Goal: Contribute content: Contribute content

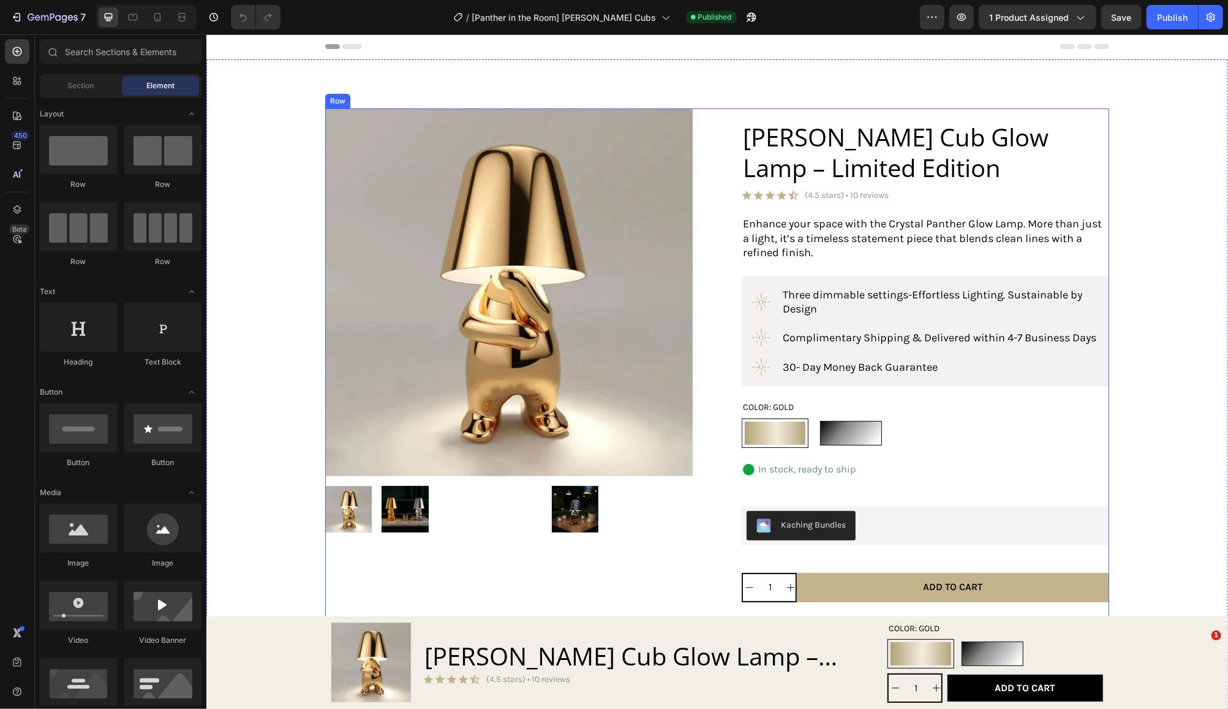
radio input "false"
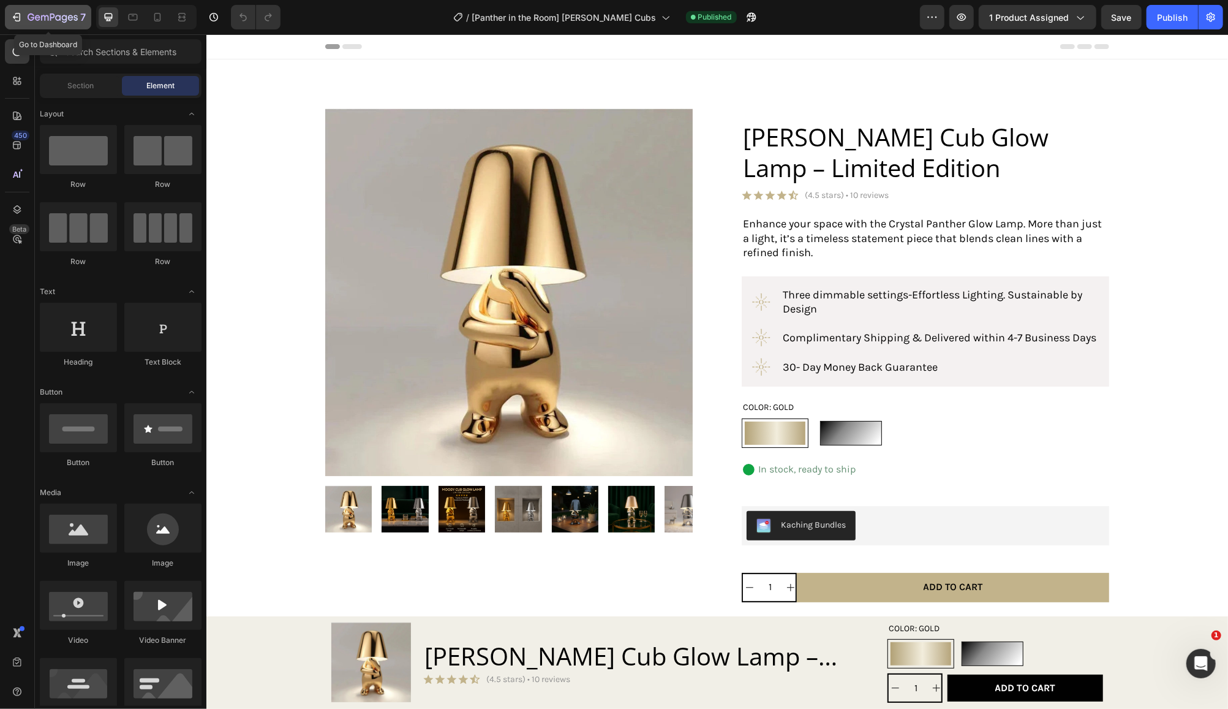
click at [58, 18] on icon "button" at bounding box center [53, 18] width 50 height 10
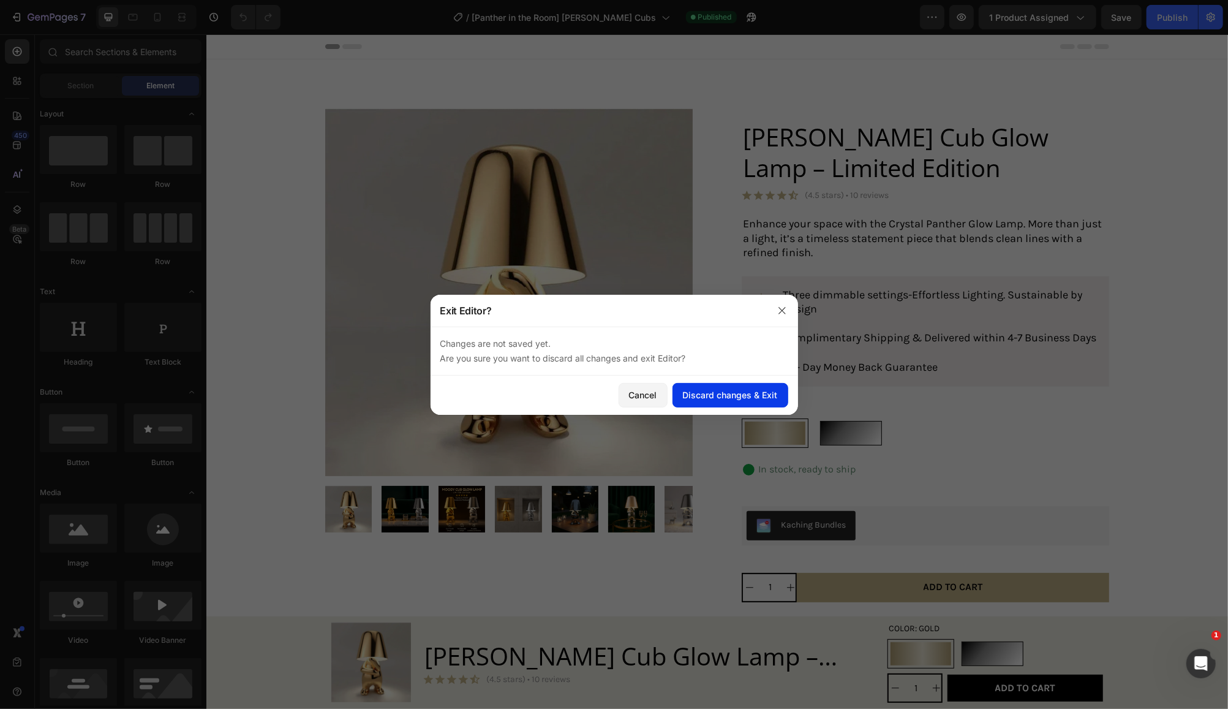
click at [700, 395] on div "Discard changes & Exit" at bounding box center [730, 394] width 95 height 13
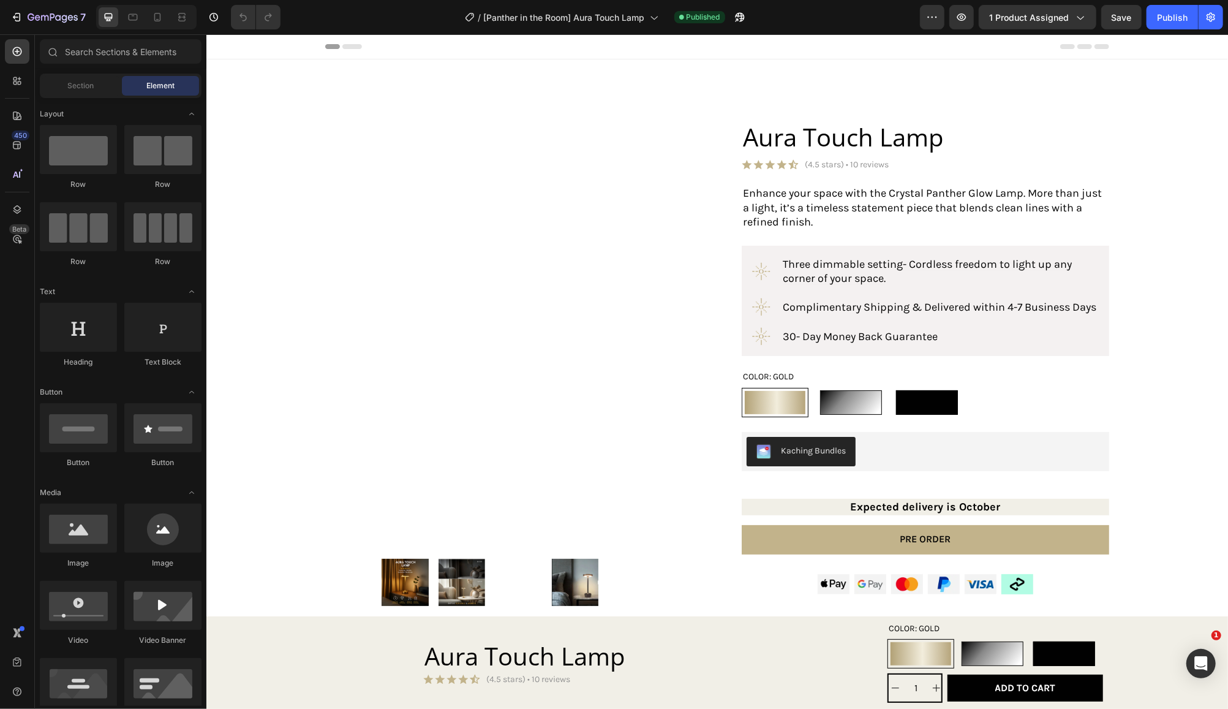
radio input "false"
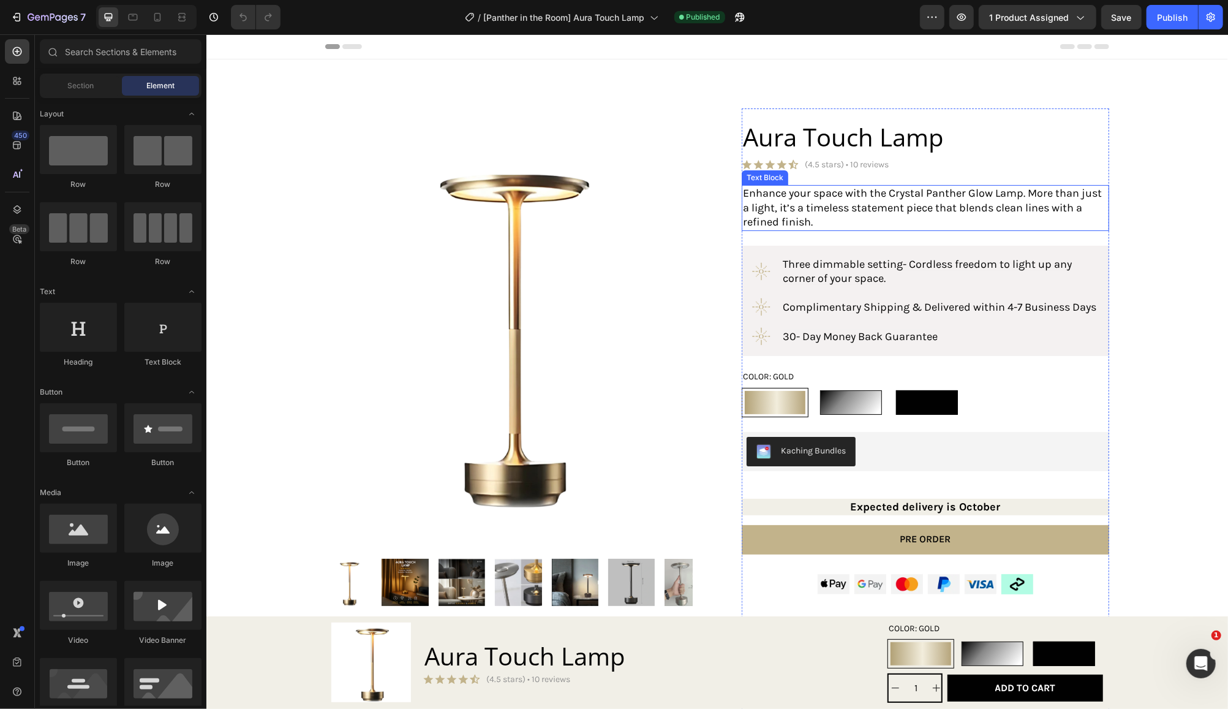
click at [812, 216] on p "Enhance your space with the Crystal Panther Glow Lamp. More than just a light, …" at bounding box center [924, 207] width 365 height 43
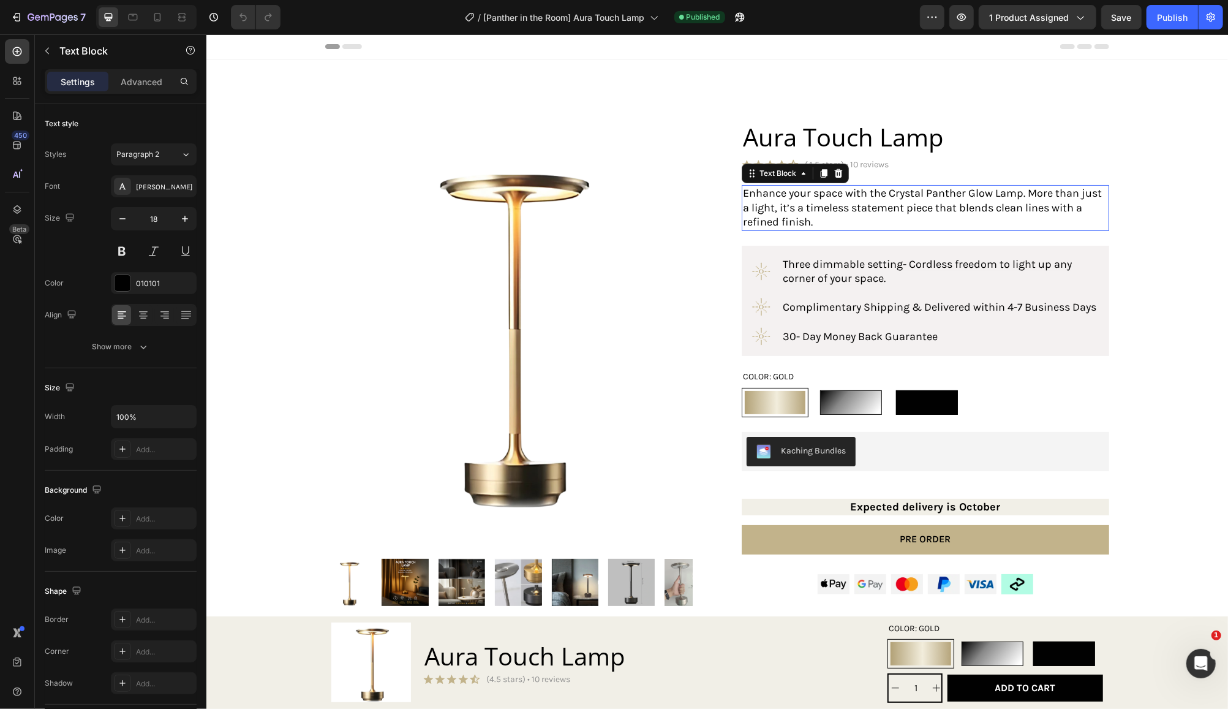
click at [814, 216] on p "Enhance your space with the Crystal Panther Glow Lamp. More than just a light, …" at bounding box center [924, 207] width 365 height 43
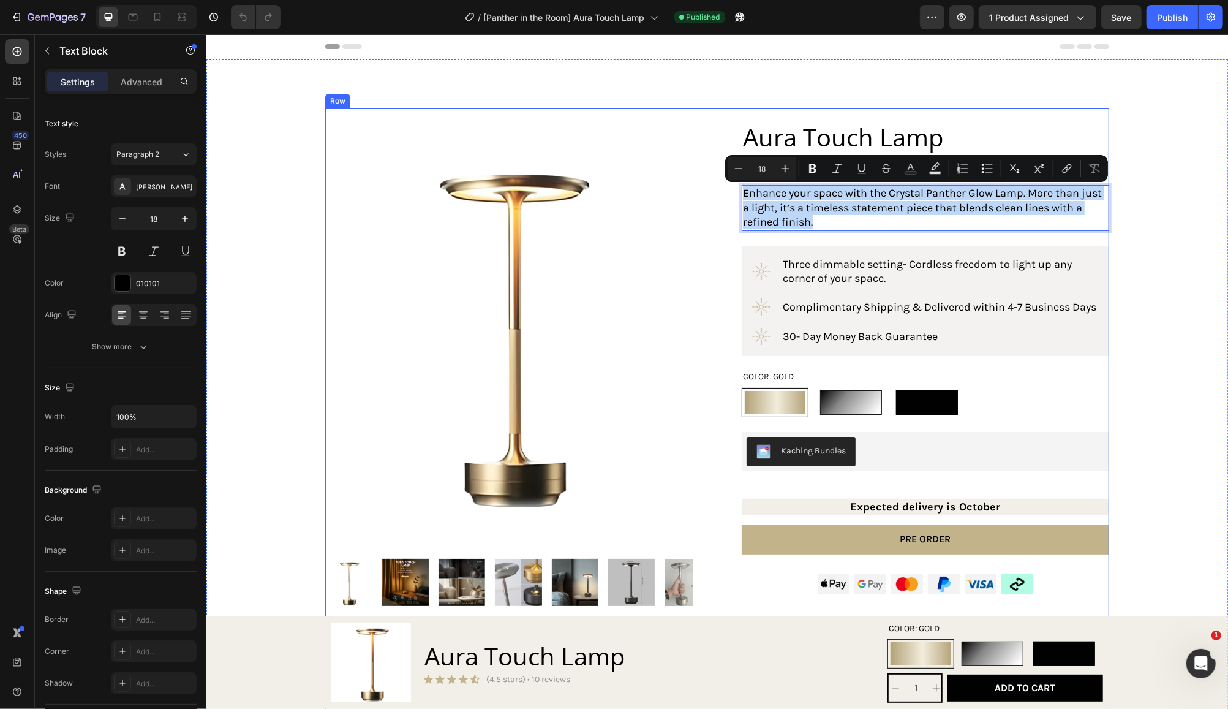
drag, startPoint x: 810, startPoint y: 221, endPoint x: 734, endPoint y: 198, distance: 79.9
click at [734, 198] on div "Product Images Product Aura Touch Lamp Product Title Icon Icon Icon Icon Icon I…" at bounding box center [717, 622] width 784 height 1028
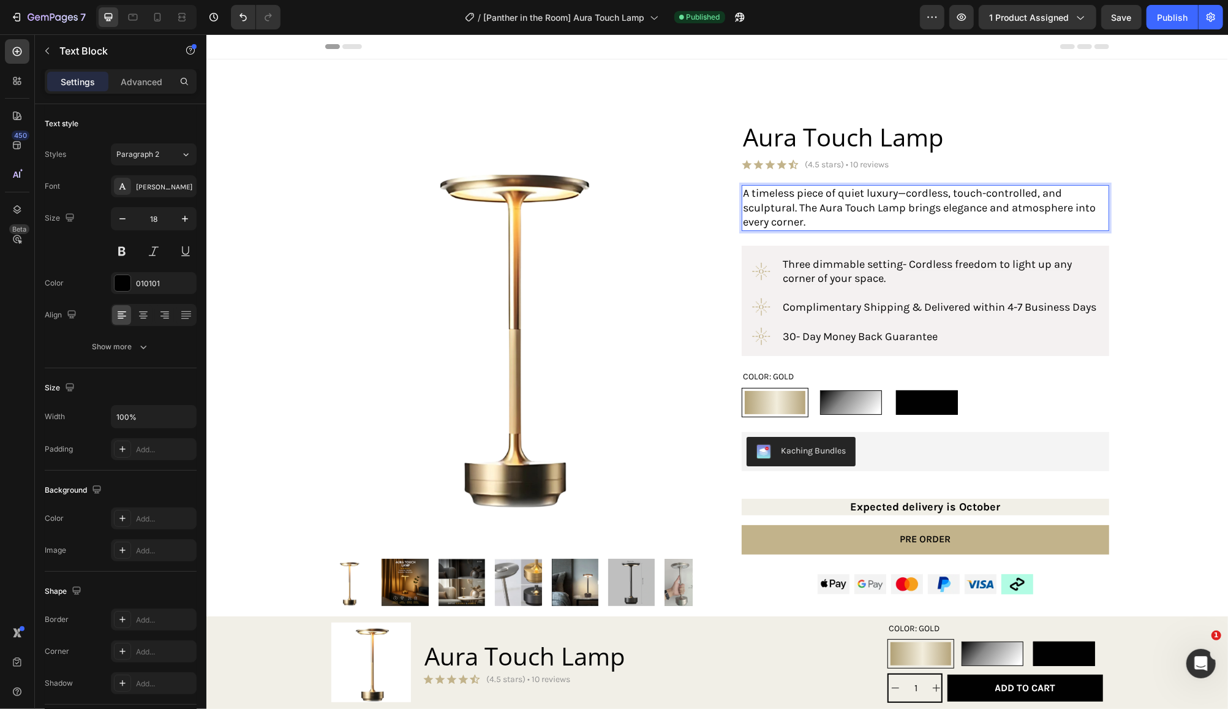
click at [807, 219] on p "A timeless piece of quiet luxury—cordless, touch-controlled, and sculptural. Th…" at bounding box center [924, 207] width 365 height 43
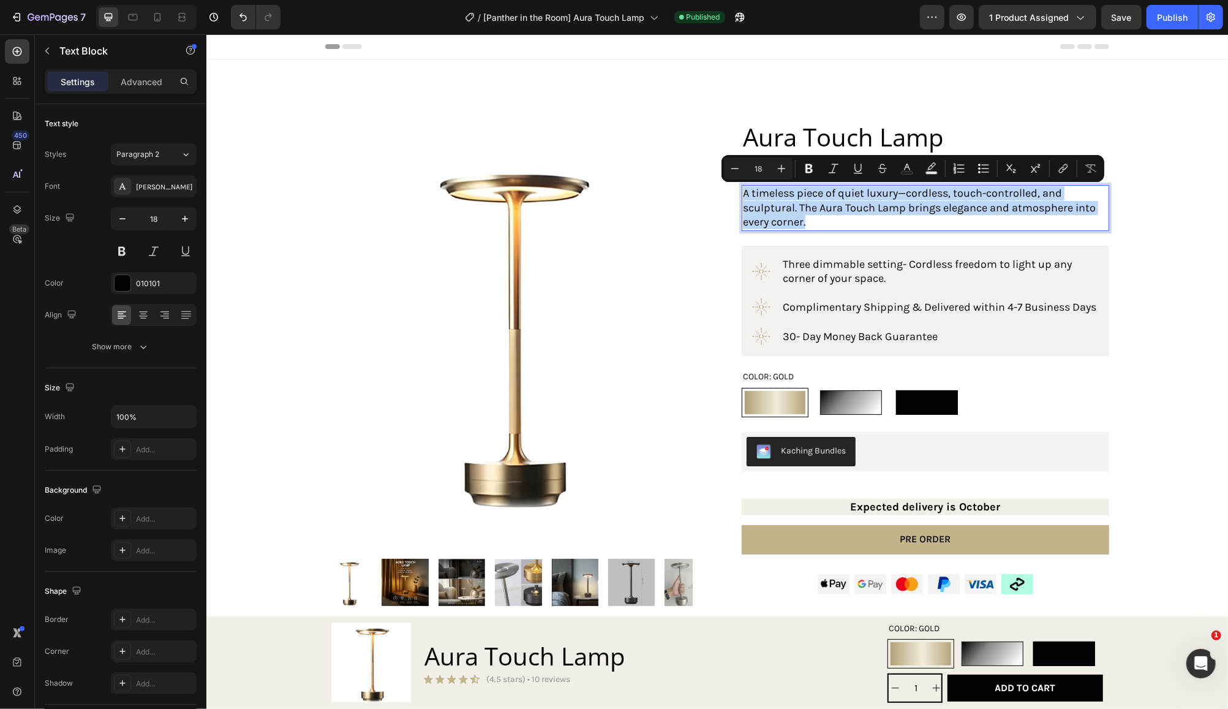
drag, startPoint x: 807, startPoint y: 217, endPoint x: 736, endPoint y: 191, distance: 75.4
click at [742, 191] on p "A timeless piece of quiet luxury—cordless, touch-controlled, and sculptural. Th…" at bounding box center [924, 207] width 365 height 43
click at [836, 215] on p "A timeless piece of quiet luxury—cordless, touch-controlled, and sculptural. Th…" at bounding box center [924, 207] width 365 height 43
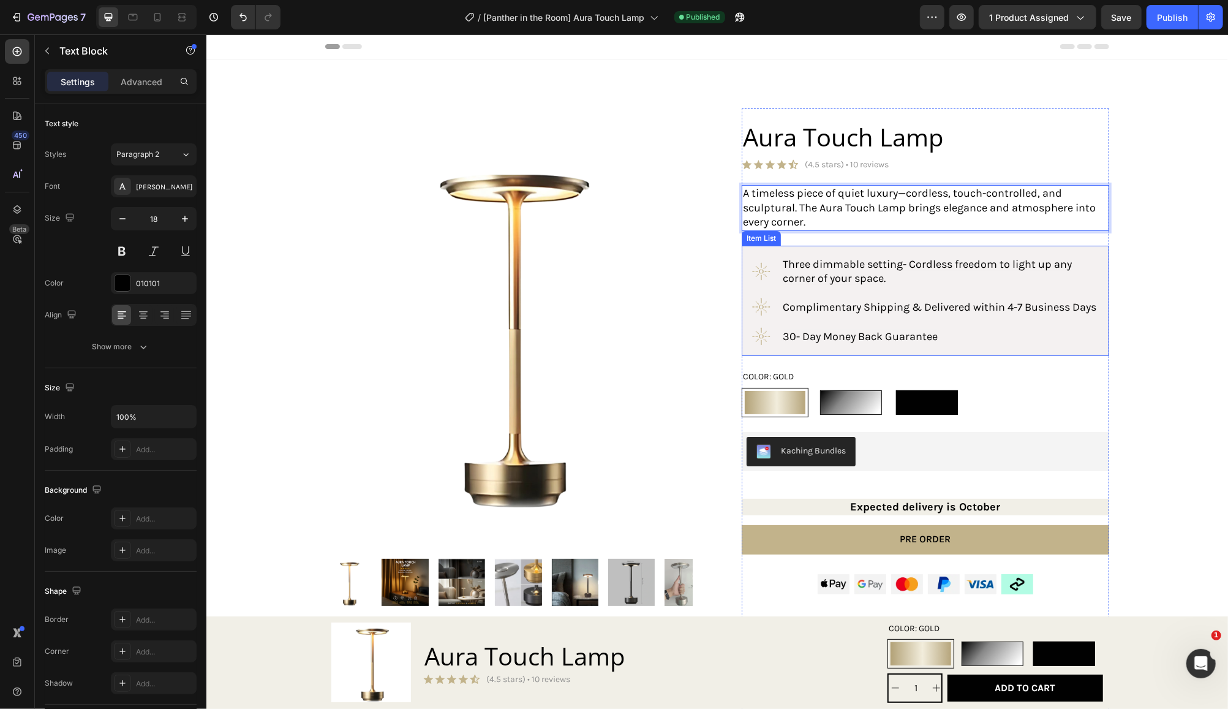
click at [885, 276] on p "Three dimmable setting - Cordless freedom to light up any corner of your space." at bounding box center [939, 271] width 315 height 29
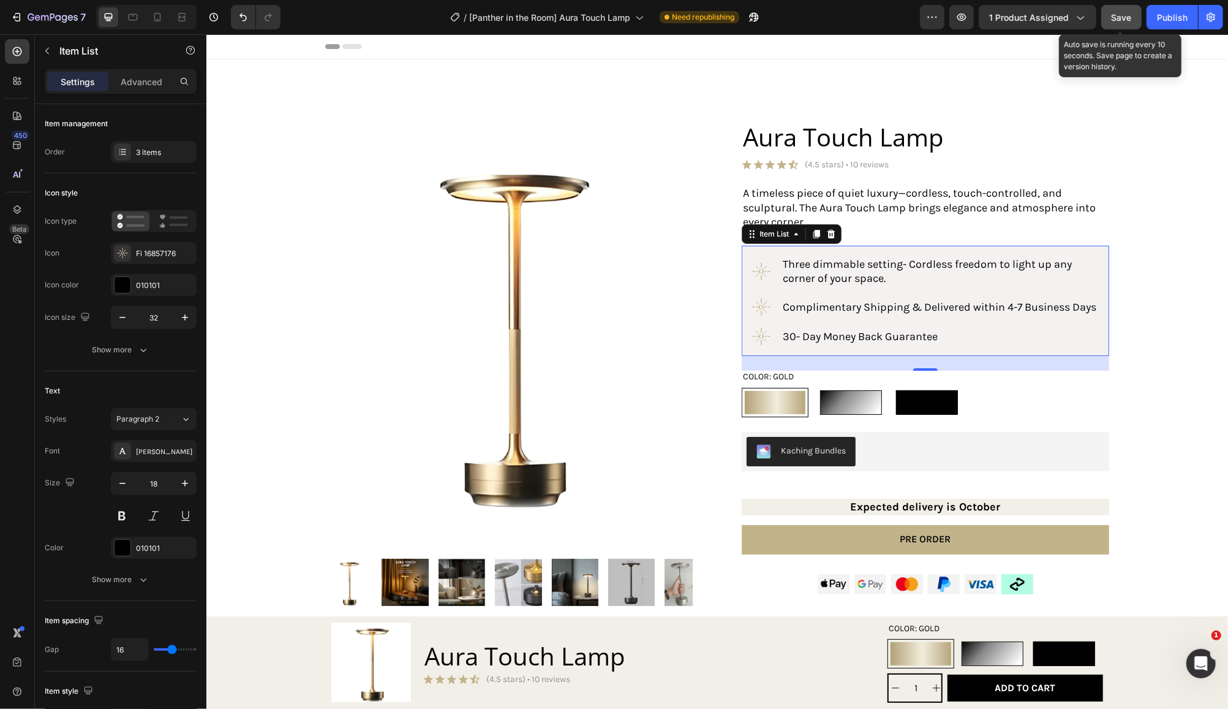
click at [1124, 17] on span "Save" at bounding box center [1122, 17] width 20 height 10
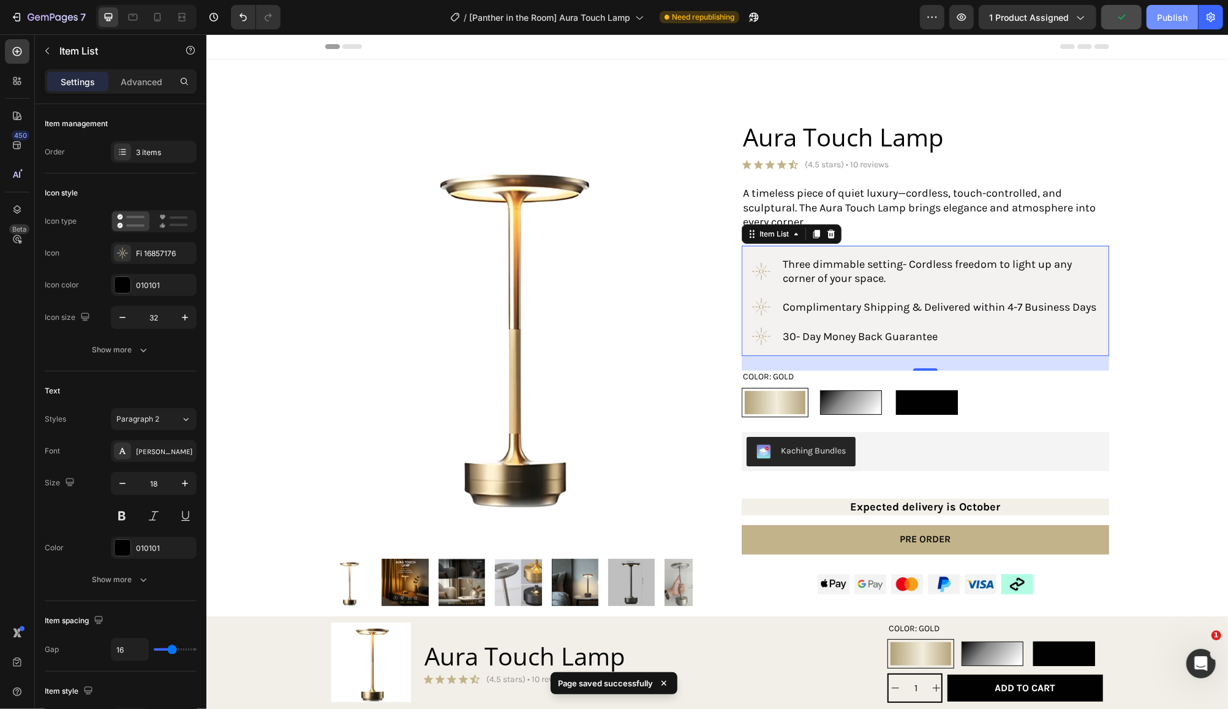
click at [1175, 21] on div "Publish" at bounding box center [1172, 17] width 31 height 13
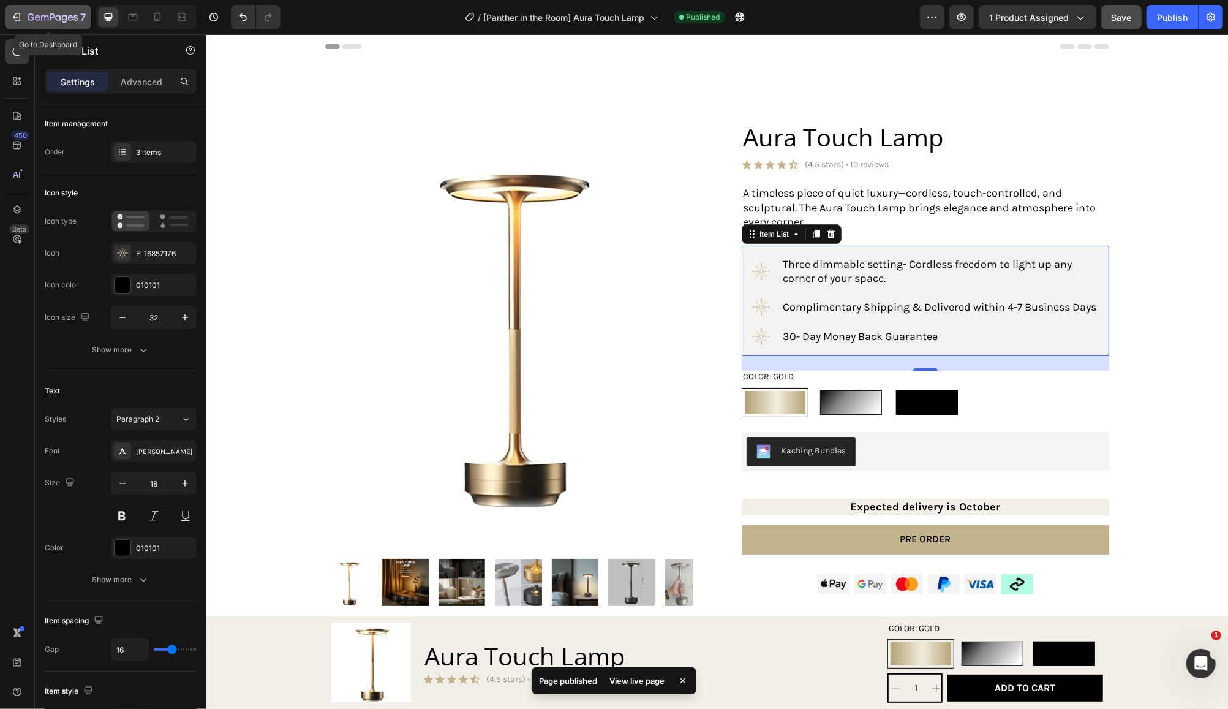
click at [53, 20] on icon "button" at bounding box center [53, 18] width 50 height 10
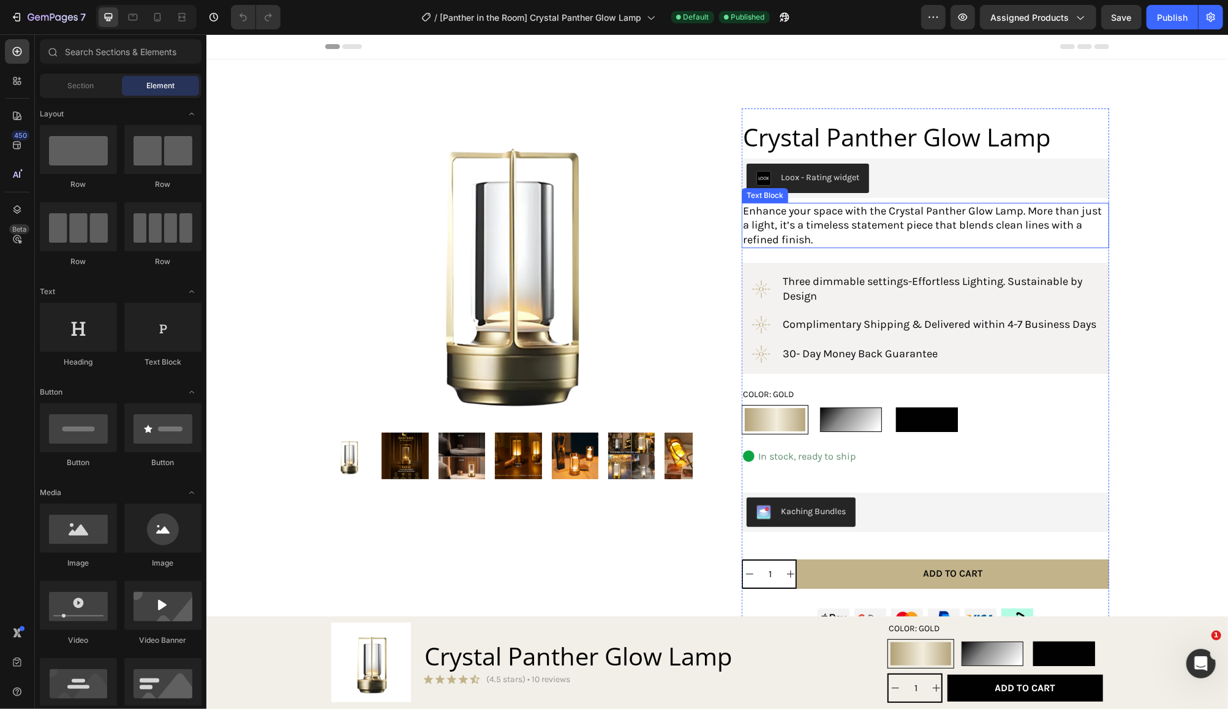
click at [837, 243] on p "Enhance your space with the Crystal Panther Glow Lamp. More than just a light, …" at bounding box center [924, 224] width 365 height 43
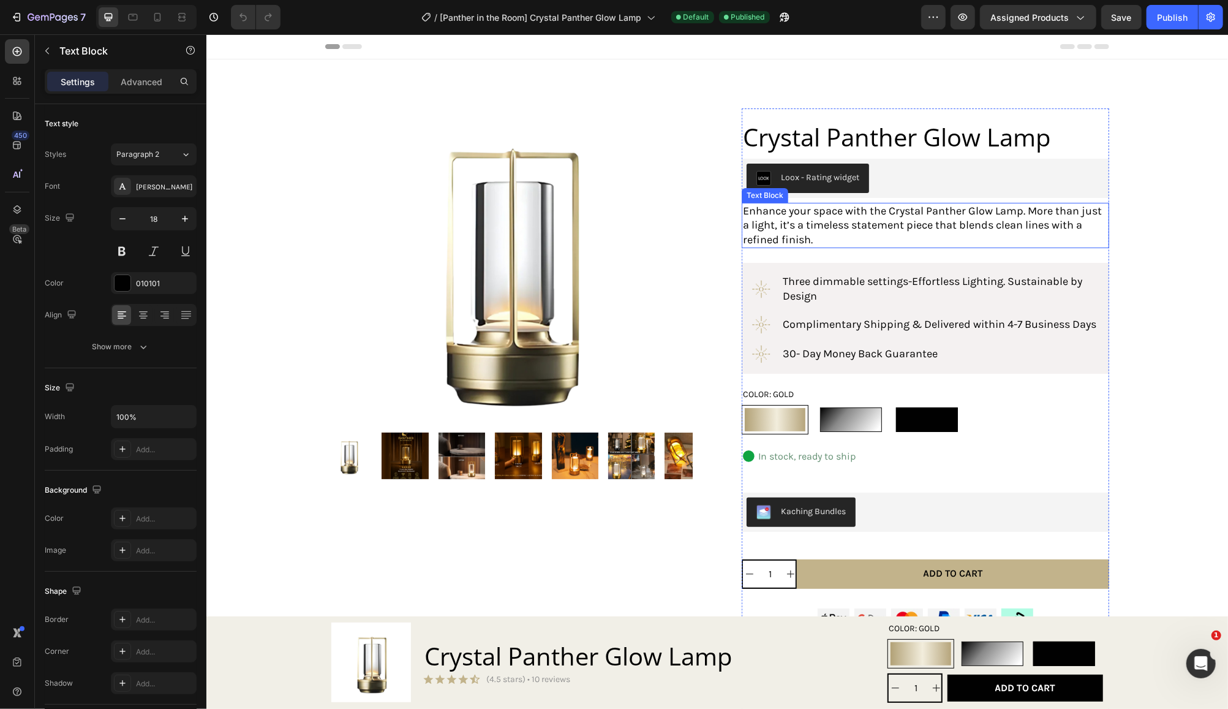
click at [837, 240] on p "Enhance your space with the Crystal Panther Glow Lamp. More than just a light, …" at bounding box center [924, 224] width 365 height 43
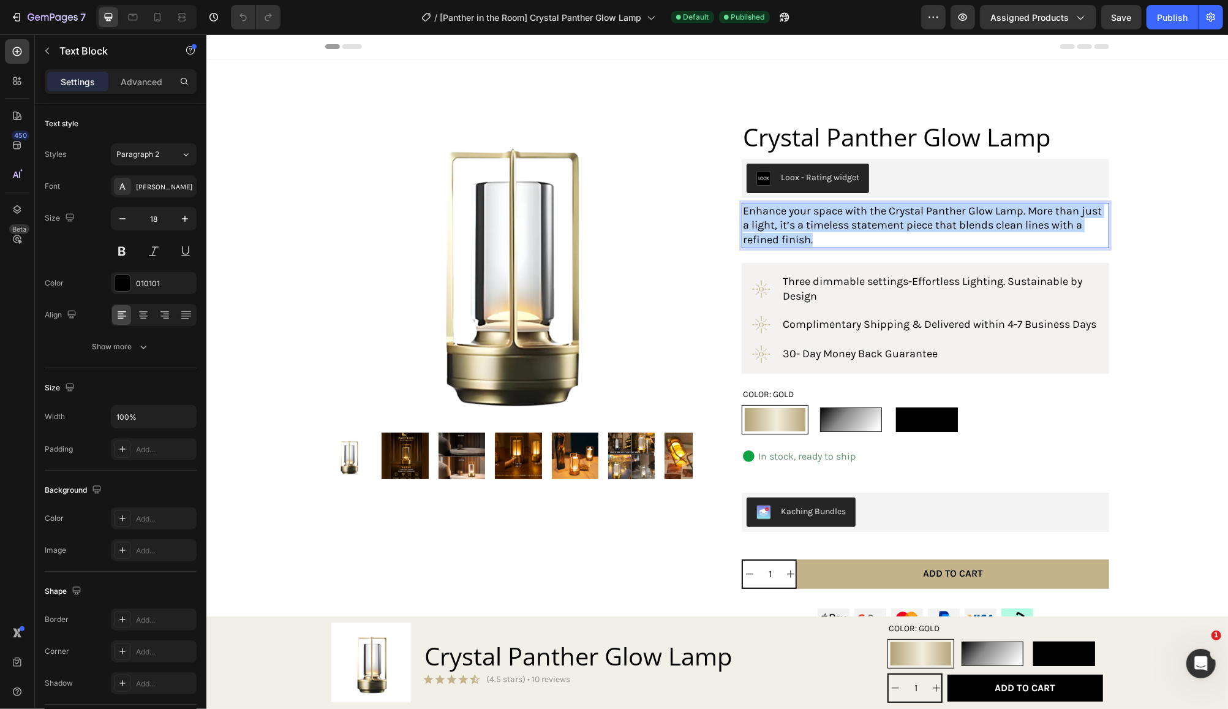
drag, startPoint x: 828, startPoint y: 237, endPoint x: 738, endPoint y: 211, distance: 94.2
click at [742, 211] on p "Enhance your space with the Crystal Panther Glow Lamp. More than just a light, …" at bounding box center [924, 224] width 365 height 43
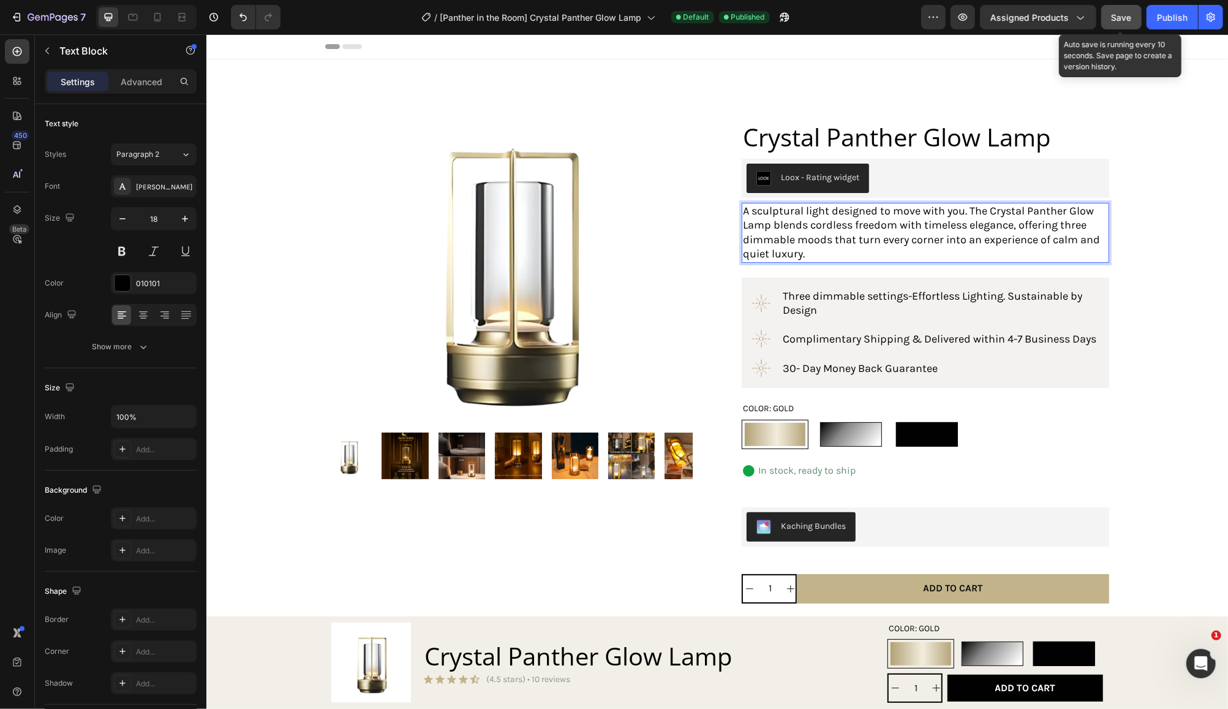
click at [1124, 14] on span "Save" at bounding box center [1122, 17] width 20 height 10
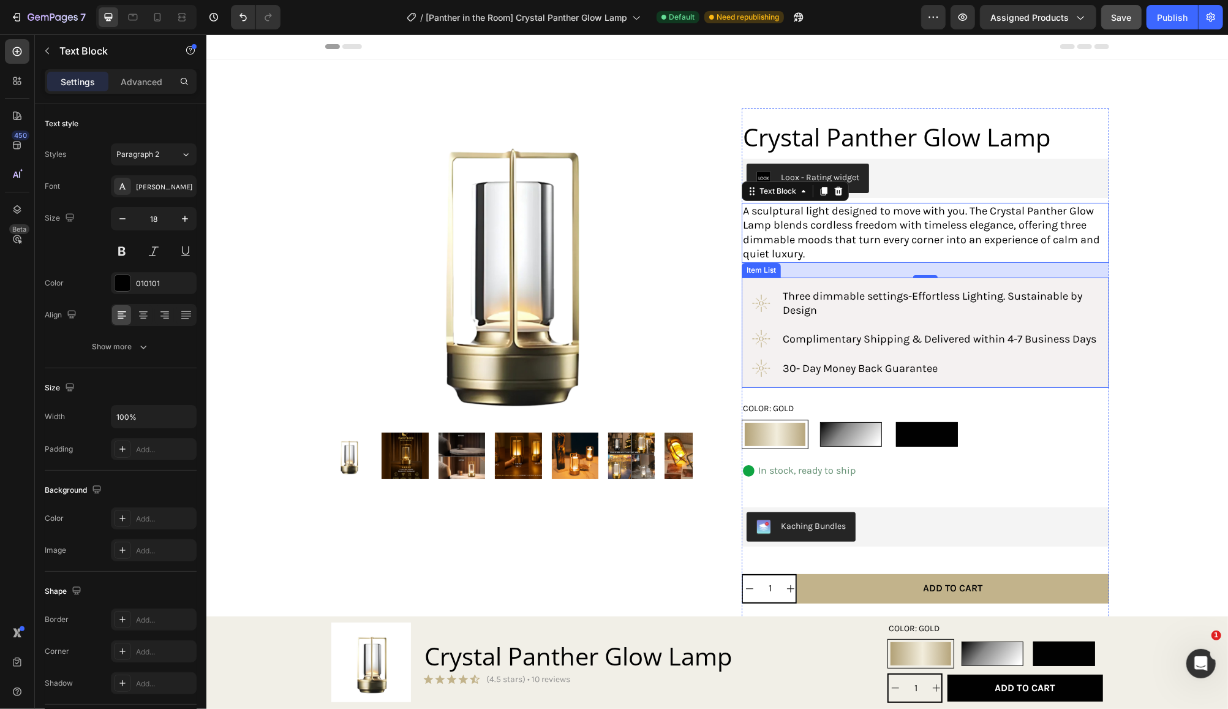
click at [826, 339] on p "Complimentary Shipping & Delivered within 4-7 Business Days" at bounding box center [939, 338] width 315 height 14
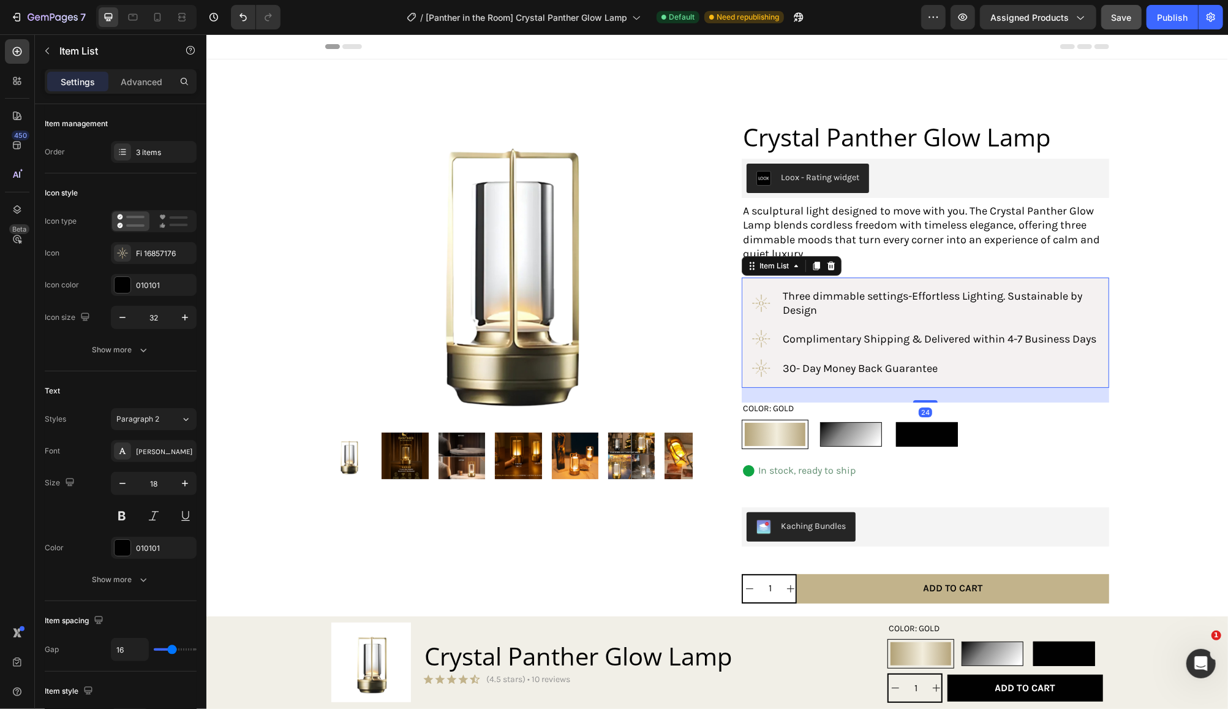
click at [820, 346] on p "Complimentary Shipping & Delivered within 4-7 Business Days" at bounding box center [939, 338] width 315 height 14
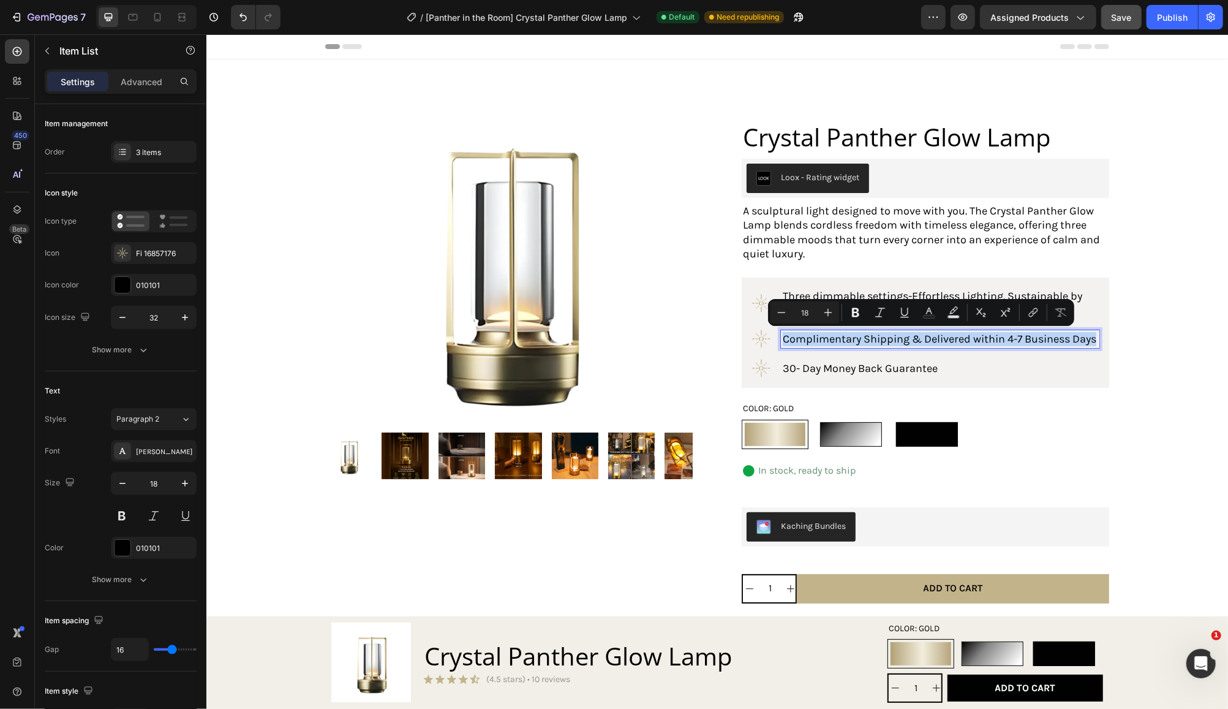
drag, startPoint x: 807, startPoint y: 355, endPoint x: 776, endPoint y: 339, distance: 34.8
click at [782, 339] on p "Complimentary Shipping & Delivered within 4-7 Business Days" at bounding box center [939, 338] width 315 height 14
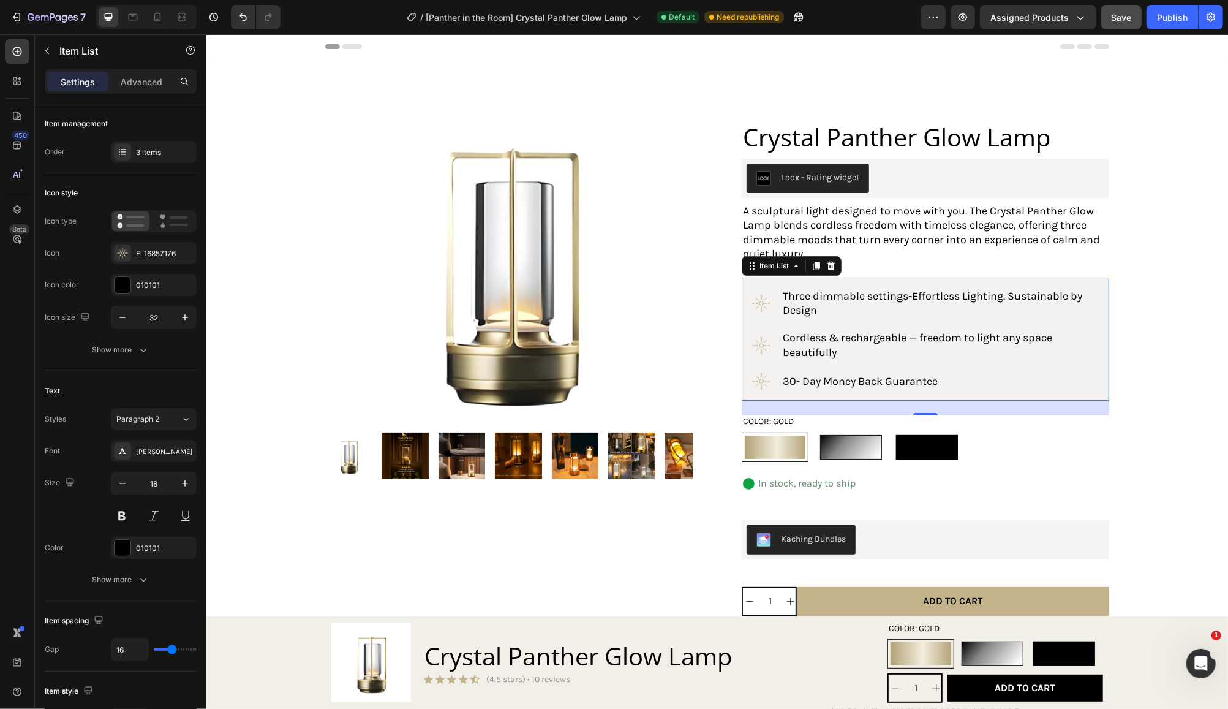
click at [954, 381] on p "30- Day Money Back Guarantee" at bounding box center [939, 381] width 315 height 14
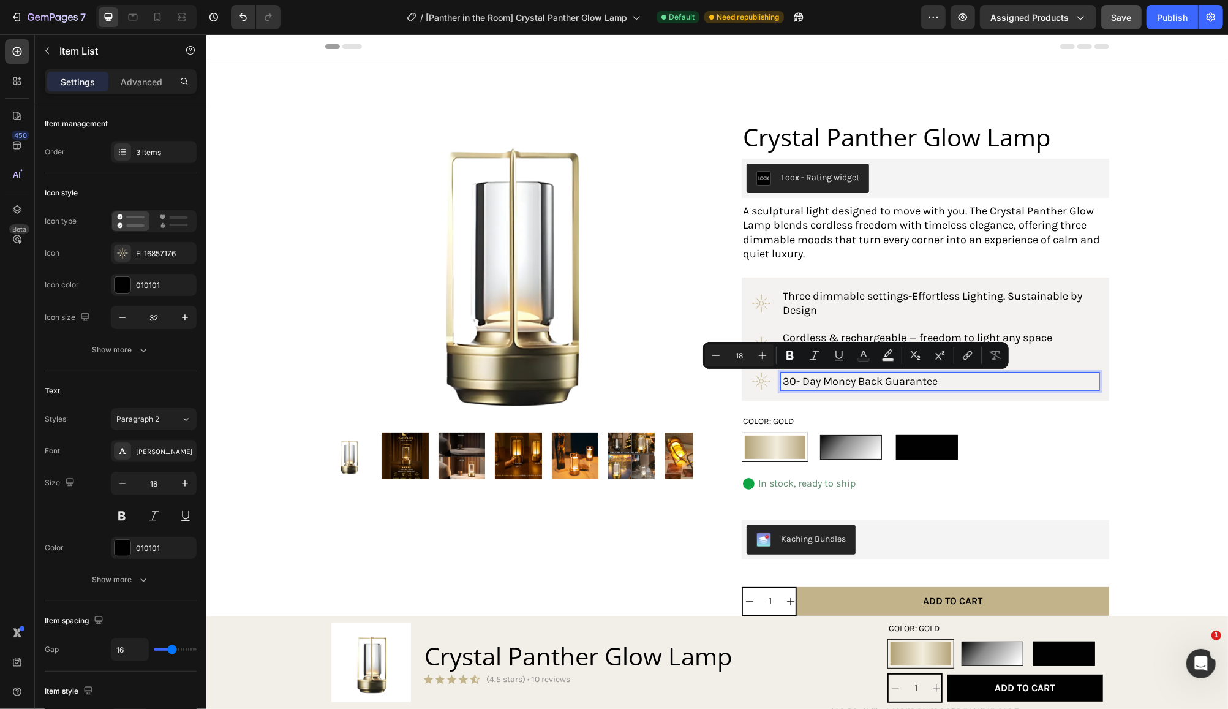
drag, startPoint x: 949, startPoint y: 380, endPoint x: 738, endPoint y: 369, distance: 211.1
click at [741, 369] on div "Three dimmable settings-Effortless Lighting. Sustainable by Design Cordless & r…" at bounding box center [925, 339] width 368 height 124
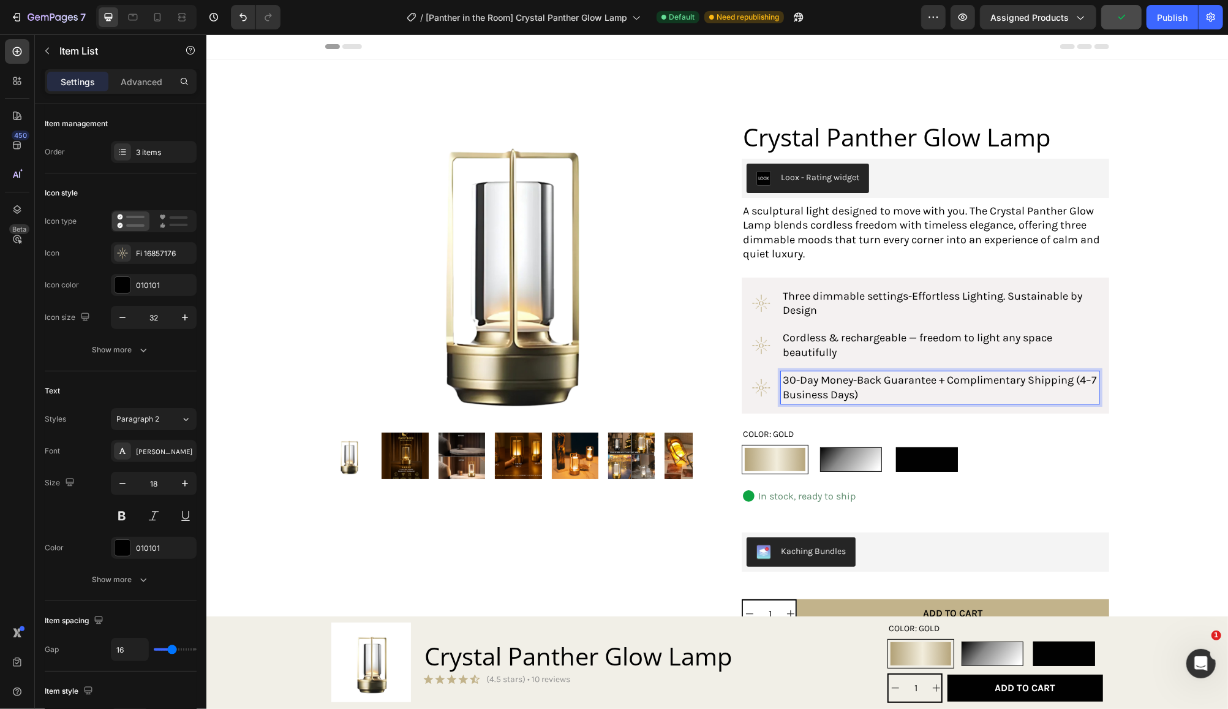
click at [1074, 382] on p "30-Day Money-Back Guarantee + Complimentary Shipping (4–7 Business Days)" at bounding box center [939, 386] width 315 height 29
click at [921, 390] on p "30-Day Money-Back Guarantee + Complimentary Shipping (5–7 Business Days)" at bounding box center [939, 386] width 315 height 29
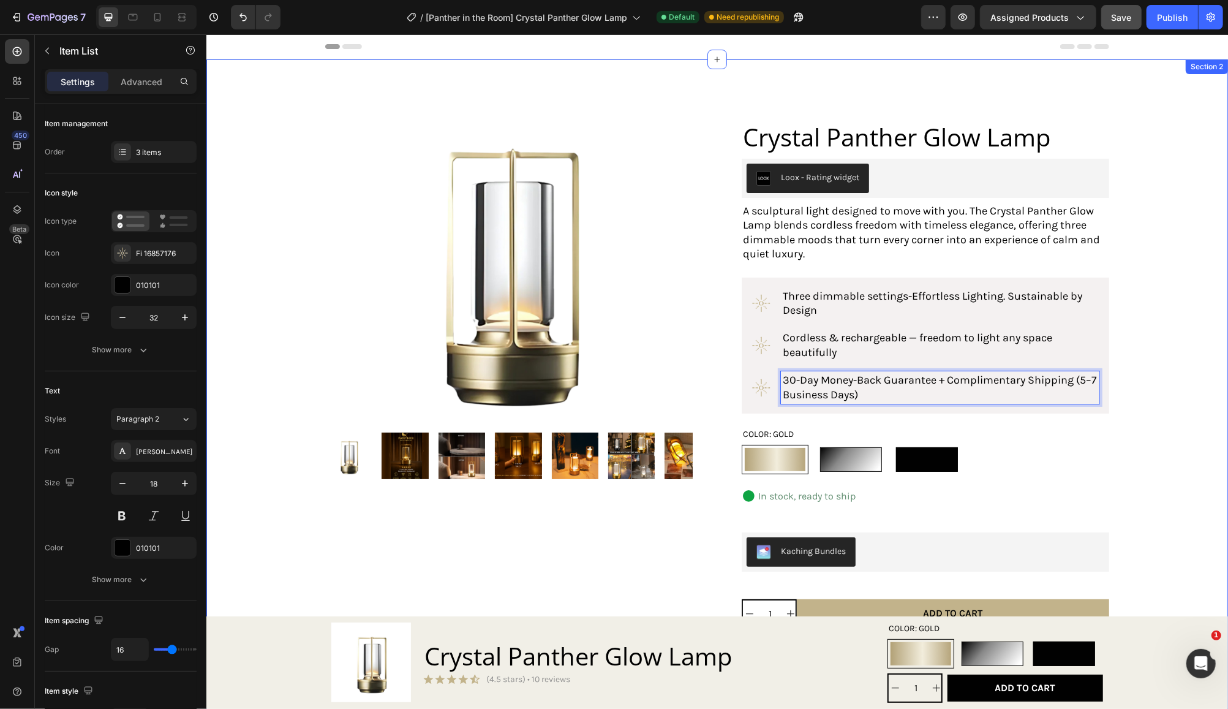
click at [1202, 393] on div "Product Images Product Crystal Panther Glow Lamp Product Title Loox - Rating wi…" at bounding box center [716, 641] width 997 height 1067
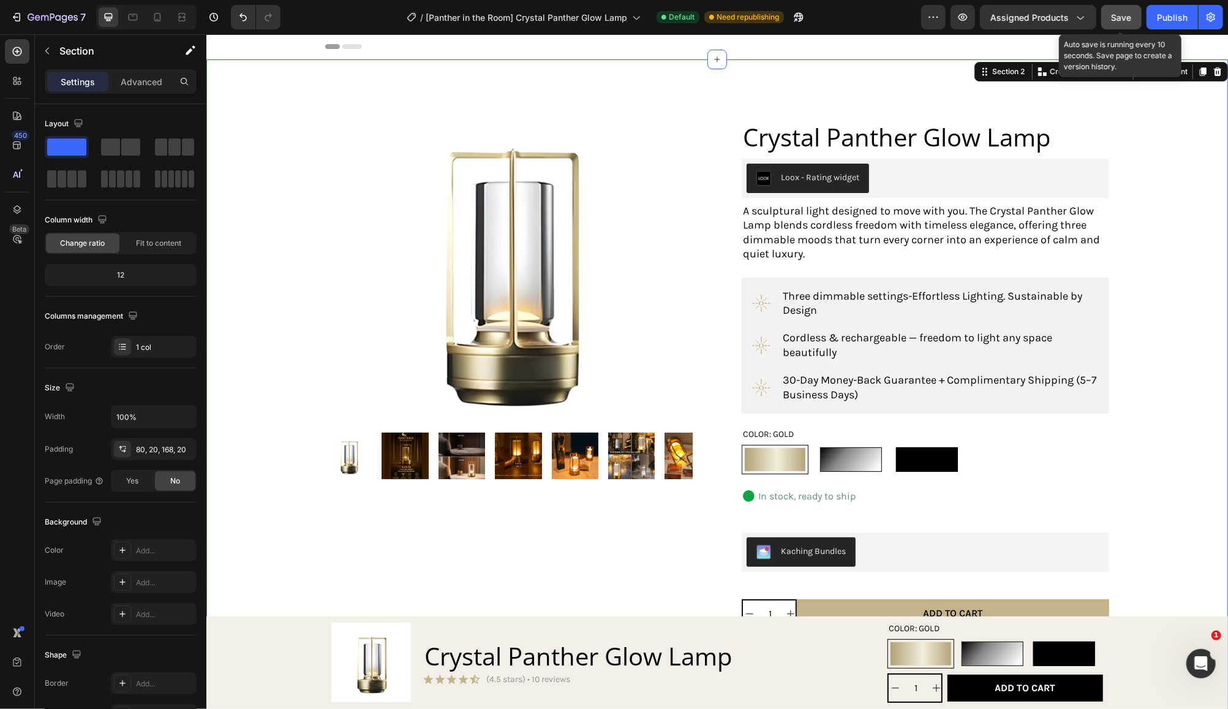
click at [1124, 21] on span "Save" at bounding box center [1122, 17] width 20 height 10
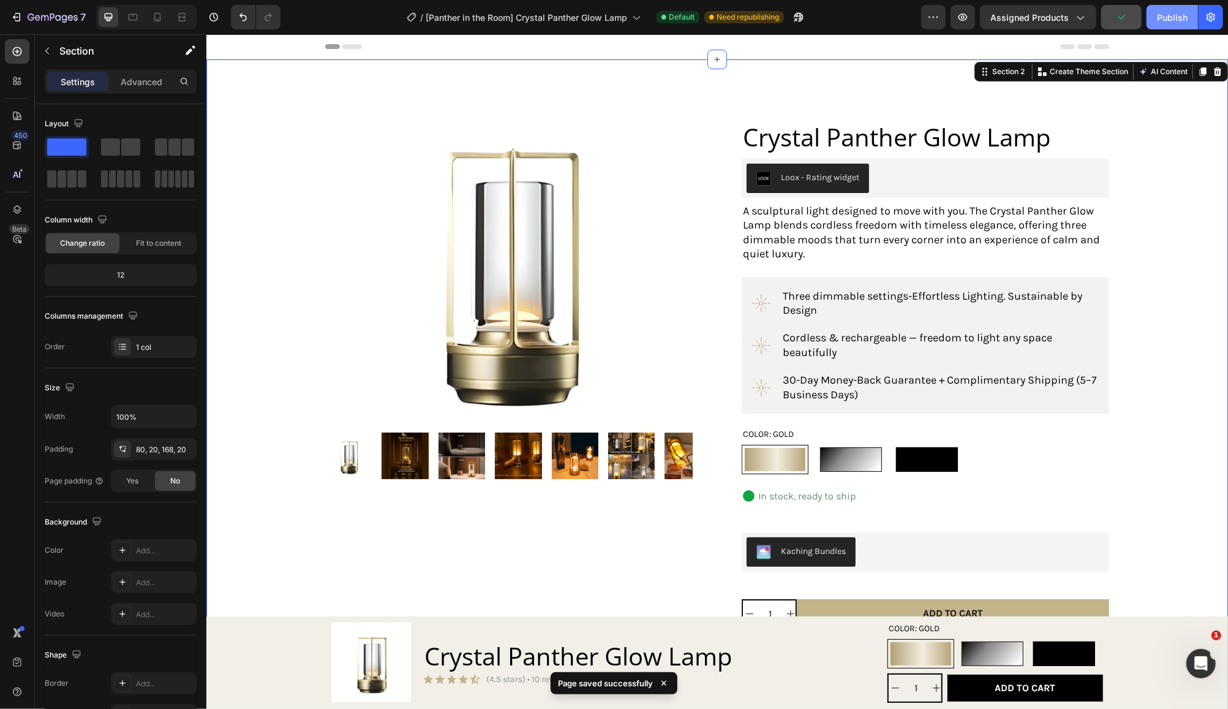
click at [1173, 14] on div "Publish" at bounding box center [1172, 17] width 31 height 13
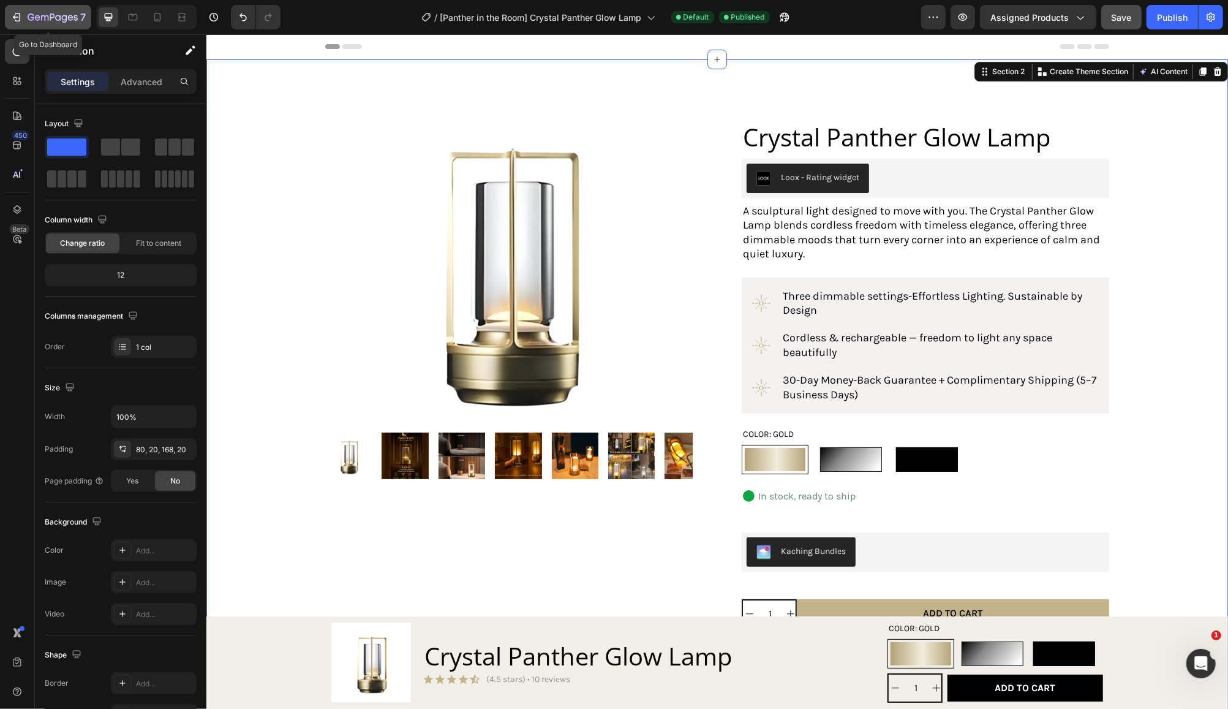
click at [64, 18] on icon "button" at bounding box center [53, 18] width 50 height 10
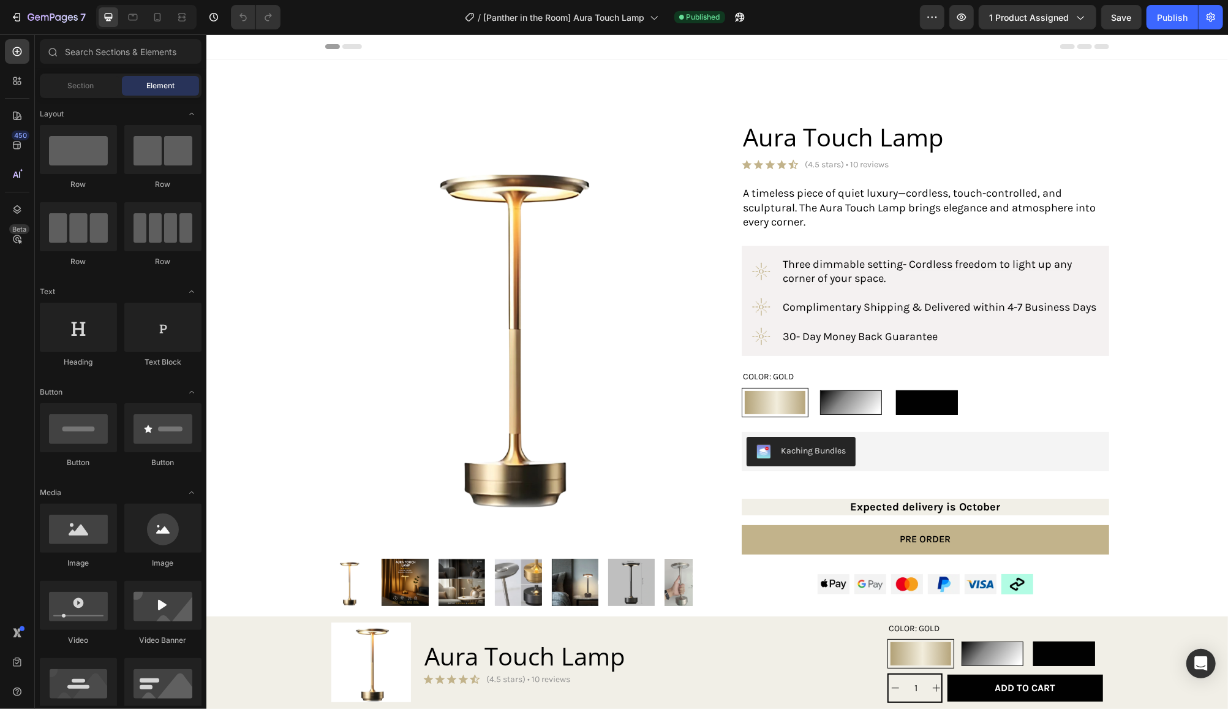
radio input "false"
click at [903, 280] on p "Three dimmable setting - Cordless freedom to light up any corner of your space." at bounding box center [939, 271] width 315 height 29
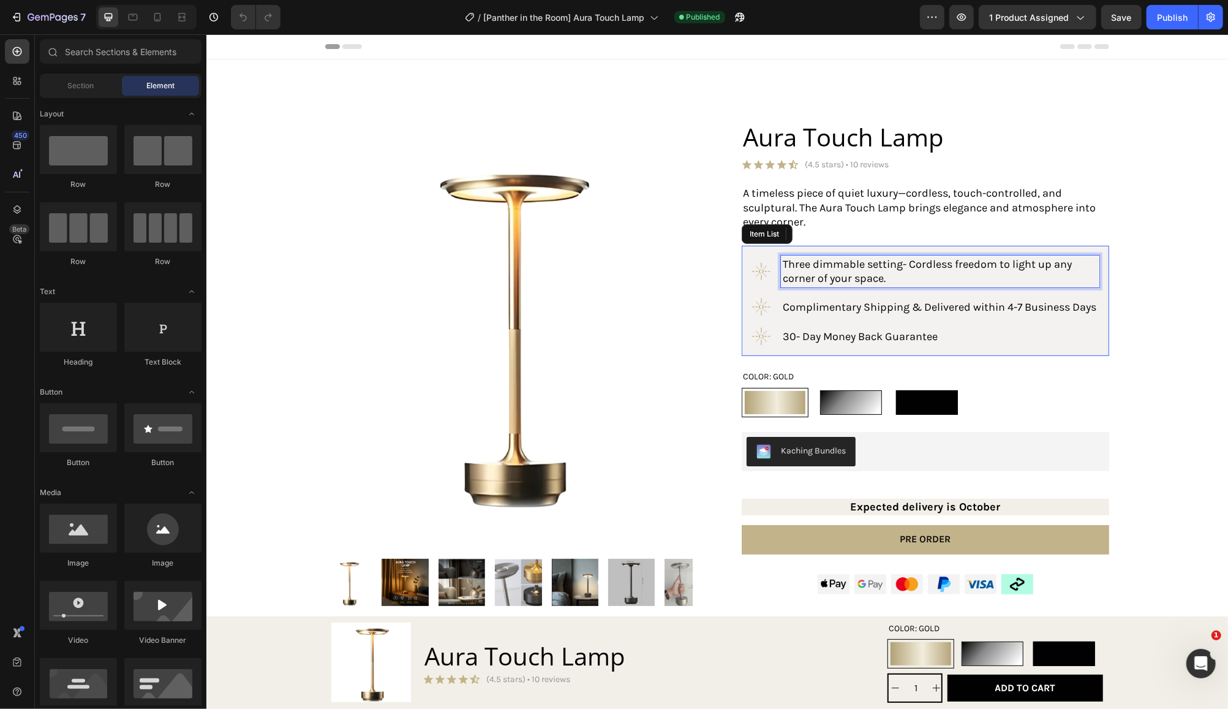
click at [887, 279] on p "Three dimmable setting - Cordless freedom to light up any corner of your space." at bounding box center [939, 271] width 315 height 29
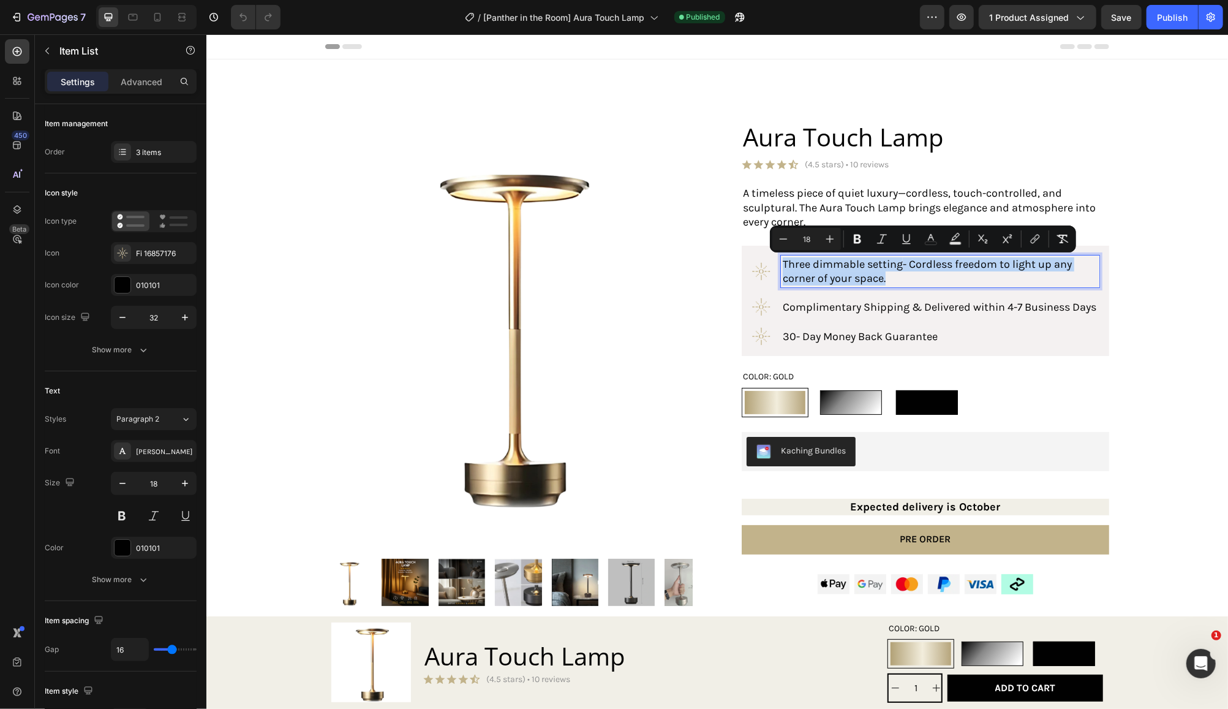
drag, startPoint x: 886, startPoint y: 279, endPoint x: 772, endPoint y: 263, distance: 115.1
click at [772, 263] on div "Three dimmable setting - Cordless freedom to light up any corner of your space." at bounding box center [925, 271] width 348 height 32
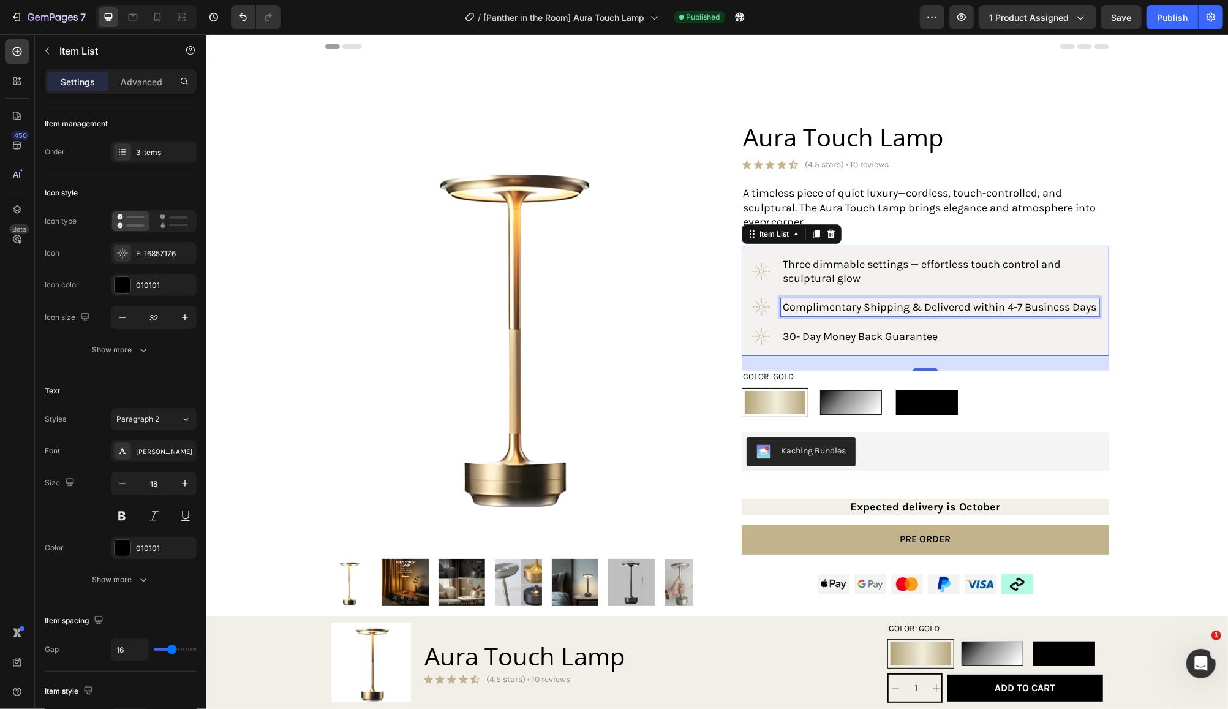
click at [855, 314] on p "Complimentary Shipping & Delivered within 4-7 Business Days" at bounding box center [939, 307] width 315 height 14
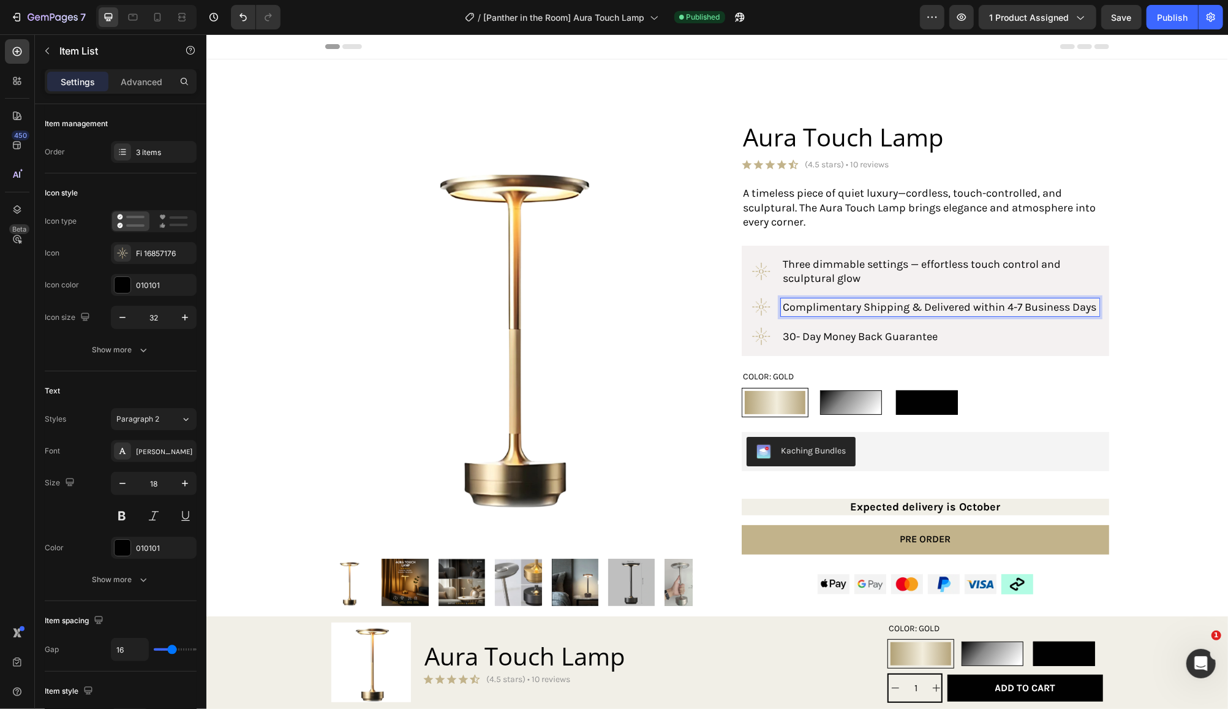
click at [799, 313] on span "Complimentary Shipping & Delivered within 4-7 Business Days" at bounding box center [939, 306] width 314 height 13
drag, startPoint x: 809, startPoint y: 318, endPoint x: 774, endPoint y: 311, distance: 35.6
click at [780, 311] on div "Complimentary Shipping & Delivered within 4-7 Business Days" at bounding box center [939, 307] width 319 height 18
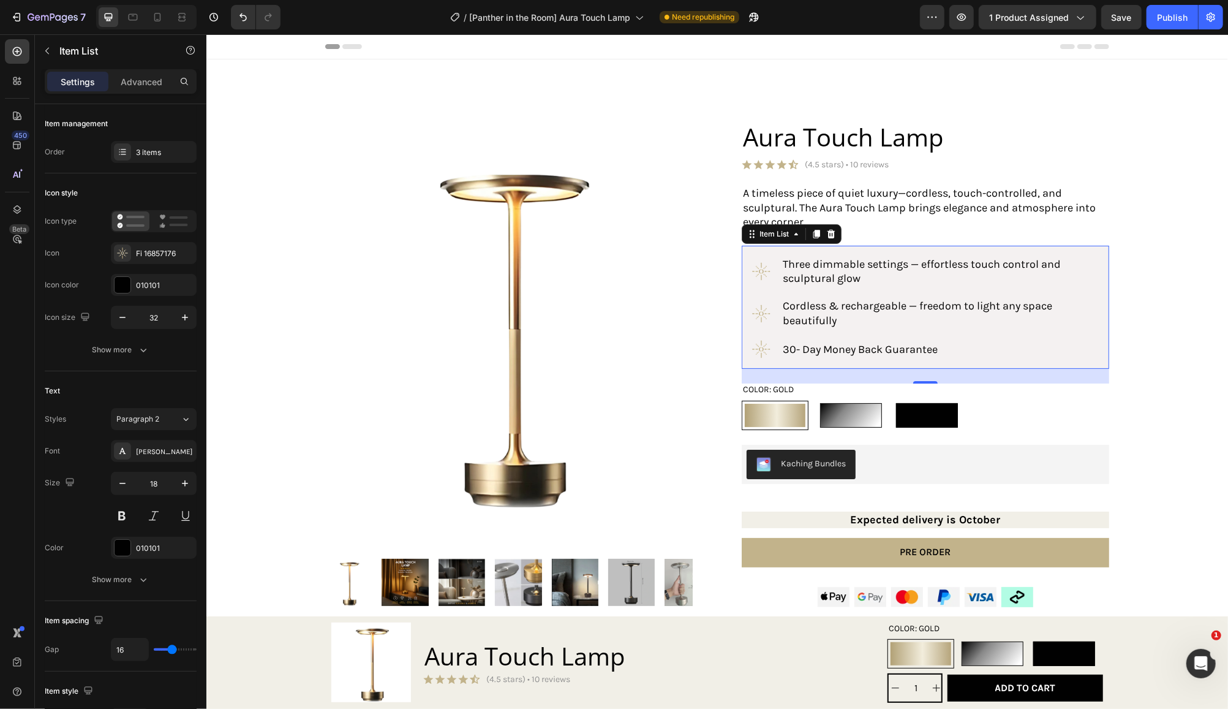
click at [931, 349] on span "30- Day Money Back Guarantee" at bounding box center [859, 348] width 155 height 13
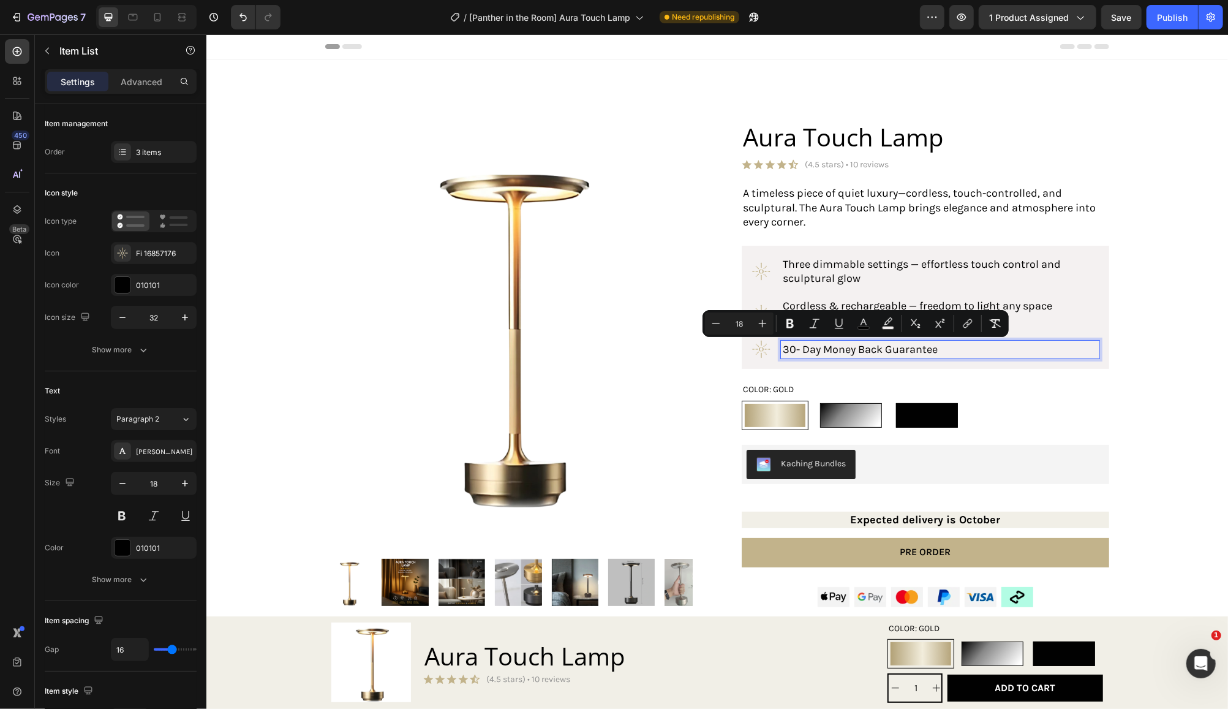
drag, startPoint x: 935, startPoint y: 347, endPoint x: 774, endPoint y: 349, distance: 161.1
click at [780, 349] on div "30- Day Money Back Guarantee" at bounding box center [939, 349] width 319 height 18
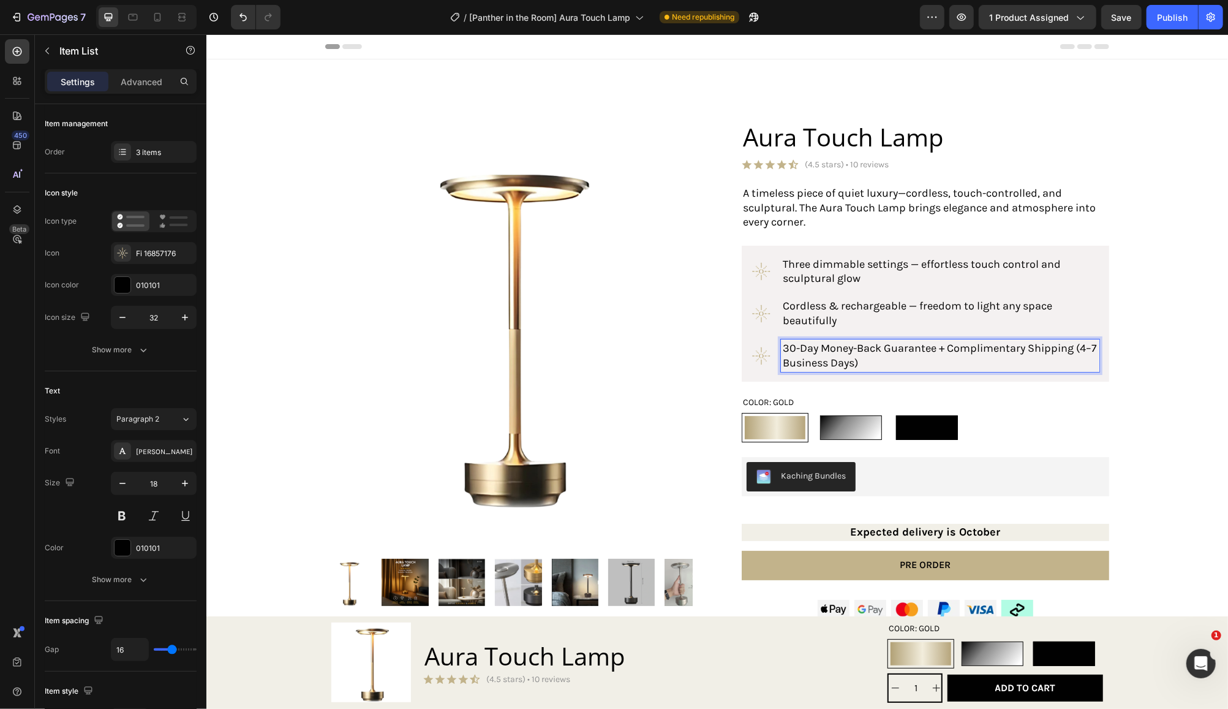
click at [1078, 347] on span "30-Day Money-Back Guarantee + Complimentary Shipping (4–7 Business Days)" at bounding box center [939, 355] width 314 height 28
click at [926, 359] on p "30-Day Money-Back Guarantee + Complimentary Shipping (5–7 Business Days)" at bounding box center [939, 355] width 315 height 29
click at [1170, 17] on div "Publish" at bounding box center [1172, 17] width 31 height 13
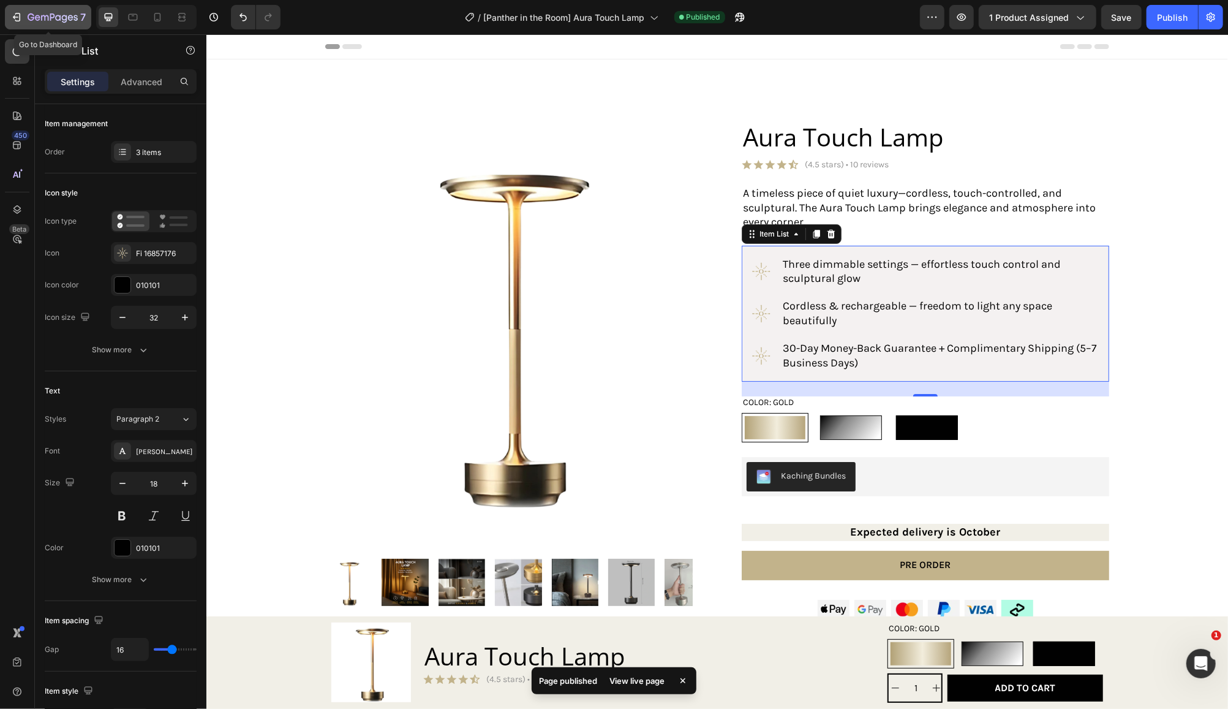
click at [57, 13] on icon "button" at bounding box center [53, 18] width 50 height 10
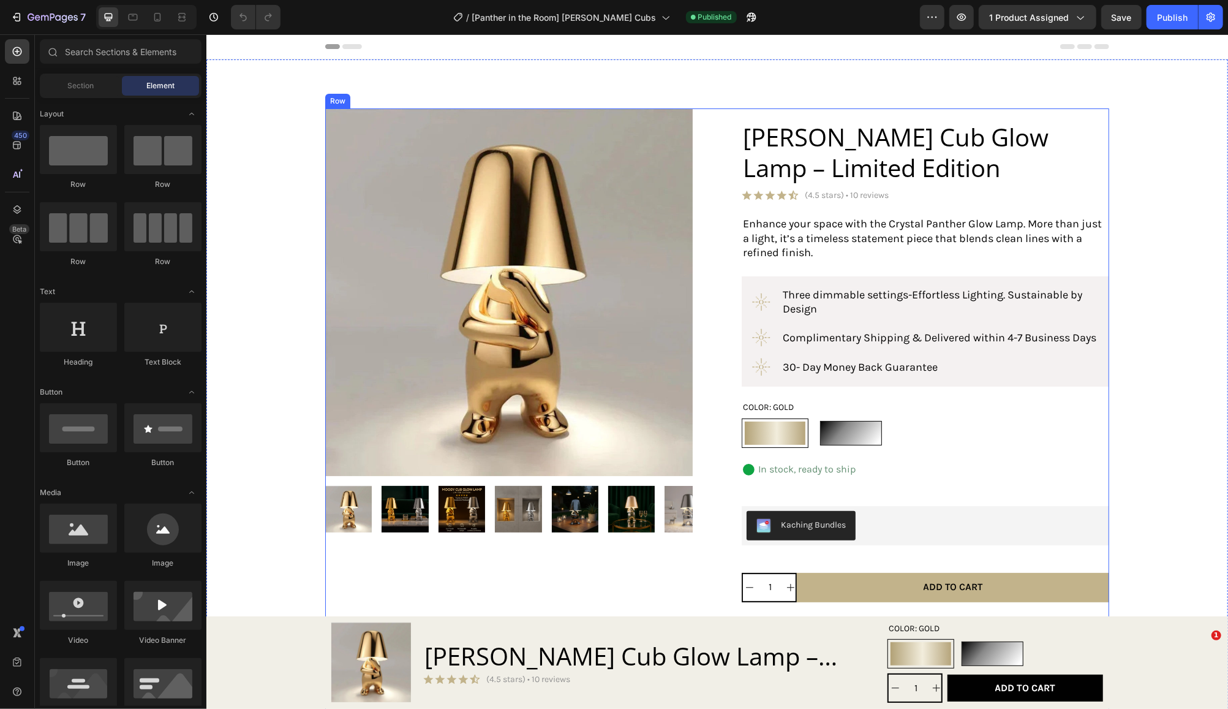
radio input "false"
click at [1135, 99] on div "Product Images Product Moody Cub Glow Lamp – Limited Edition Product Title Icon…" at bounding box center [717, 655] width 1022 height 1192
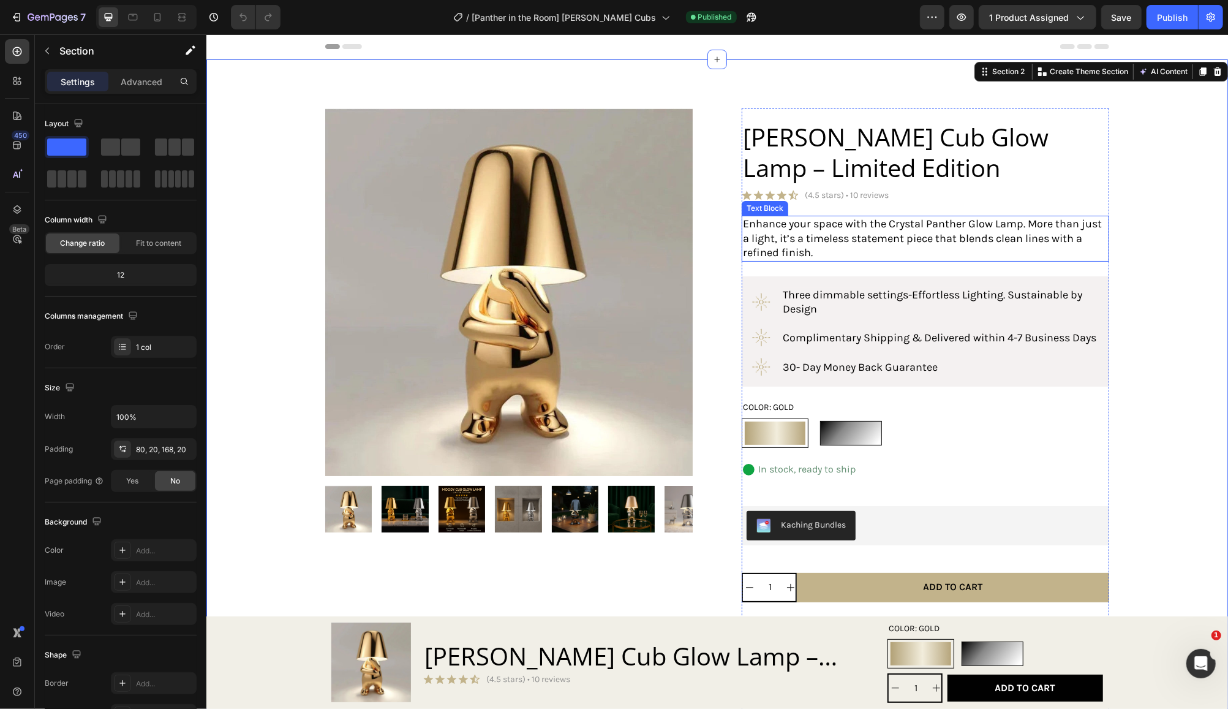
click at [817, 251] on p "Enhance your space with the Crystal Panther Glow Lamp. More than just a light, …" at bounding box center [924, 237] width 365 height 43
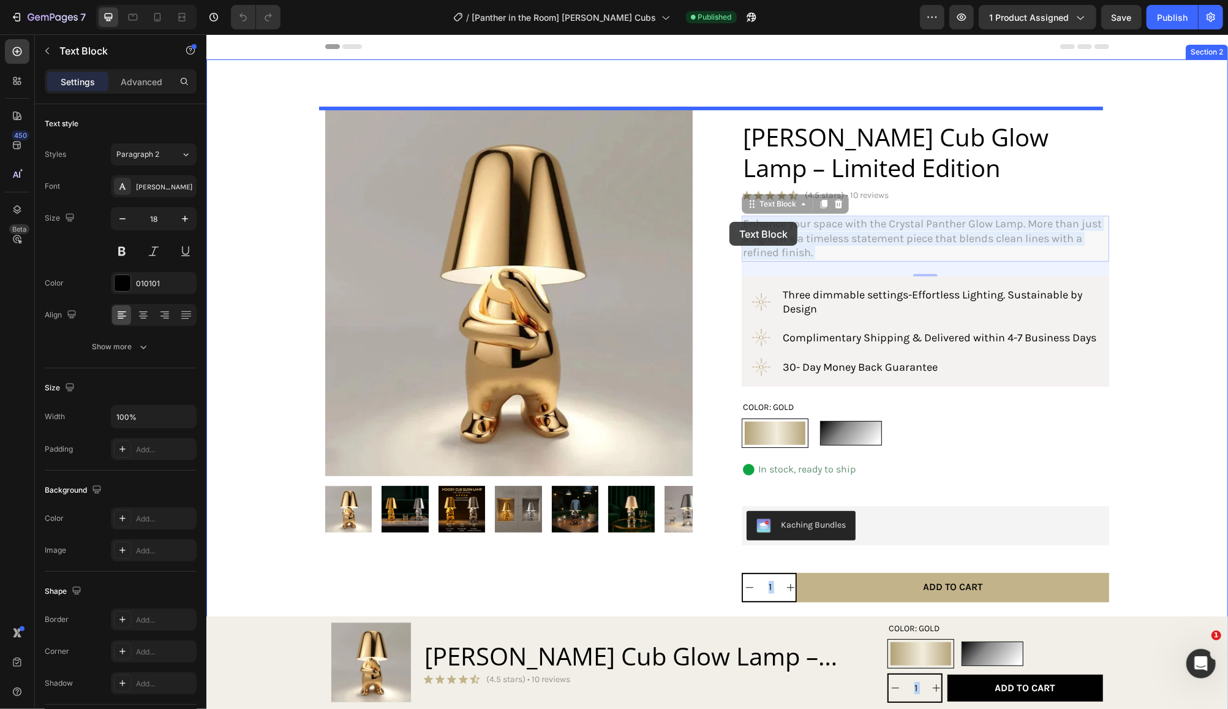
drag, startPoint x: 820, startPoint y: 252, endPoint x: 729, endPoint y: 221, distance: 95.9
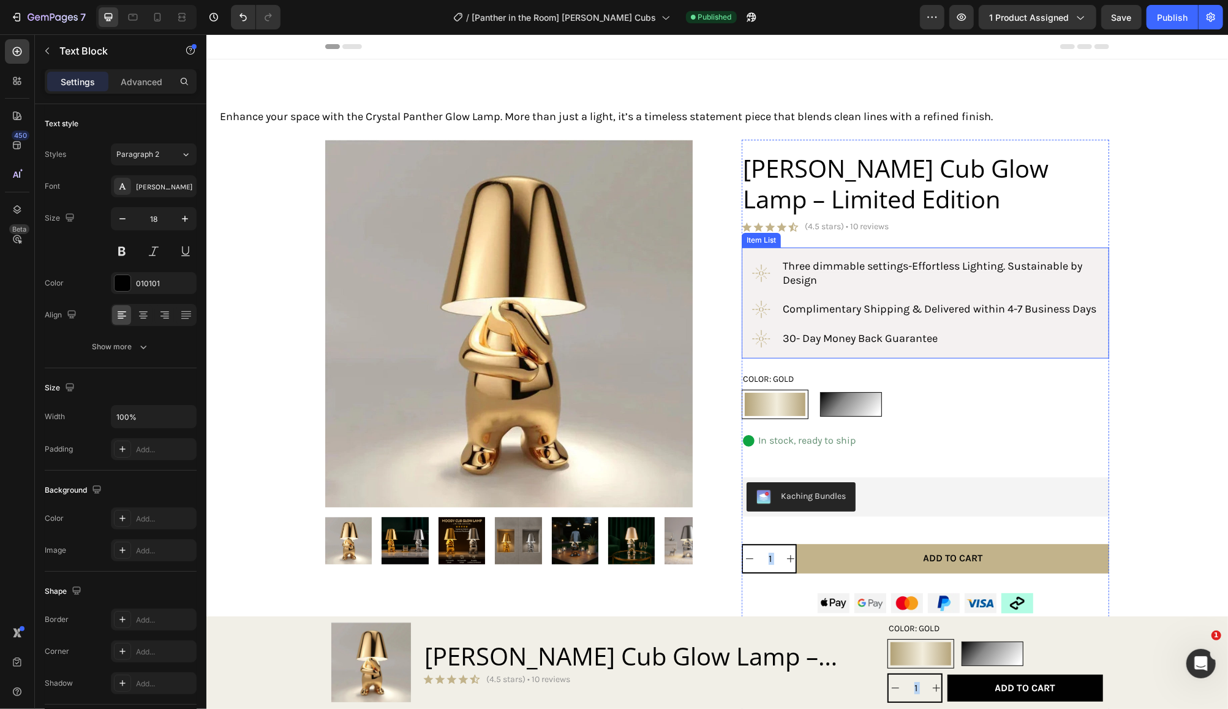
click at [827, 249] on div "Three dimmable settings-Effortless Lighting. Sustainable by Design Complimentar…" at bounding box center [925, 302] width 368 height 111
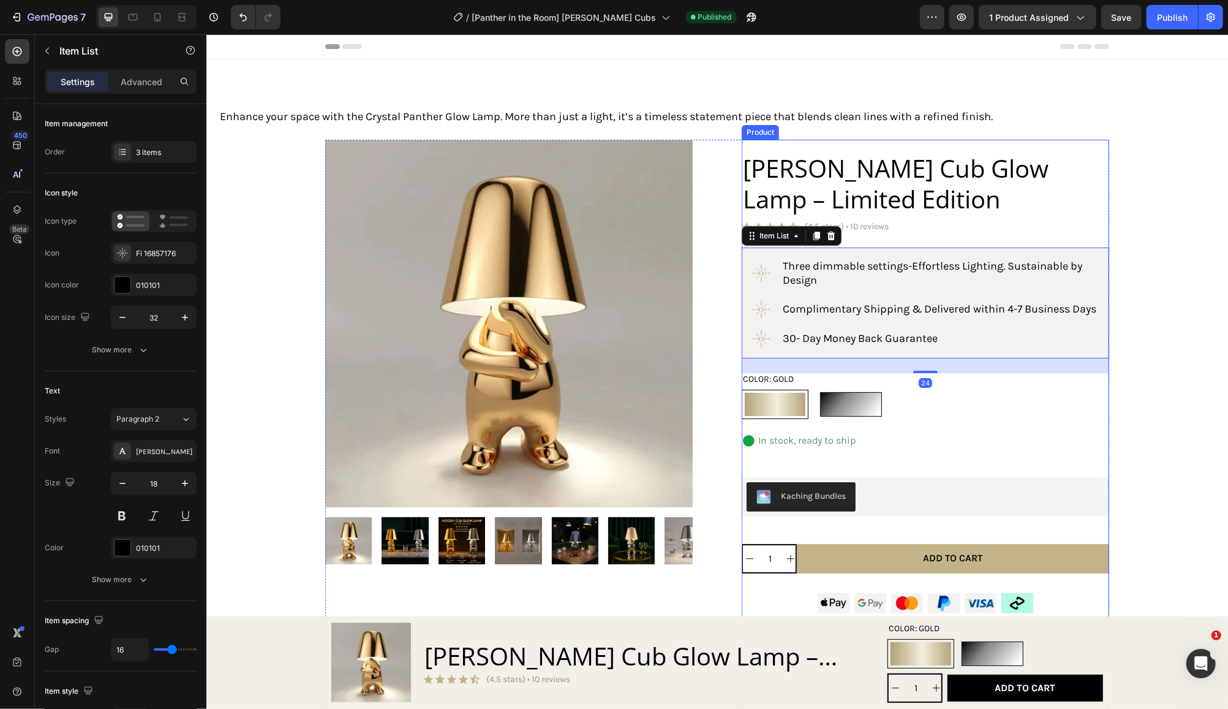
click at [886, 228] on div "Icon Icon Icon Icon Icon Icon List (4.5 stars) • 10 reviews Text Block Row" at bounding box center [925, 226] width 368 height 12
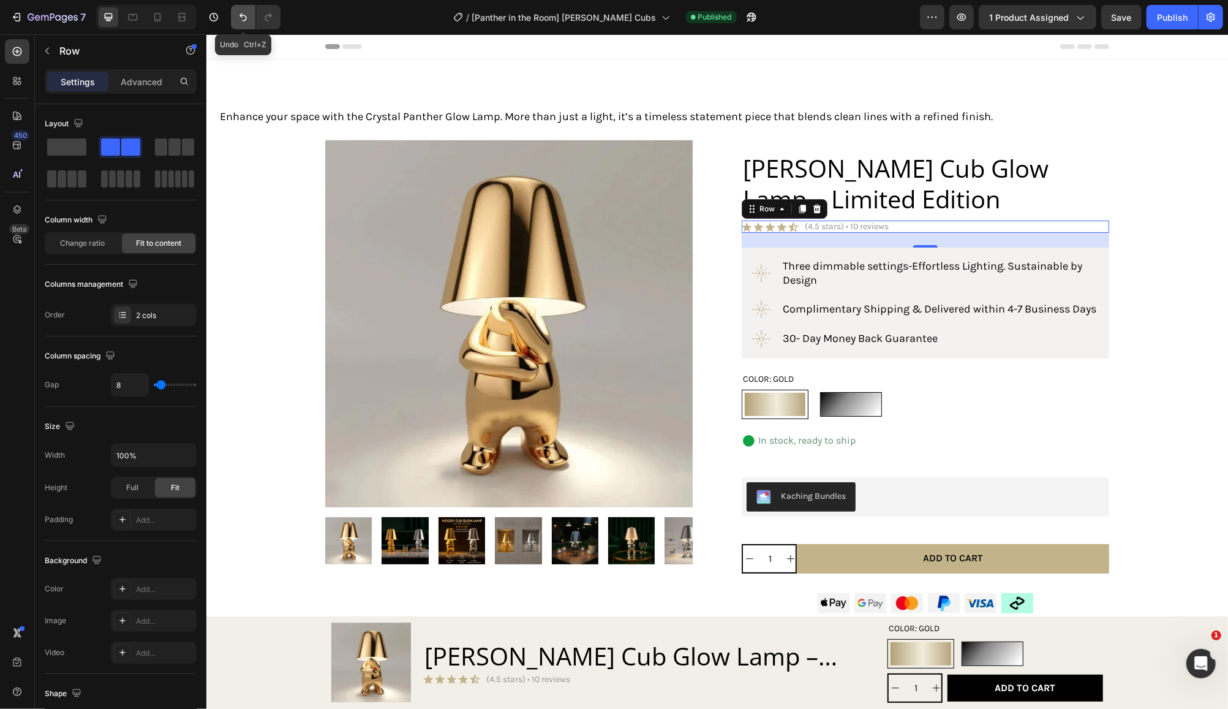
click at [242, 18] on icon "Undo/Redo" at bounding box center [243, 17] width 12 height 12
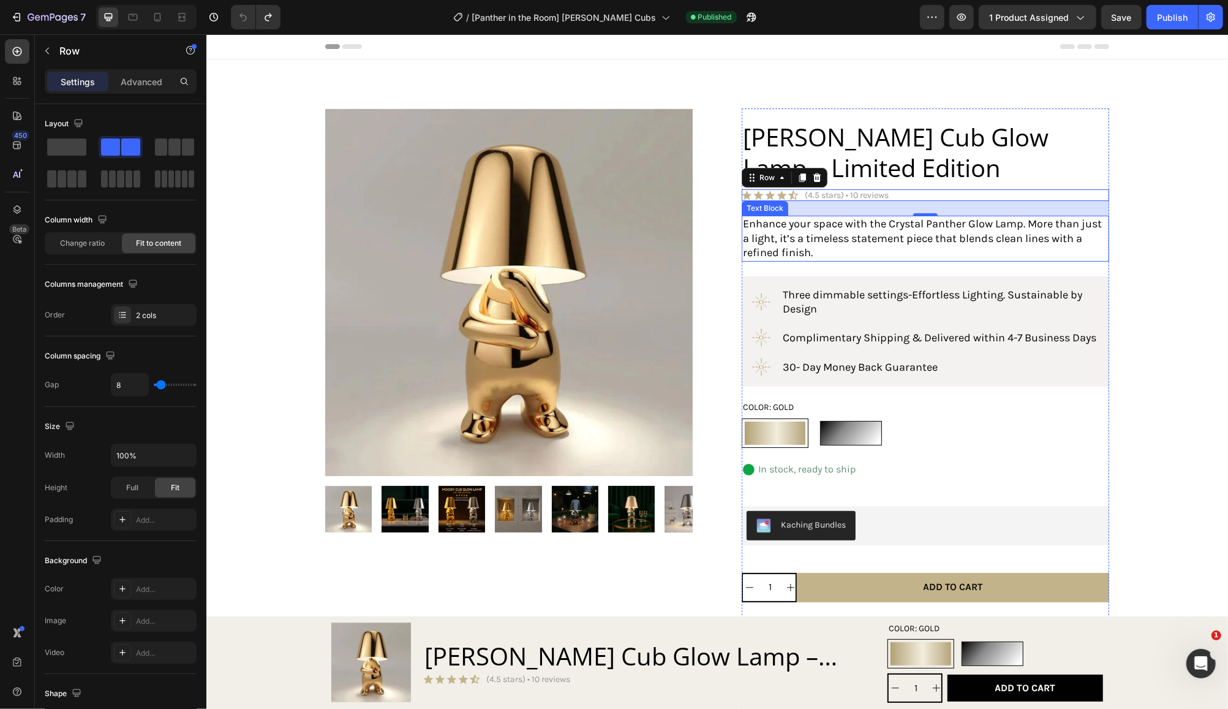
click at [904, 247] on p "Enhance your space with the Crystal Panther Glow Lamp. More than just a light, …" at bounding box center [924, 237] width 365 height 43
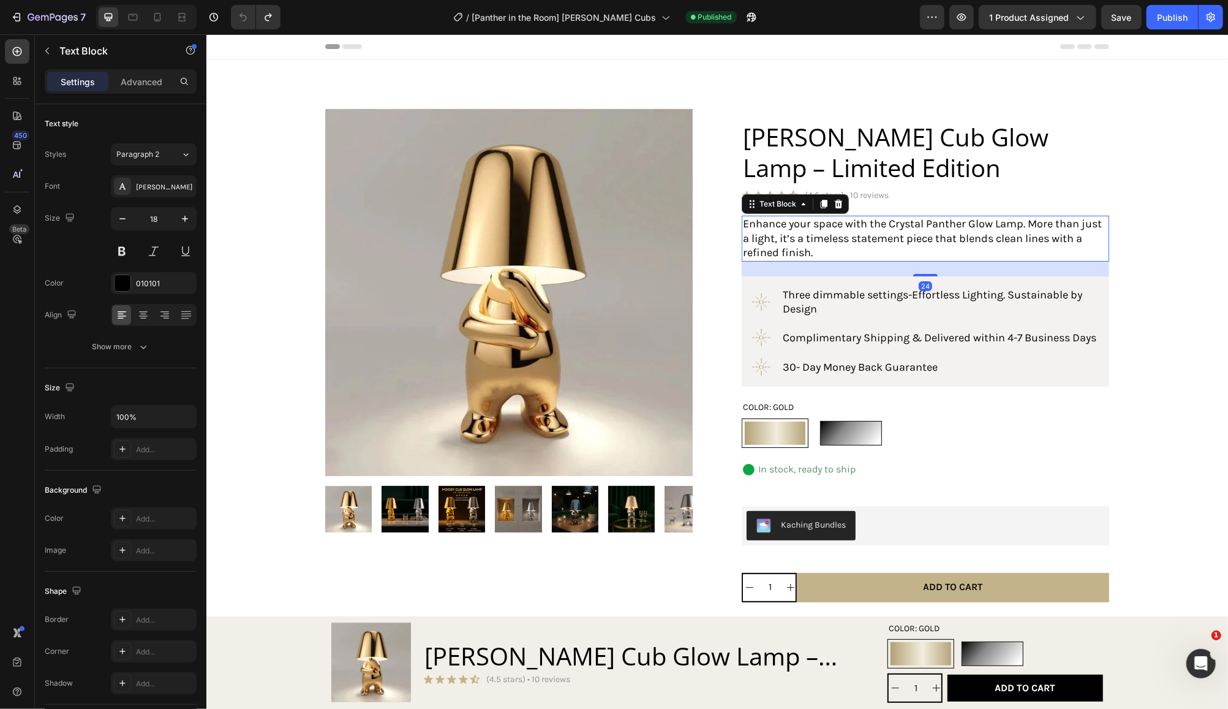
click at [834, 248] on p "Enhance your space with the Crystal Panther Glow Lamp. More than just a light, …" at bounding box center [924, 237] width 365 height 43
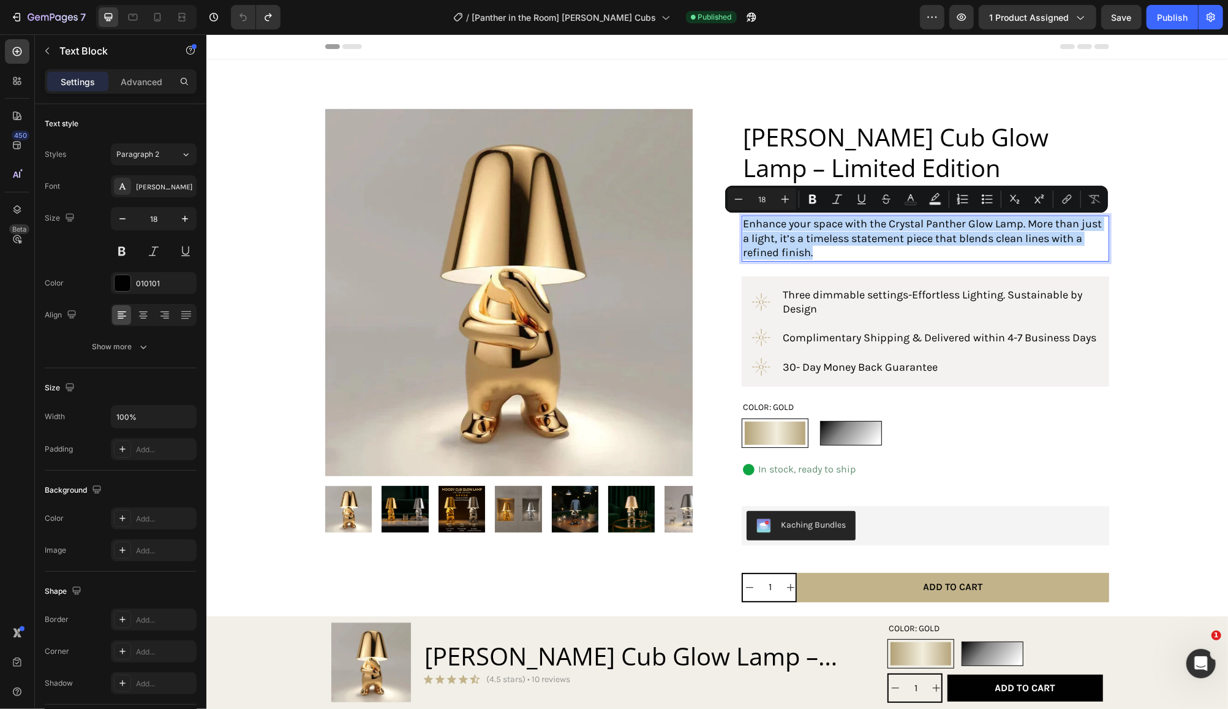
drag, startPoint x: 814, startPoint y: 249, endPoint x: 737, endPoint y: 228, distance: 80.1
click at [742, 228] on p "Enhance your space with the Crystal Panther Glow Lamp. More than just a light, …" at bounding box center [924, 237] width 365 height 43
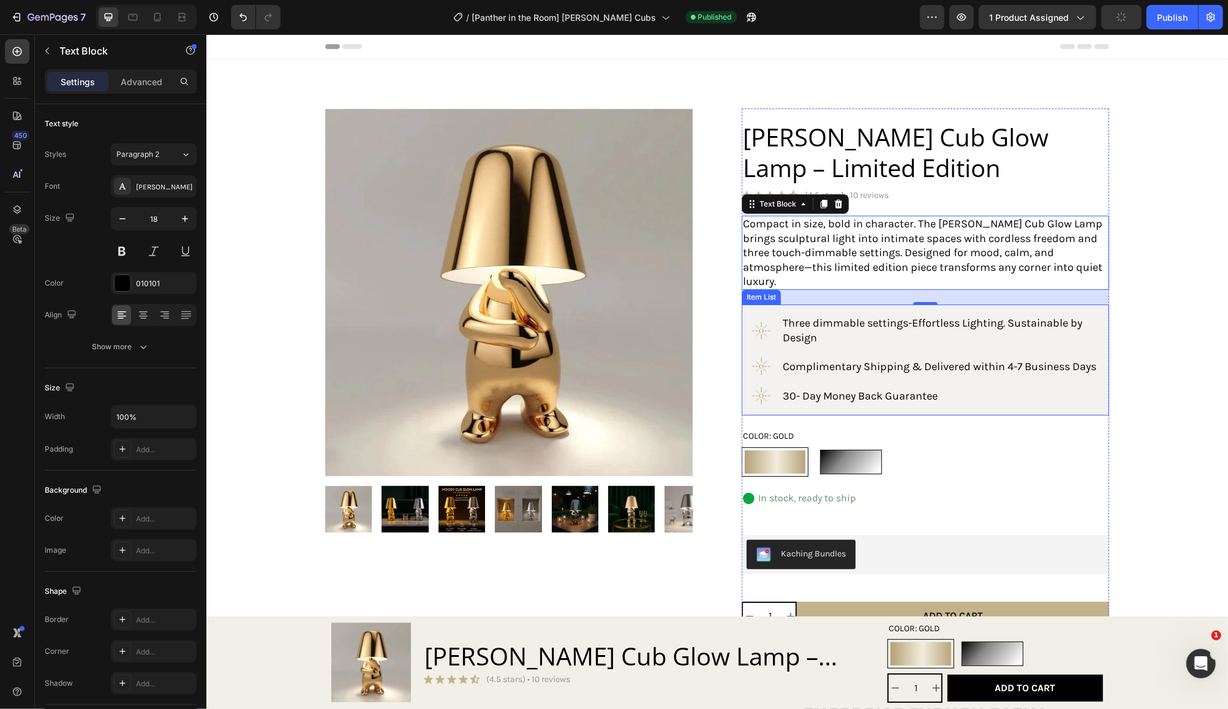
click at [815, 323] on p "Three dimmable settings-Effortless Lighting. Sustainable by Design" at bounding box center [939, 329] width 315 height 29
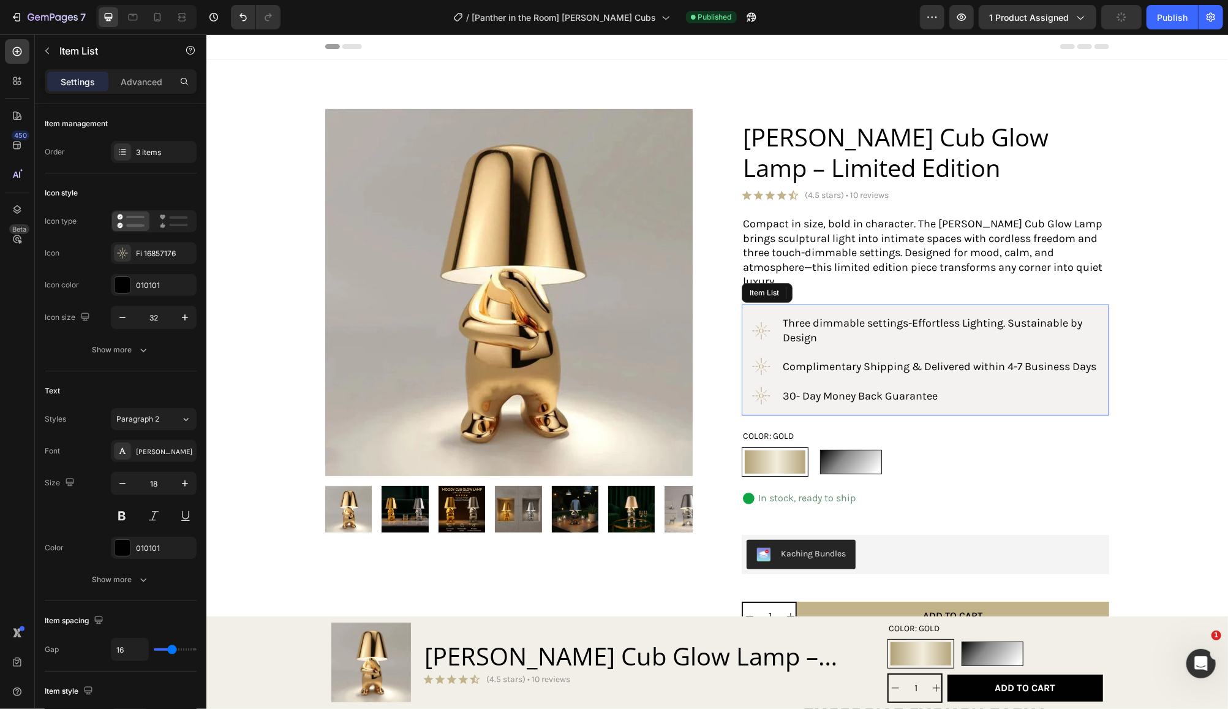
click at [815, 324] on p "Three dimmable settings-Effortless Lighting. Sustainable by Design" at bounding box center [939, 329] width 315 height 29
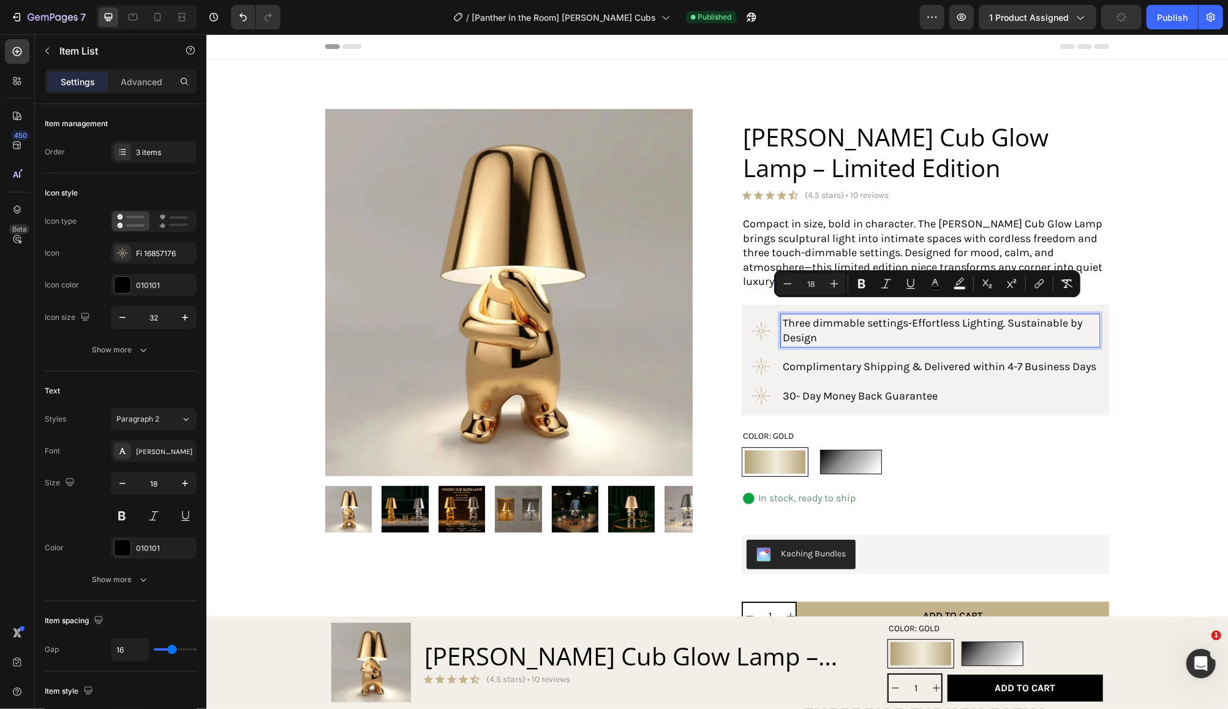
drag, startPoint x: 815, startPoint y: 324, endPoint x: 788, endPoint y: 314, distance: 28.9
click at [788, 315] on p "Three dimmable settings-Effortless Lighting. Sustainable by Design" at bounding box center [939, 329] width 315 height 29
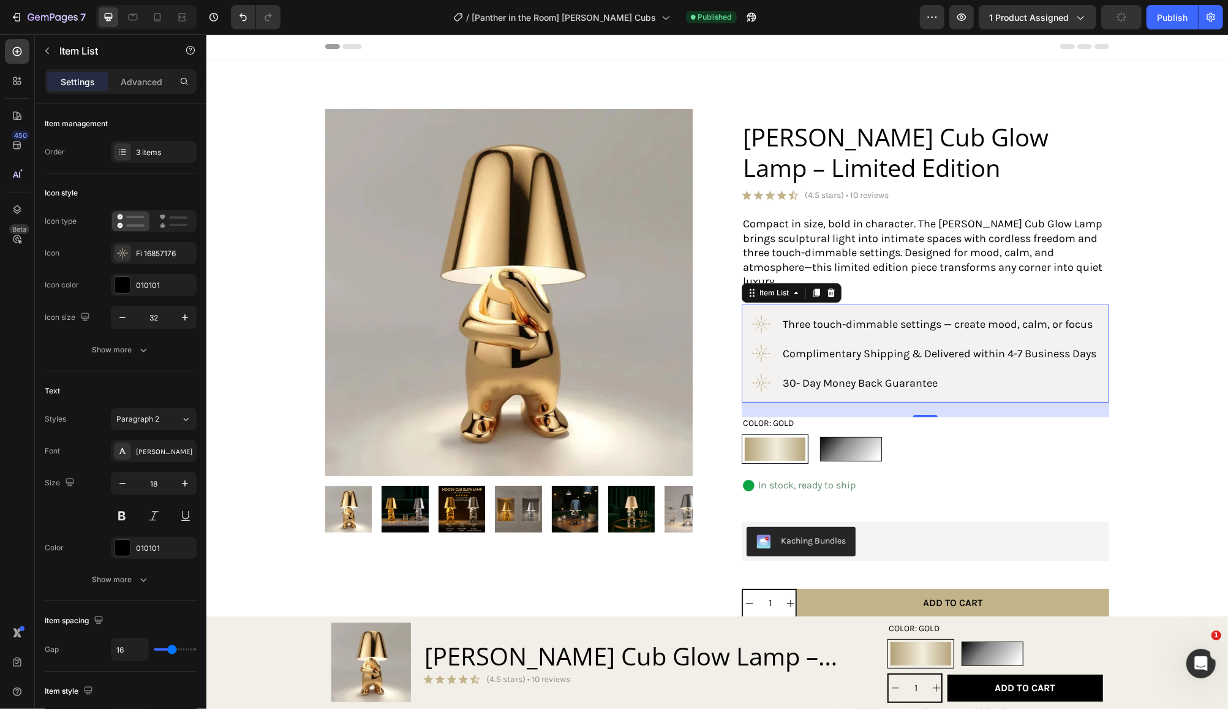
click at [812, 350] on p "Complimentary Shipping & Delivered within 4-7 Business Days" at bounding box center [939, 353] width 314 height 14
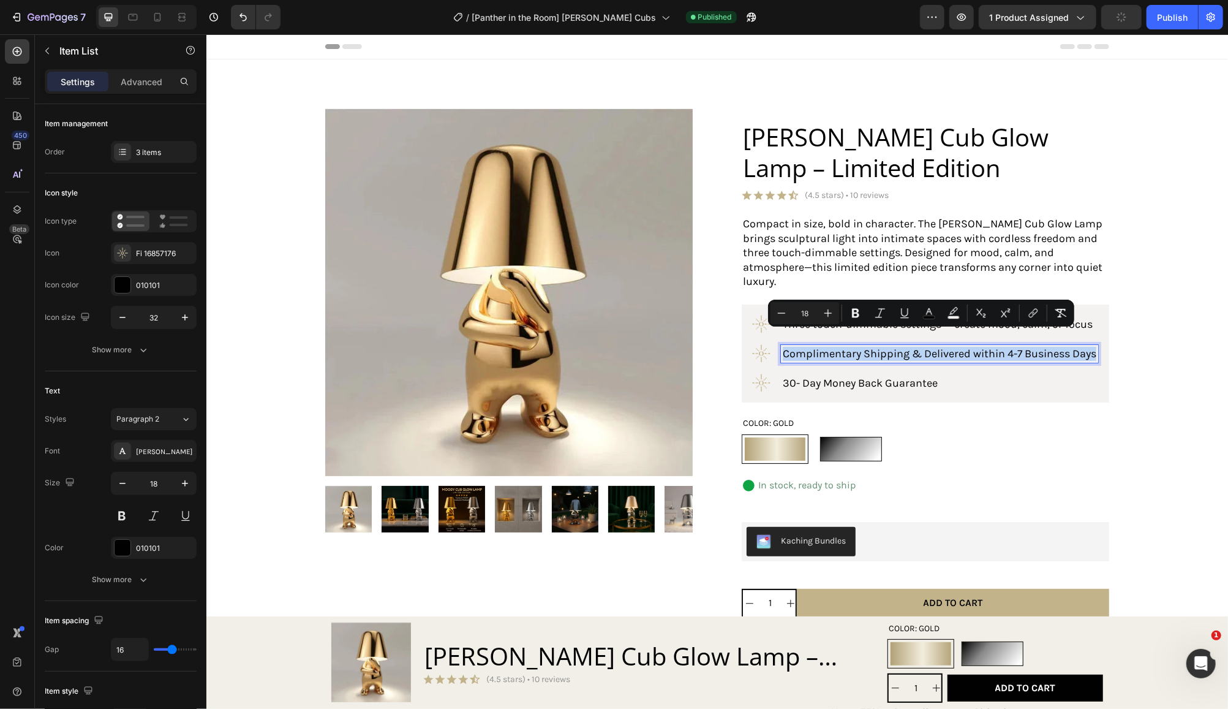
drag, startPoint x: 809, startPoint y: 352, endPoint x: 776, endPoint y: 340, distance: 35.9
click at [782, 346] on p "Complimentary Shipping & Delivered within 4-7 Business Days" at bounding box center [939, 353] width 314 height 14
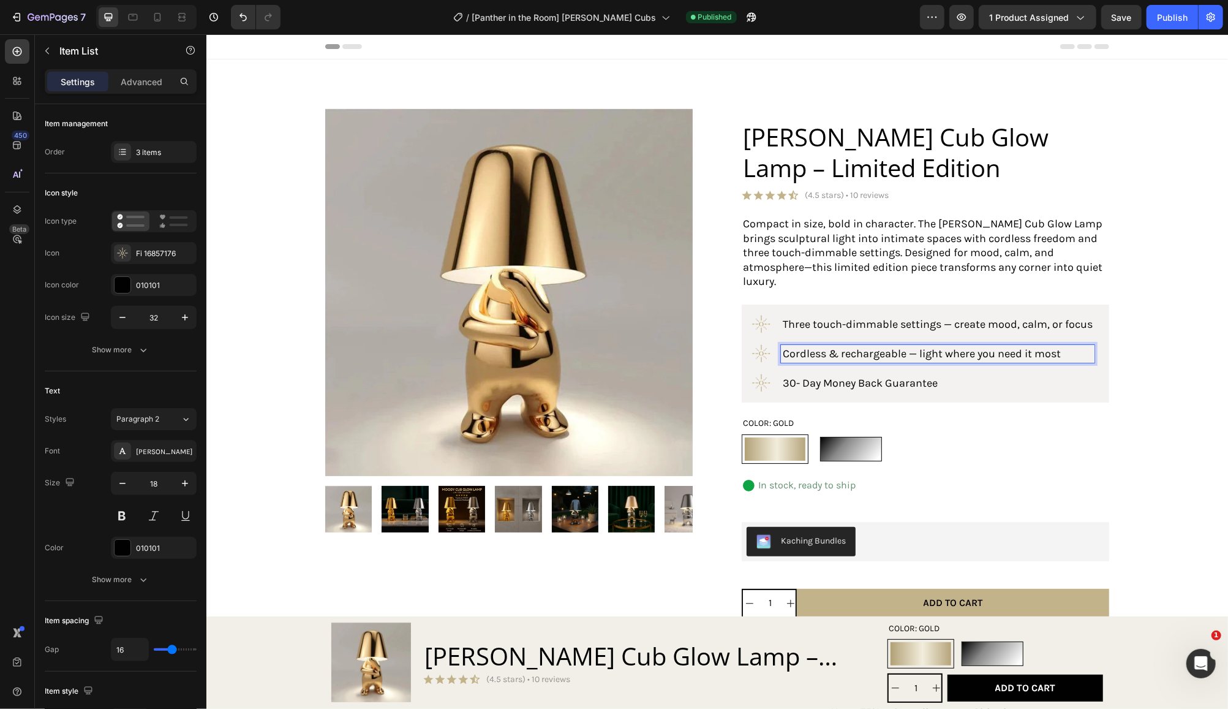
click at [951, 376] on p "30- Day Money Back Guarantee" at bounding box center [937, 383] width 310 height 14
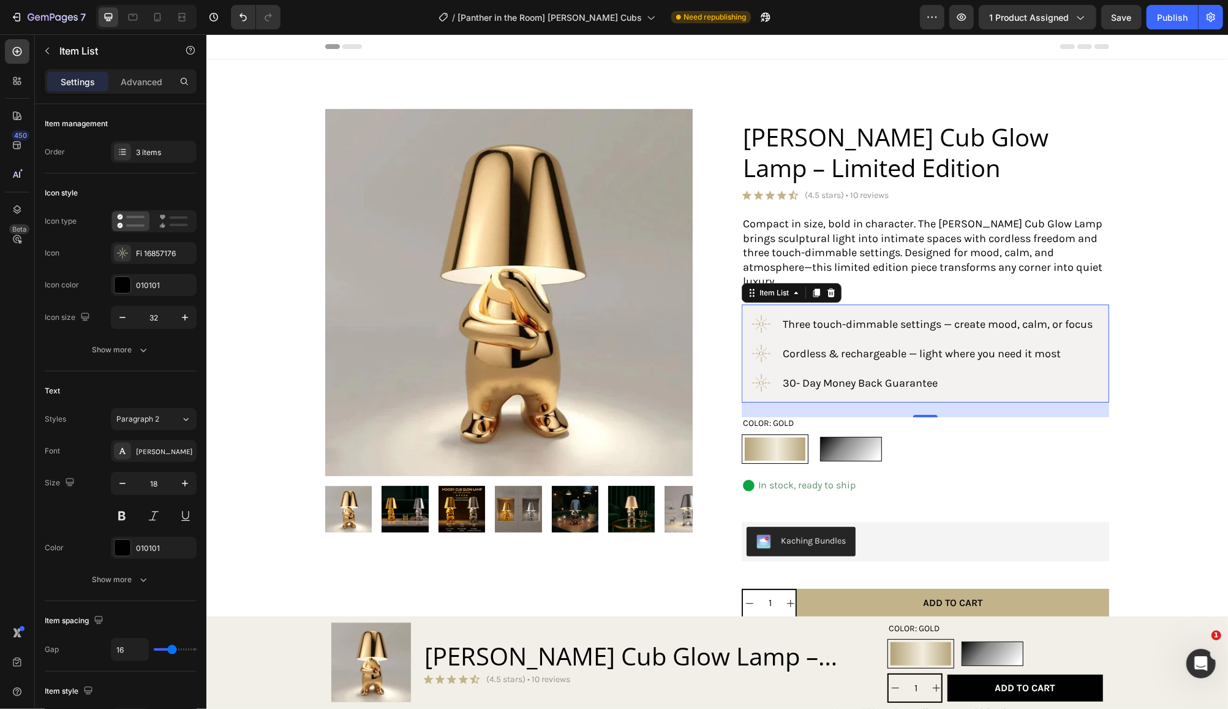
click at [936, 376] on p "30- Day Money Back Guarantee" at bounding box center [937, 383] width 310 height 14
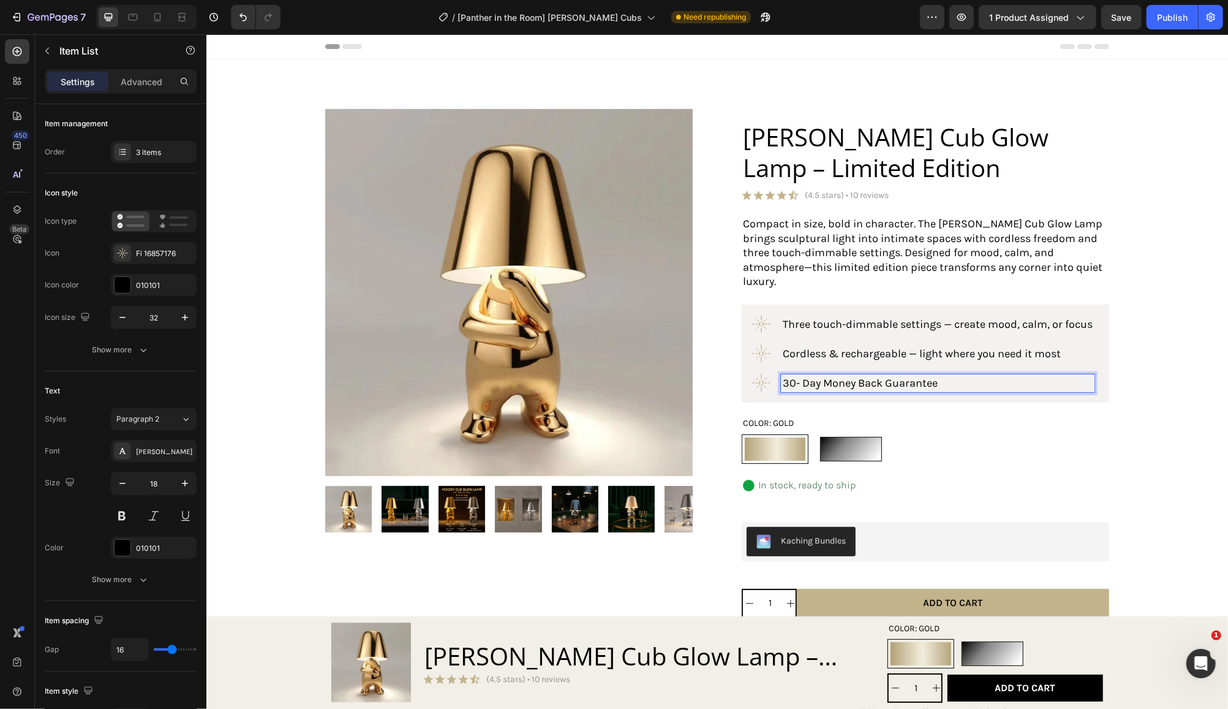
drag, startPoint x: 937, startPoint y: 369, endPoint x: 775, endPoint y: 363, distance: 161.8
click at [780, 374] on div "30- Day Money Back Guarantee" at bounding box center [937, 383] width 314 height 18
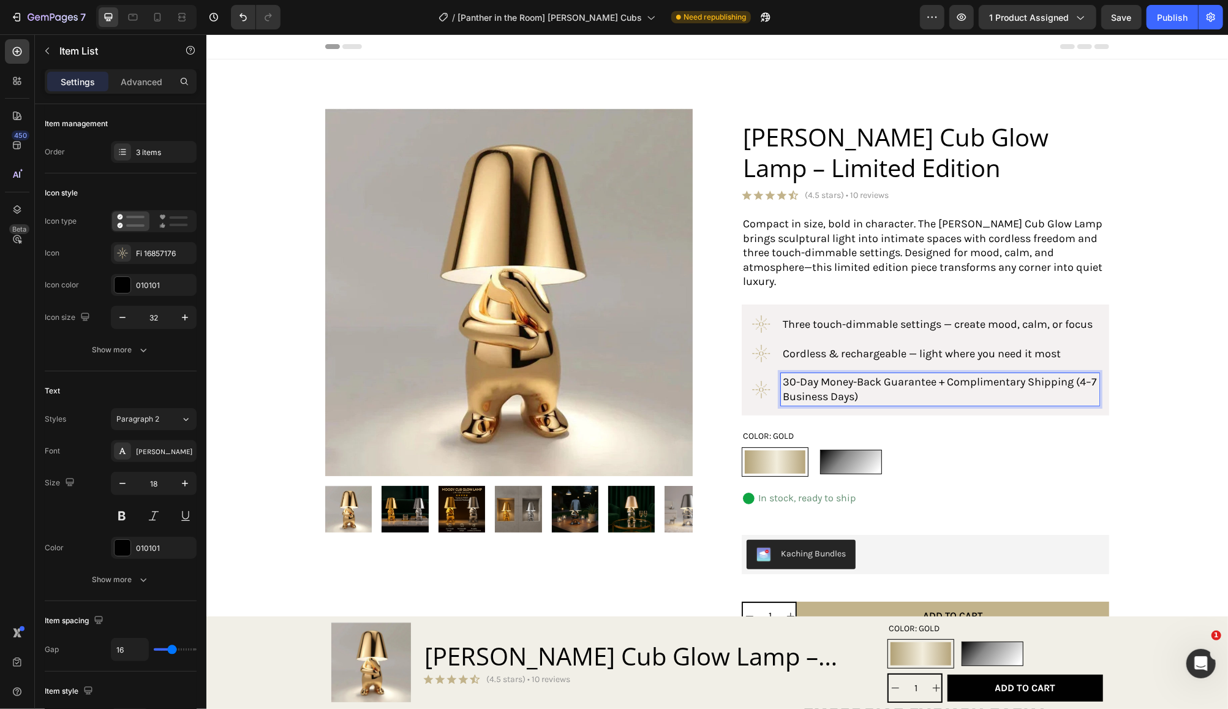
click at [1080, 374] on span "30-Day Money-Back Guarantee + Complimentary Shipping (4–7 Business Days)" at bounding box center [939, 388] width 314 height 28
click at [1130, 21] on span "Save" at bounding box center [1122, 17] width 20 height 10
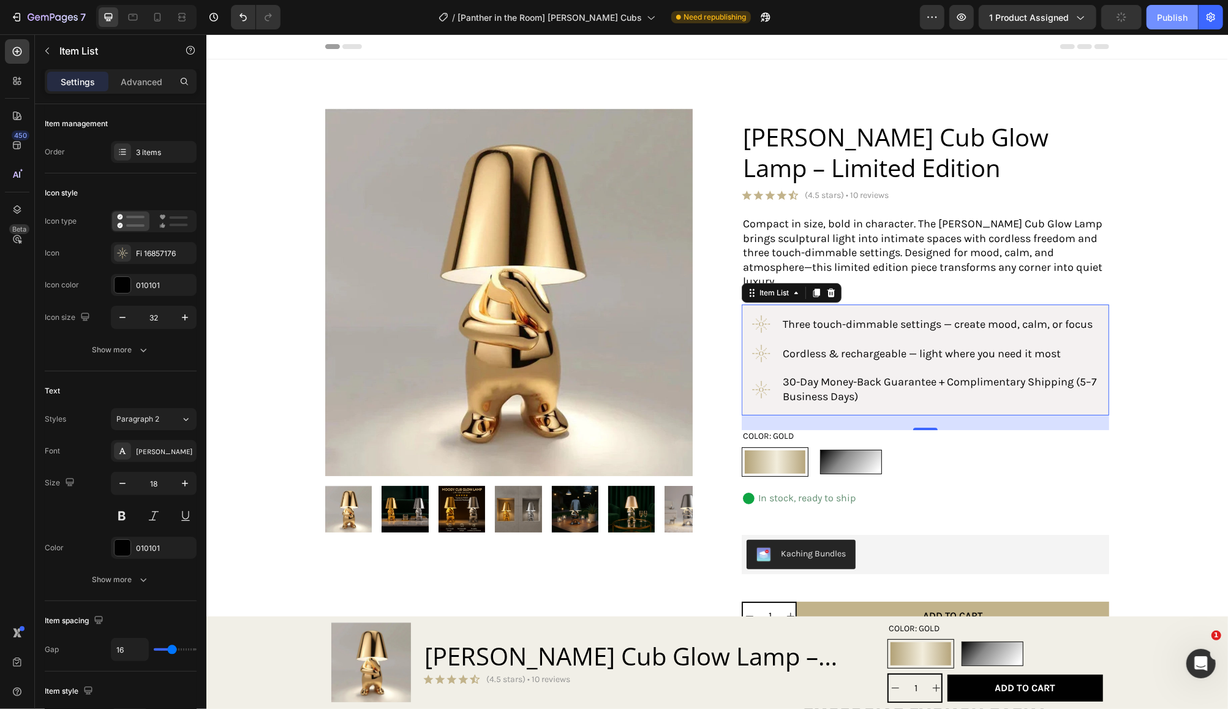
click at [1168, 17] on div "Publish" at bounding box center [1172, 17] width 31 height 13
click at [57, 18] on icon "button" at bounding box center [53, 18] width 50 height 10
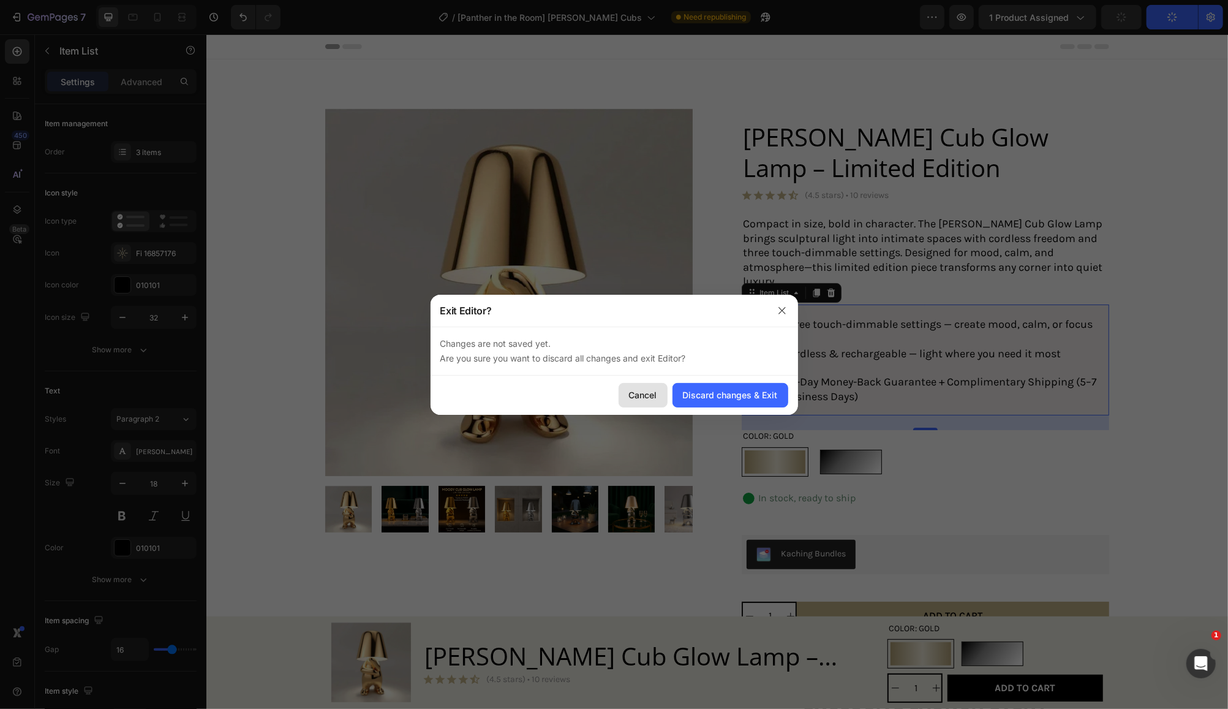
click at [646, 395] on div "Cancel" at bounding box center [643, 394] width 28 height 13
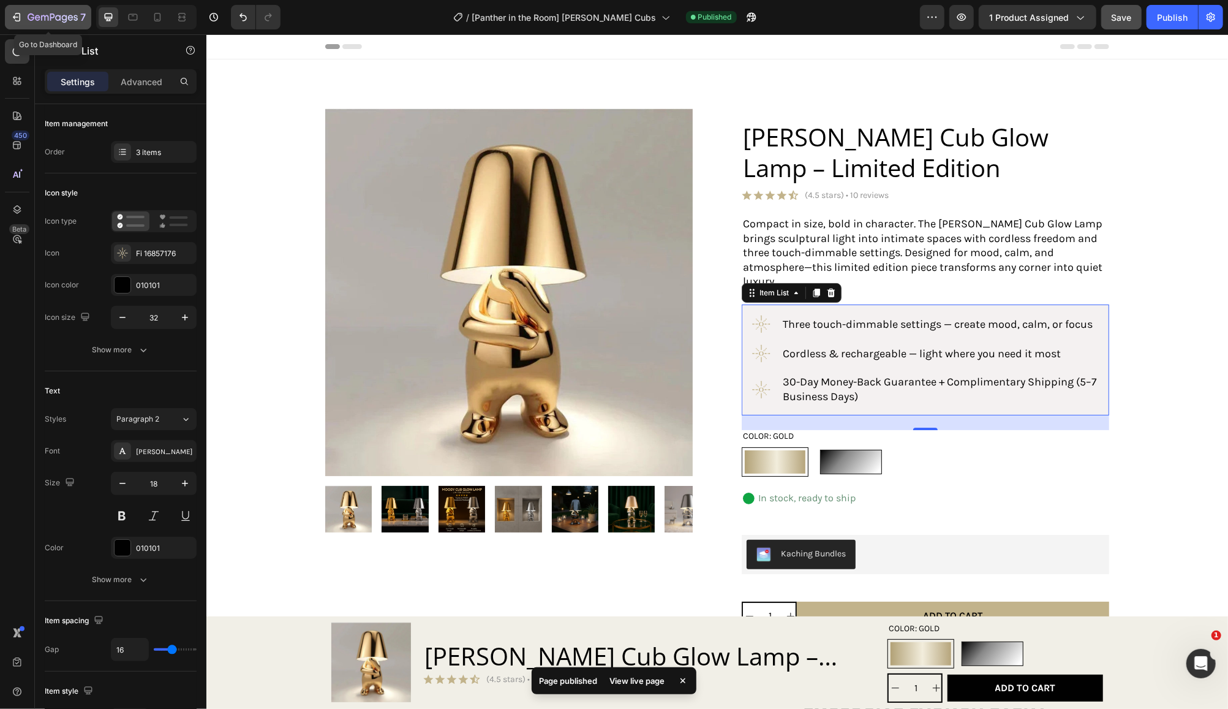
click at [66, 19] on icon "button" at bounding box center [65, 19] width 6 height 8
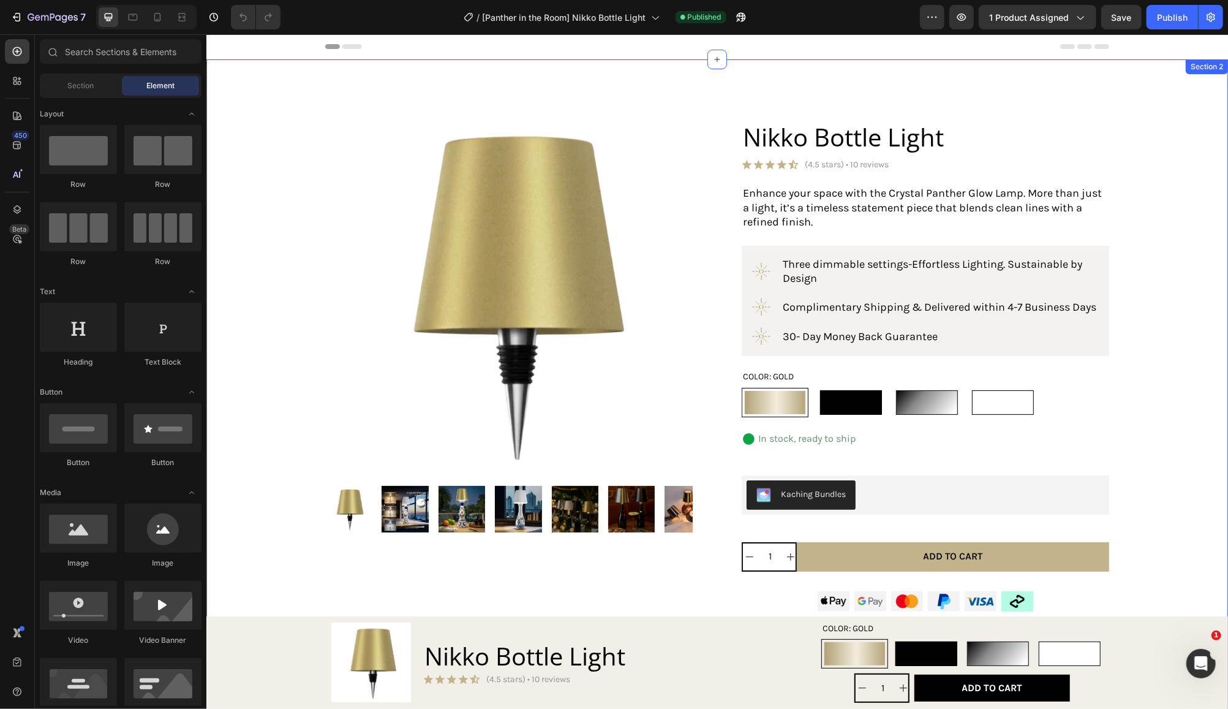
click at [1117, 143] on div "Product Images Product Nikko Bottle Light Product Title Icon Icon Icon Icon Ico…" at bounding box center [716, 613] width 997 height 1010
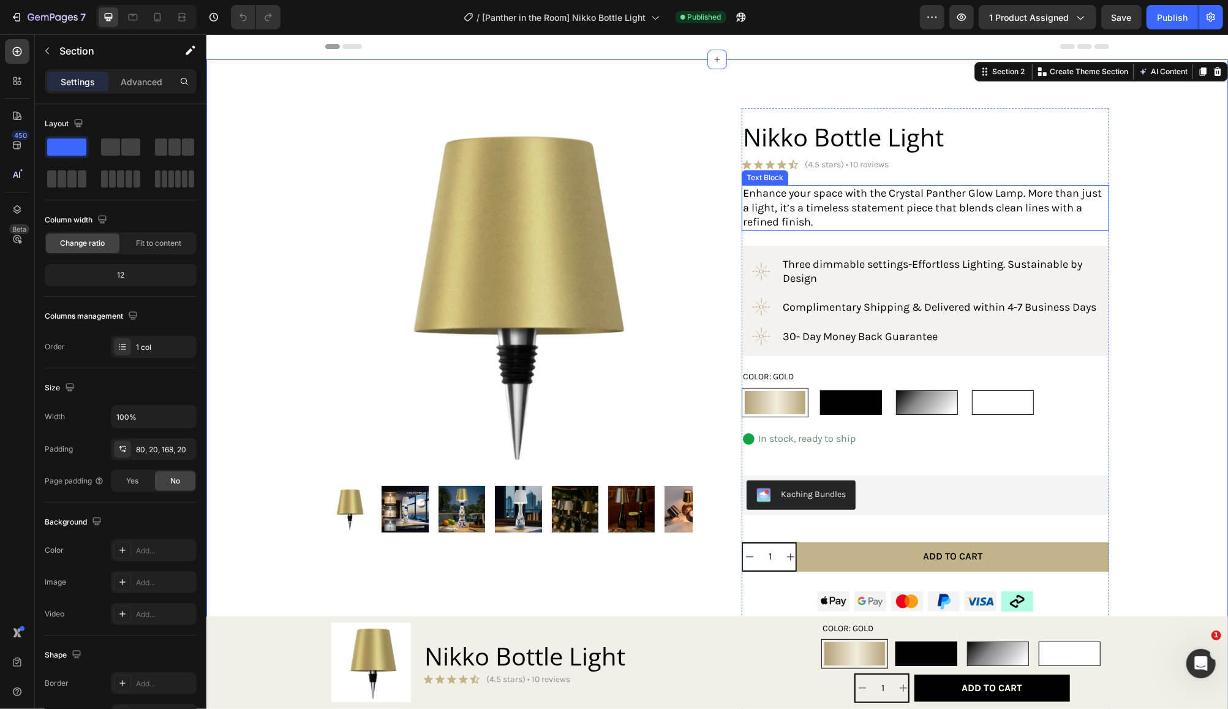
drag, startPoint x: 834, startPoint y: 221, endPoint x: 825, endPoint y: 217, distance: 10.5
click at [834, 221] on p "Enhance your space with the Crystal Panther Glow Lamp. More than just a light, …" at bounding box center [924, 207] width 365 height 43
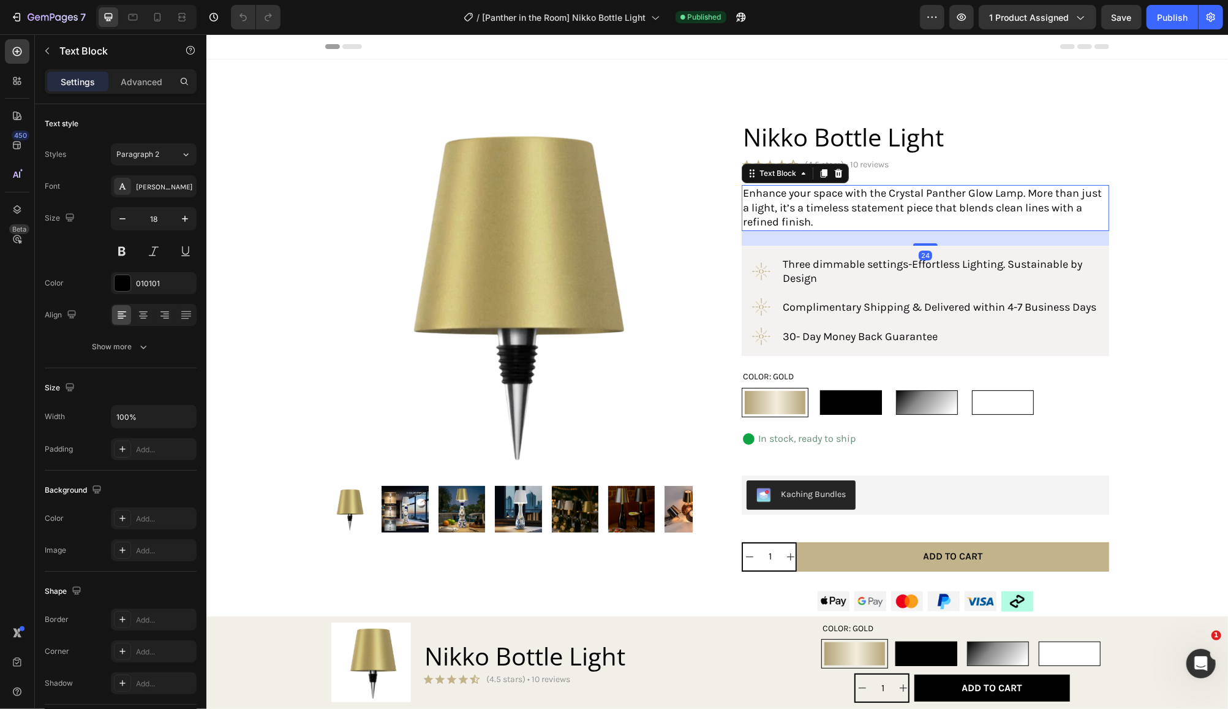
click at [820, 217] on p "Enhance your space with the Crystal Panther Glow Lamp. More than just a light, …" at bounding box center [924, 207] width 365 height 43
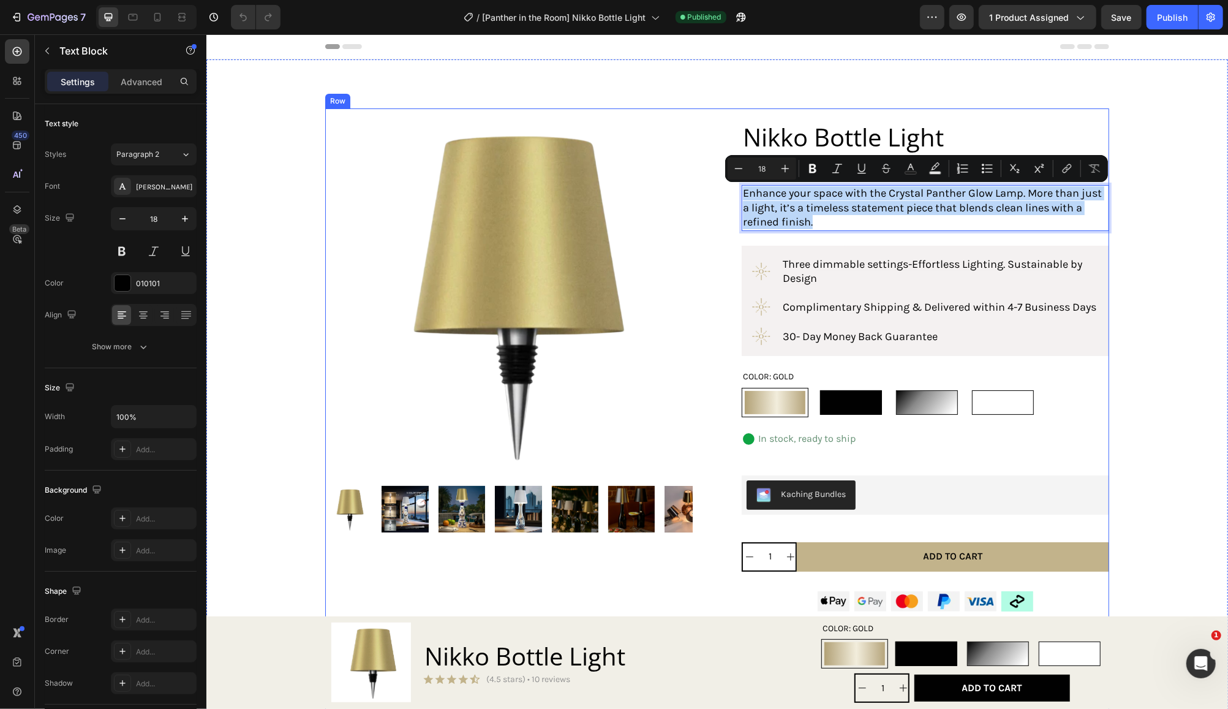
drag, startPoint x: 818, startPoint y: 219, endPoint x: 734, endPoint y: 198, distance: 86.6
click at [734, 198] on div "Product Images Product Nikko Bottle Light Product Title Icon Icon Icon Icon Ico…" at bounding box center [717, 613] width 784 height 1010
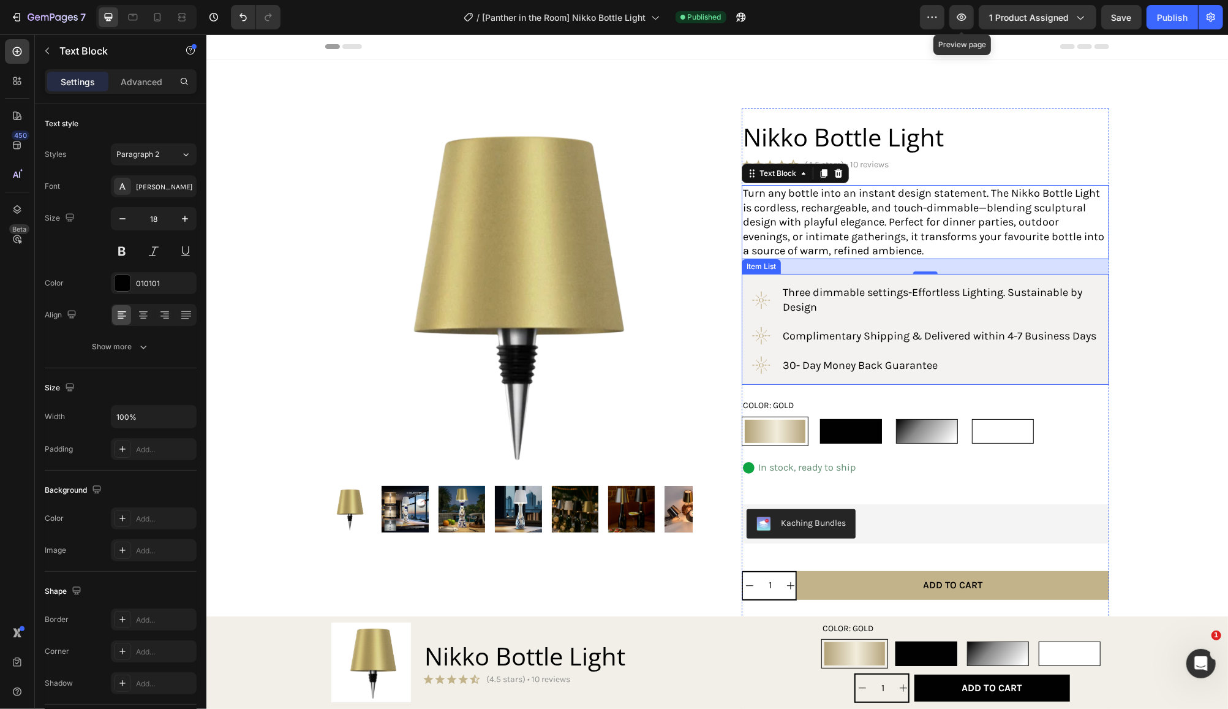
click at [833, 299] on p "Three dimmable settings-Effortless Lighting. Sustainable by Design" at bounding box center [939, 299] width 315 height 29
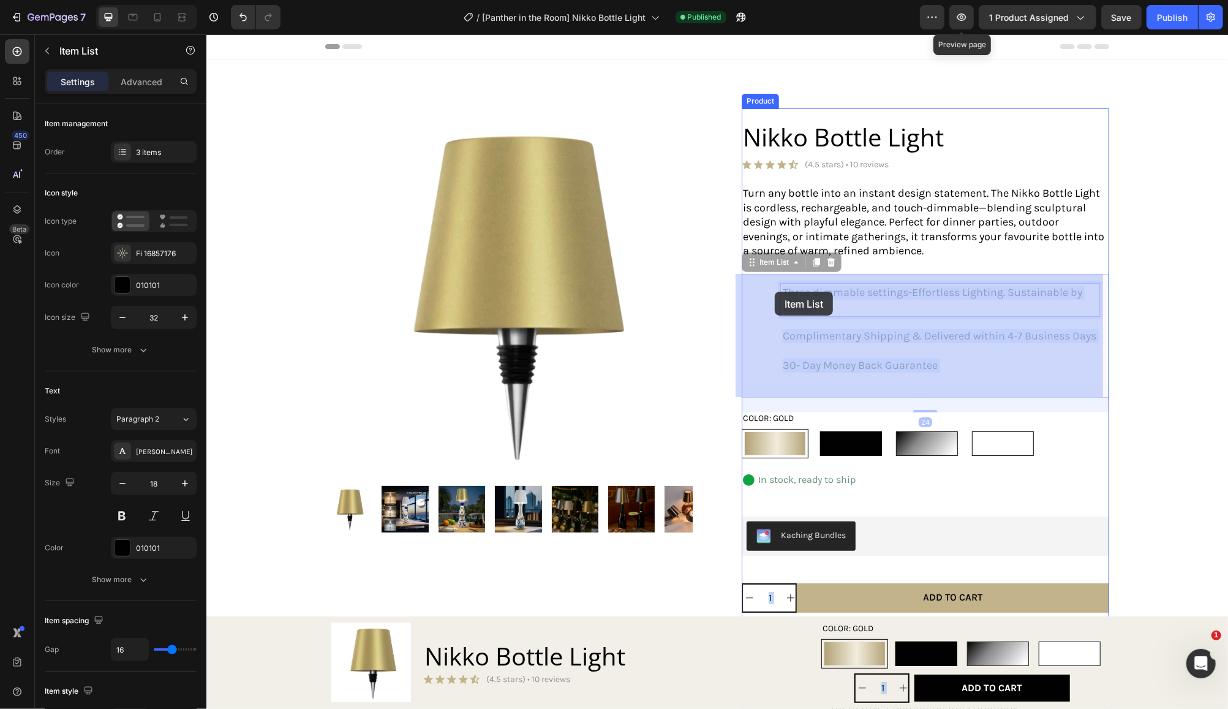
drag, startPoint x: 802, startPoint y: 301, endPoint x: 774, endPoint y: 291, distance: 29.3
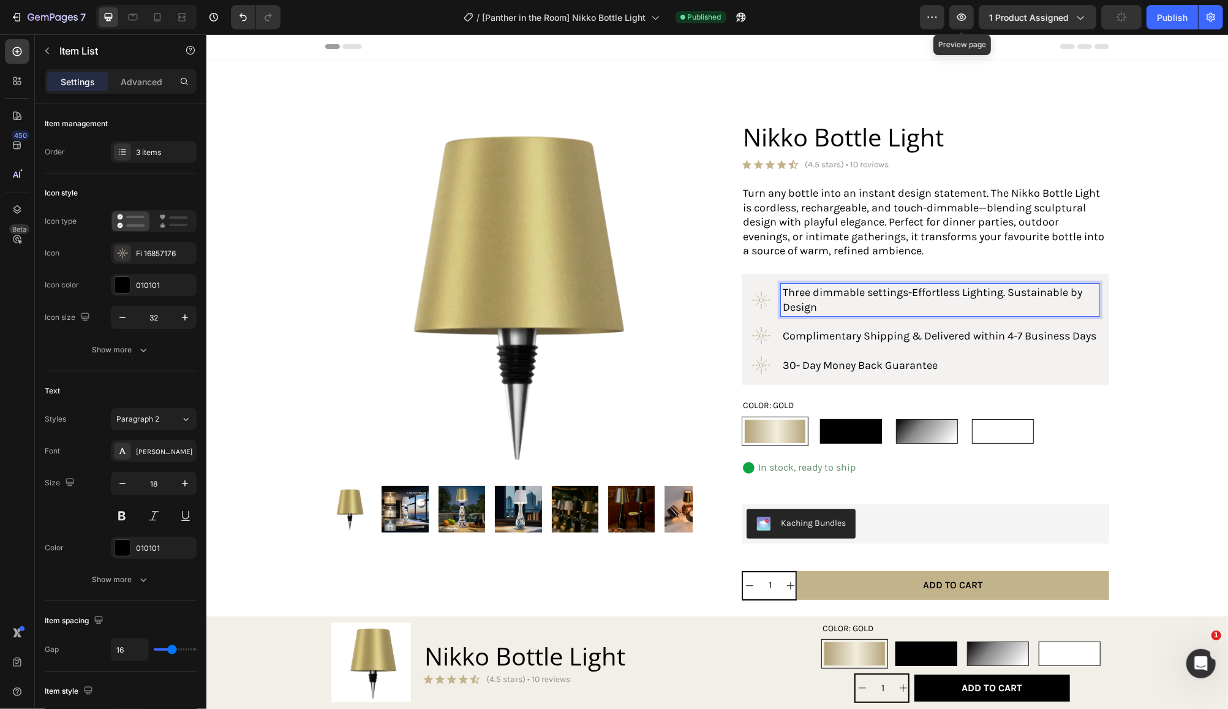
drag, startPoint x: 815, startPoint y: 301, endPoint x: 816, endPoint y: 309, distance: 7.4
click at [817, 303] on p "Three dimmable settings-Effortless Lighting. Sustainable by Design" at bounding box center [939, 299] width 315 height 29
drag, startPoint x: 798, startPoint y: 311, endPoint x: 777, endPoint y: 292, distance: 28.2
click at [782, 292] on span "Three dimmable settings-Effortless Lighting. Sustainable by Design" at bounding box center [932, 299] width 300 height 28
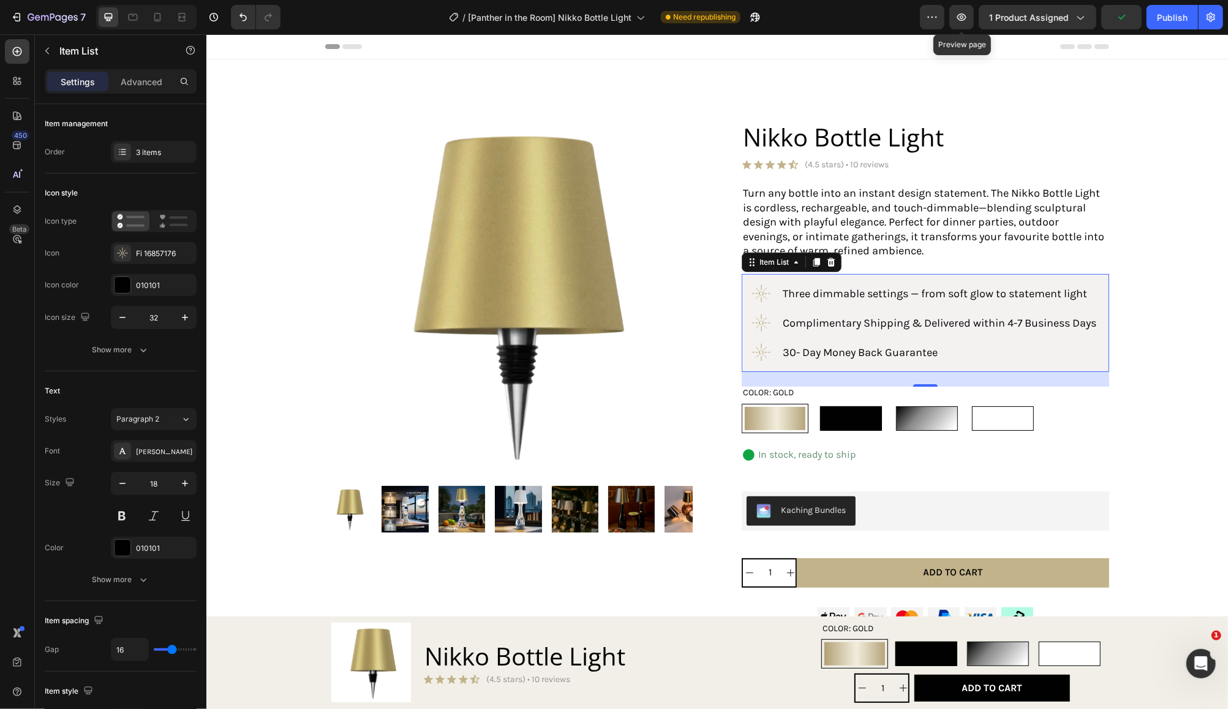
click at [818, 330] on p "Complimentary Shipping & Delivered within 4-7 Business Days" at bounding box center [939, 322] width 314 height 14
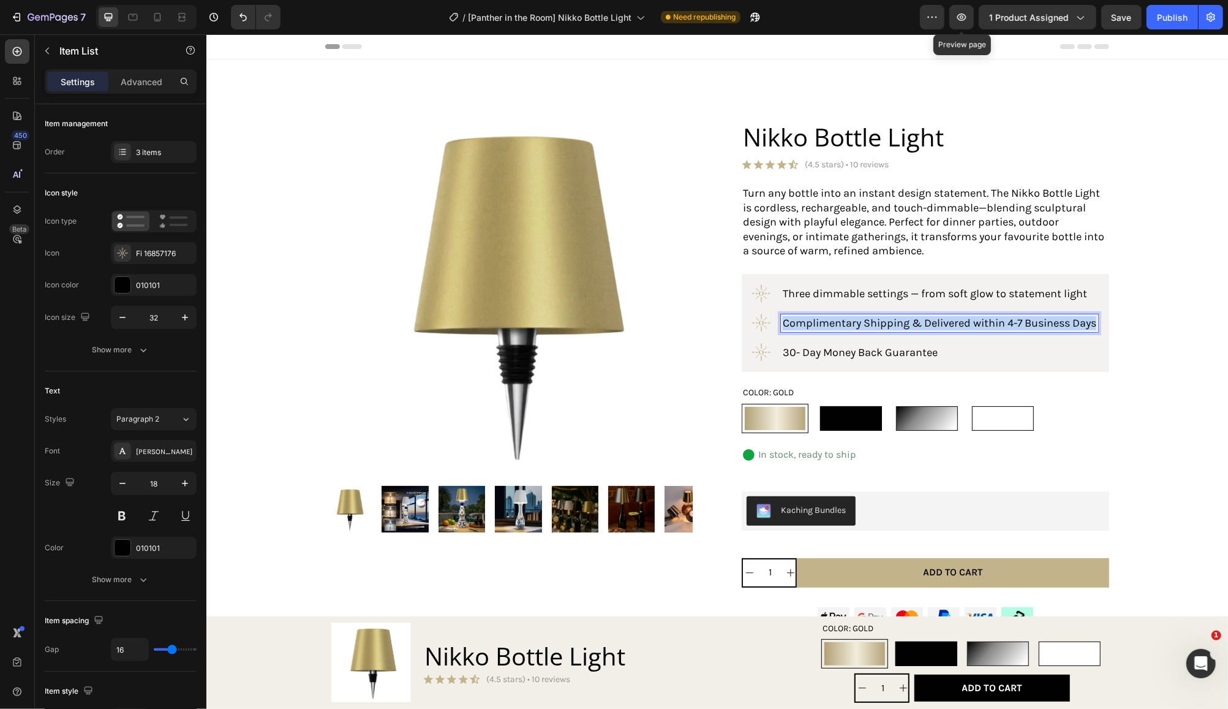
drag, startPoint x: 806, startPoint y: 334, endPoint x: 778, endPoint y: 320, distance: 31.2
click at [782, 320] on p "Complimentary Shipping & Delivered within 4-7 Business Days" at bounding box center [939, 322] width 314 height 14
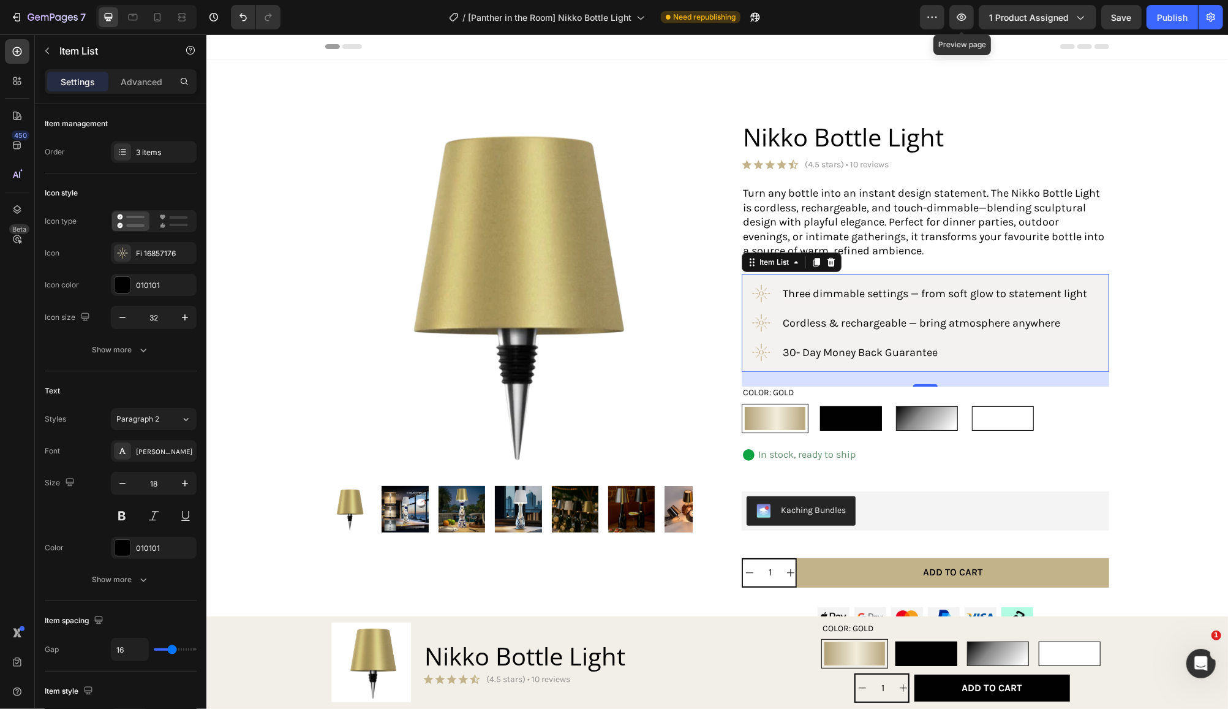
click at [828, 352] on span "30- Day Money Back Guarantee" at bounding box center [859, 351] width 155 height 13
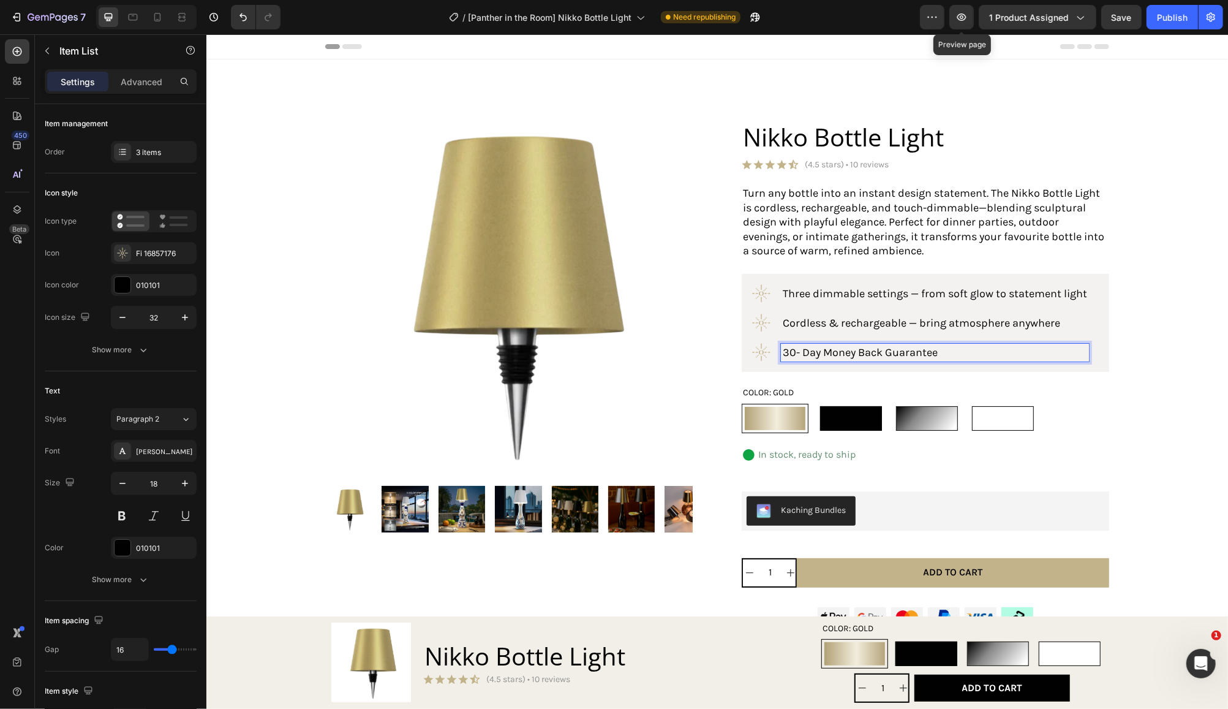
drag, startPoint x: 953, startPoint y: 356, endPoint x: 777, endPoint y: 342, distance: 175.7
click at [780, 343] on div "30- Day Money Back Guarantee" at bounding box center [934, 352] width 308 height 18
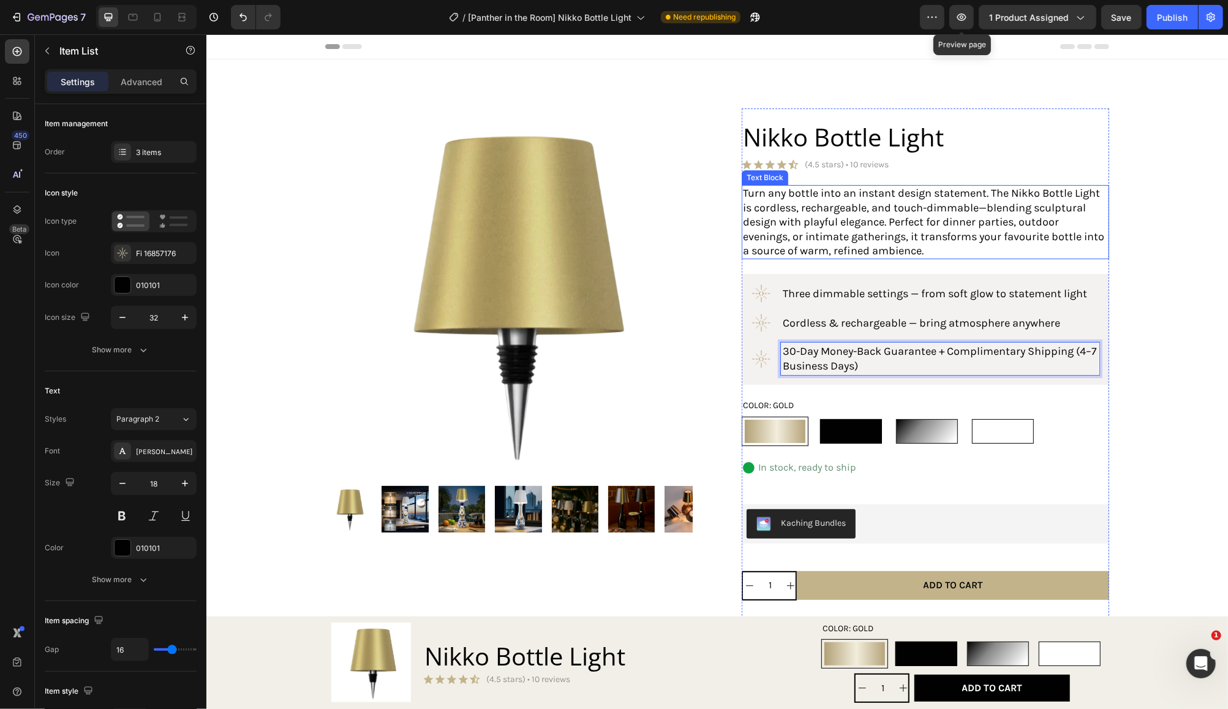
click at [742, 197] on p "Turn any bottle into an instant design statement. The Nikko Bottle Light is cor…" at bounding box center [924, 222] width 365 height 72
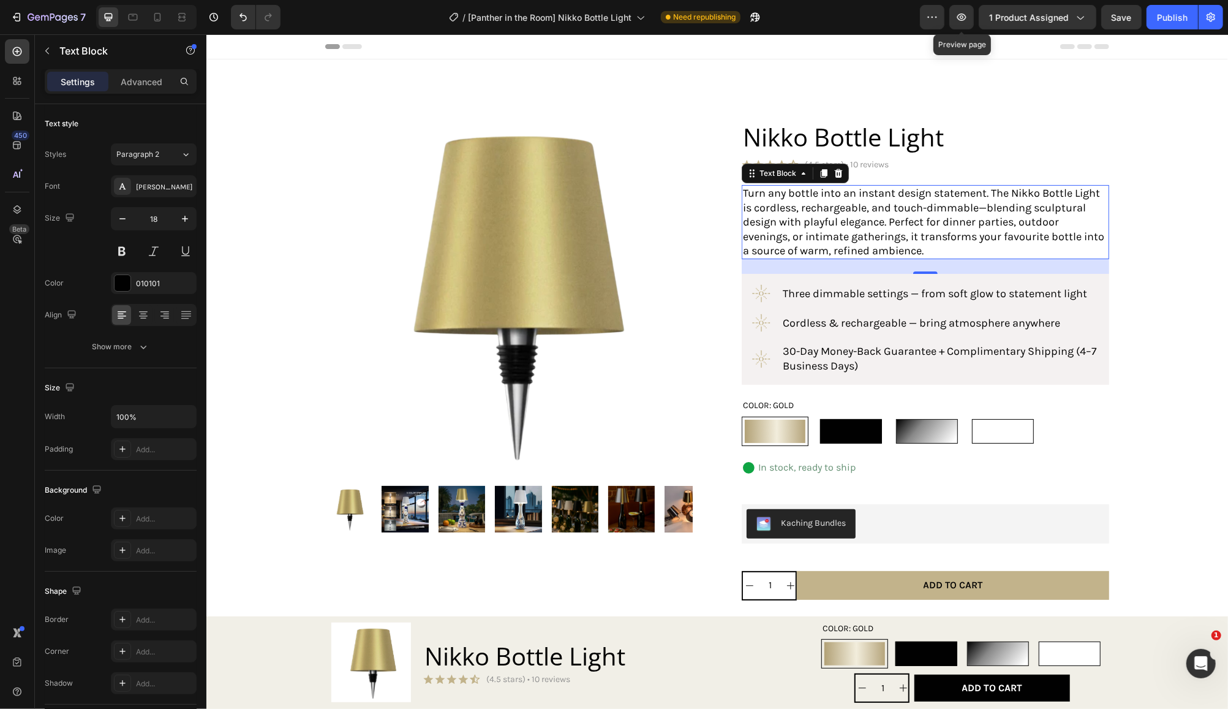
click at [742, 197] on p "Turn any bottle into an instant design statement. The Nikko Bottle Light is cor…" at bounding box center [924, 222] width 365 height 72
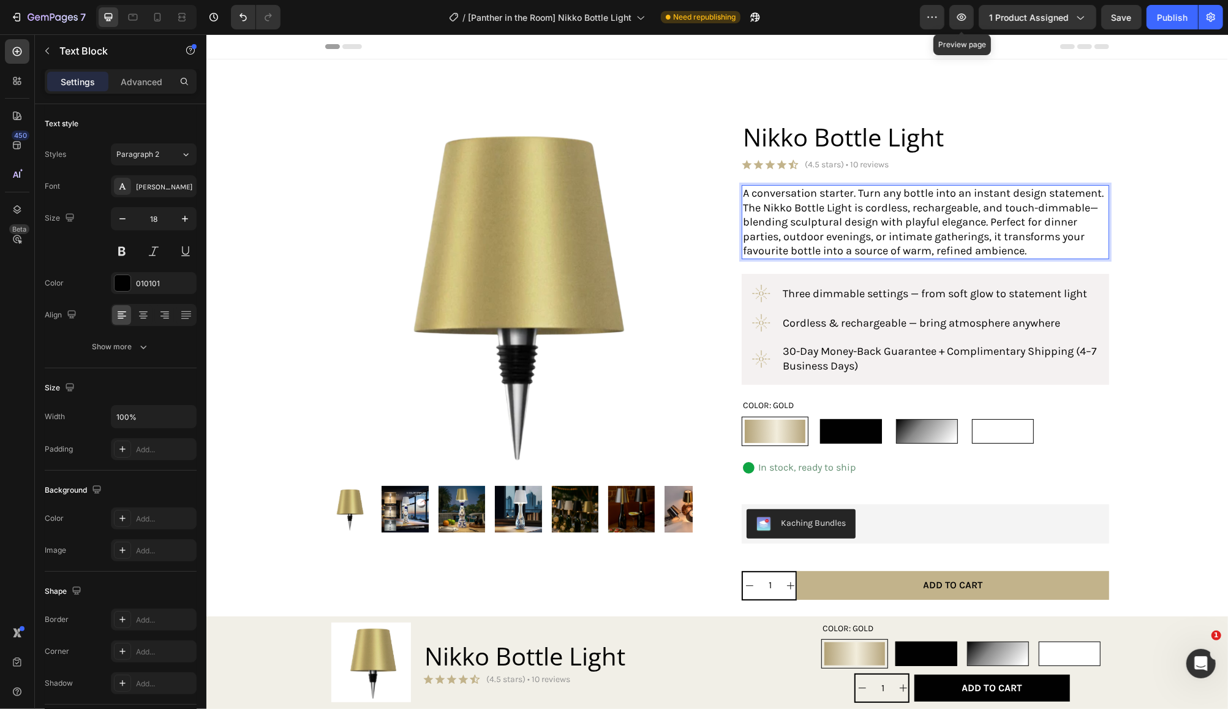
click at [1043, 244] on p "A conversation starter. Turn any bottle into an instant design statement. The N…" at bounding box center [924, 222] width 365 height 72
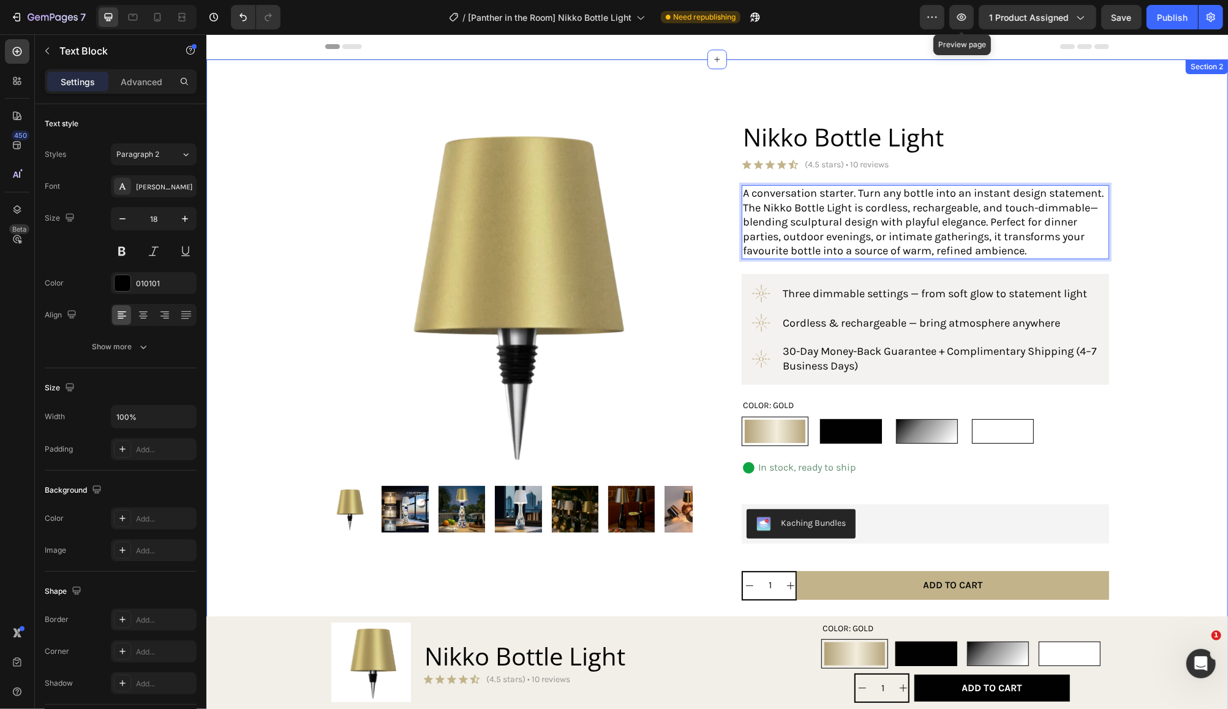
click at [1180, 325] on div "Product Images Product Nikko Bottle Light Product Title Icon Icon Icon Icon Ico…" at bounding box center [716, 627] width 997 height 1038
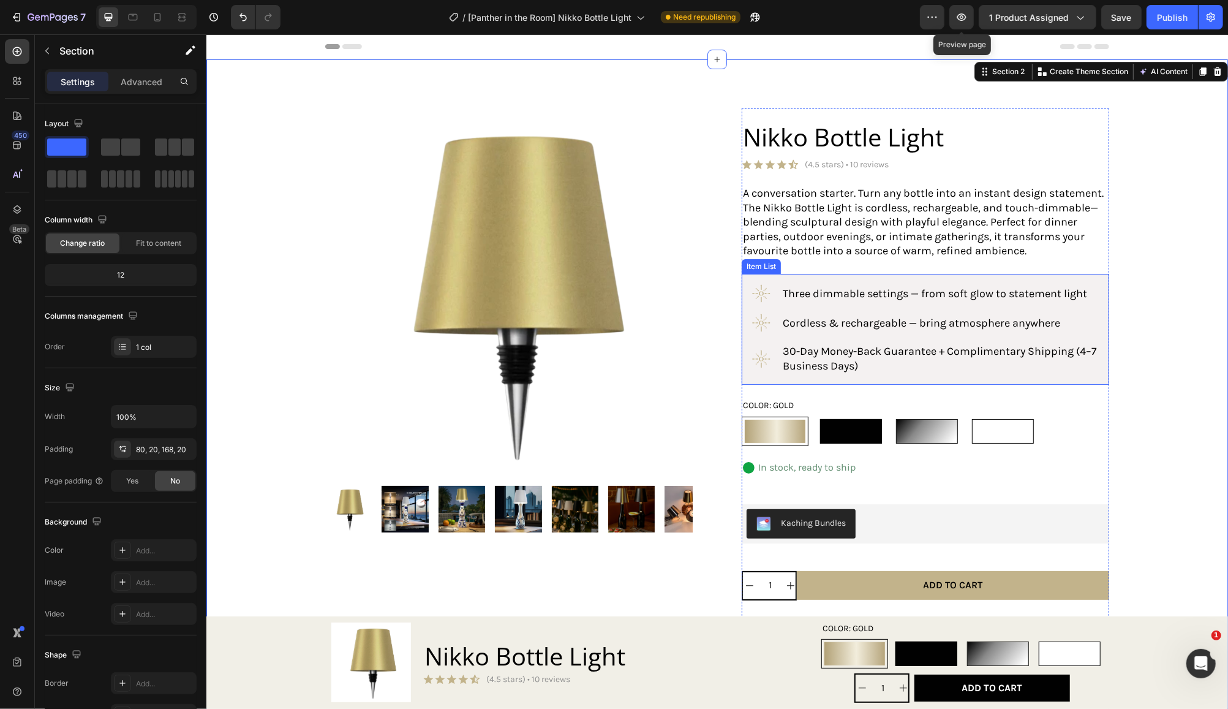
click at [1079, 356] on span "30-Day Money-Back Guarantee + Complimentary Shipping (4–7 Business Days)" at bounding box center [939, 358] width 314 height 28
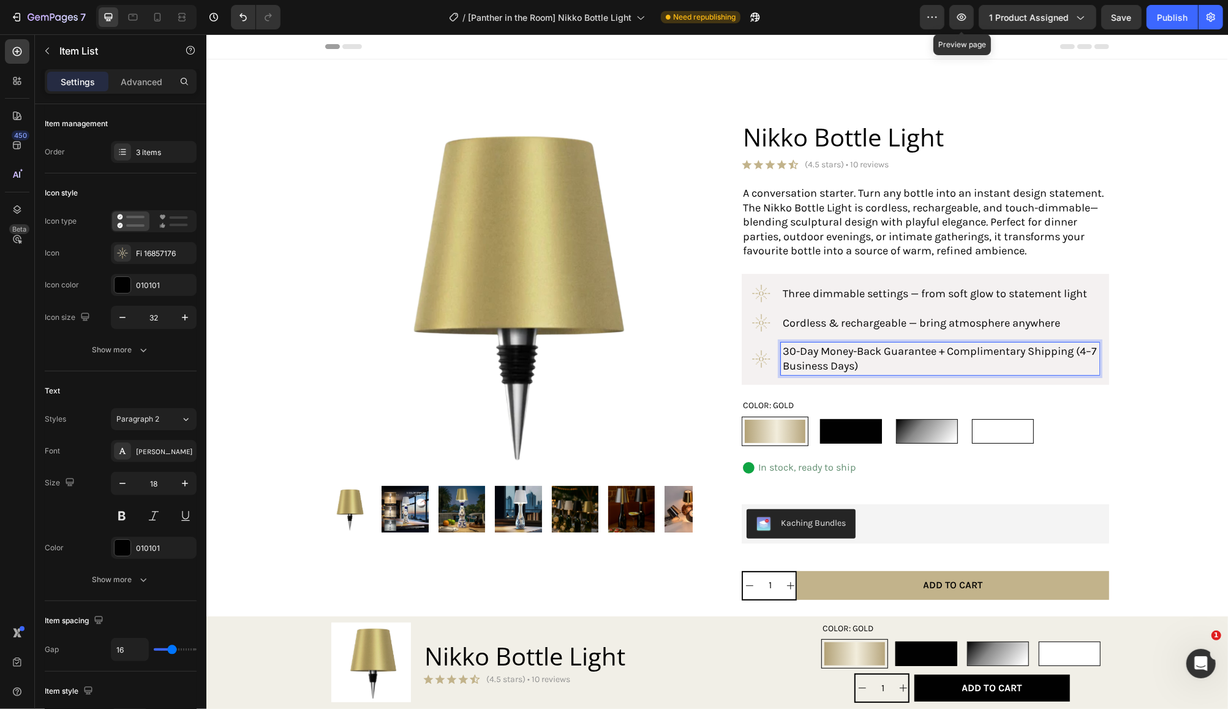
click at [1077, 352] on span "30-Day Money-Back Guarantee + Complimentary Shipping (4–7 Business Days)" at bounding box center [939, 358] width 314 height 28
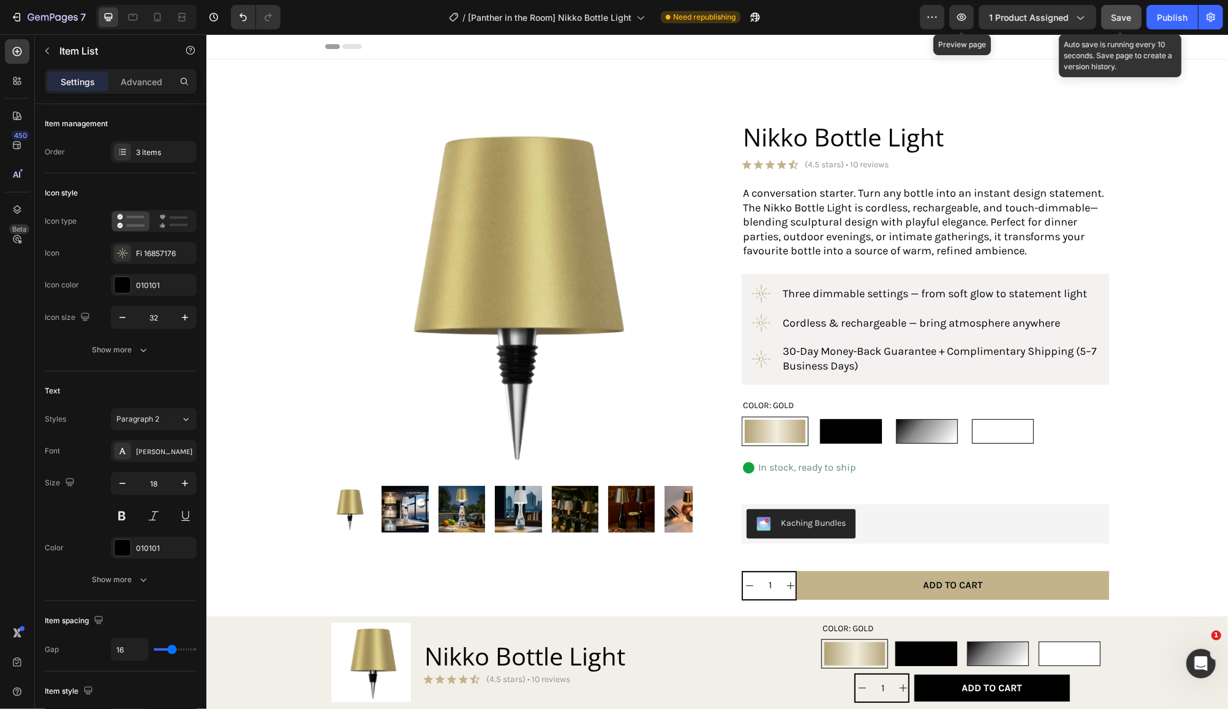
click at [1116, 15] on span "Save" at bounding box center [1122, 17] width 20 height 10
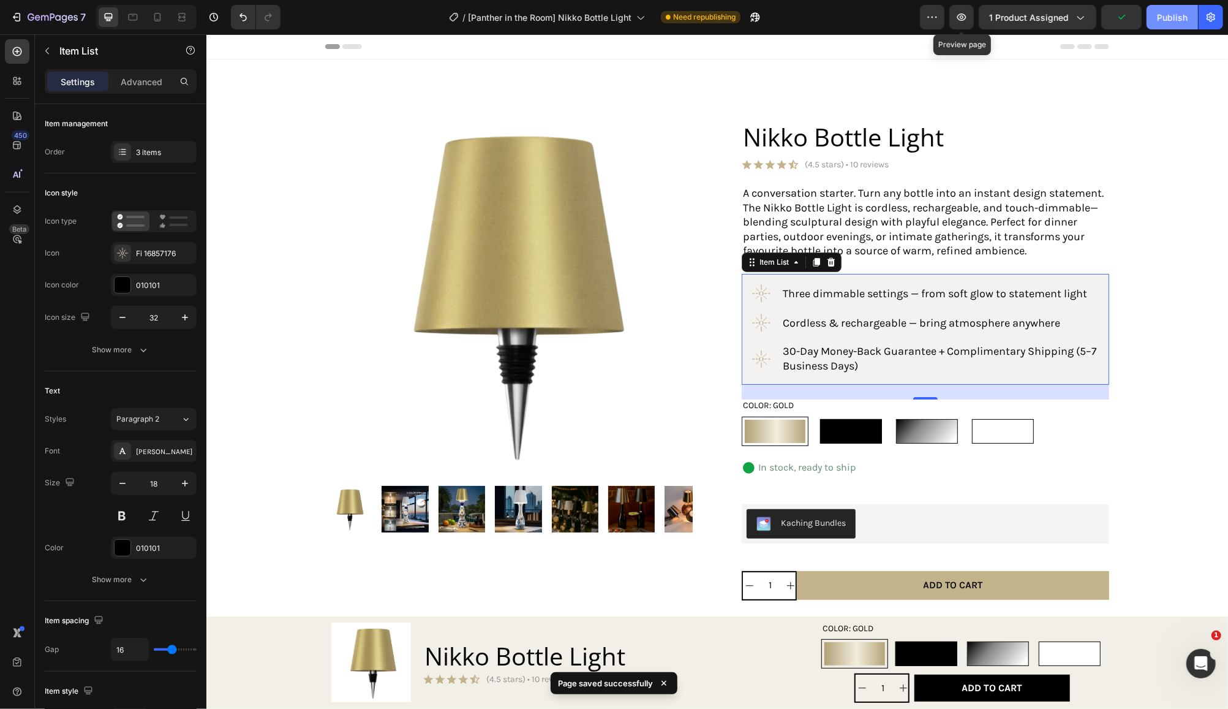
click at [1172, 23] on div "Publish" at bounding box center [1172, 17] width 31 height 13
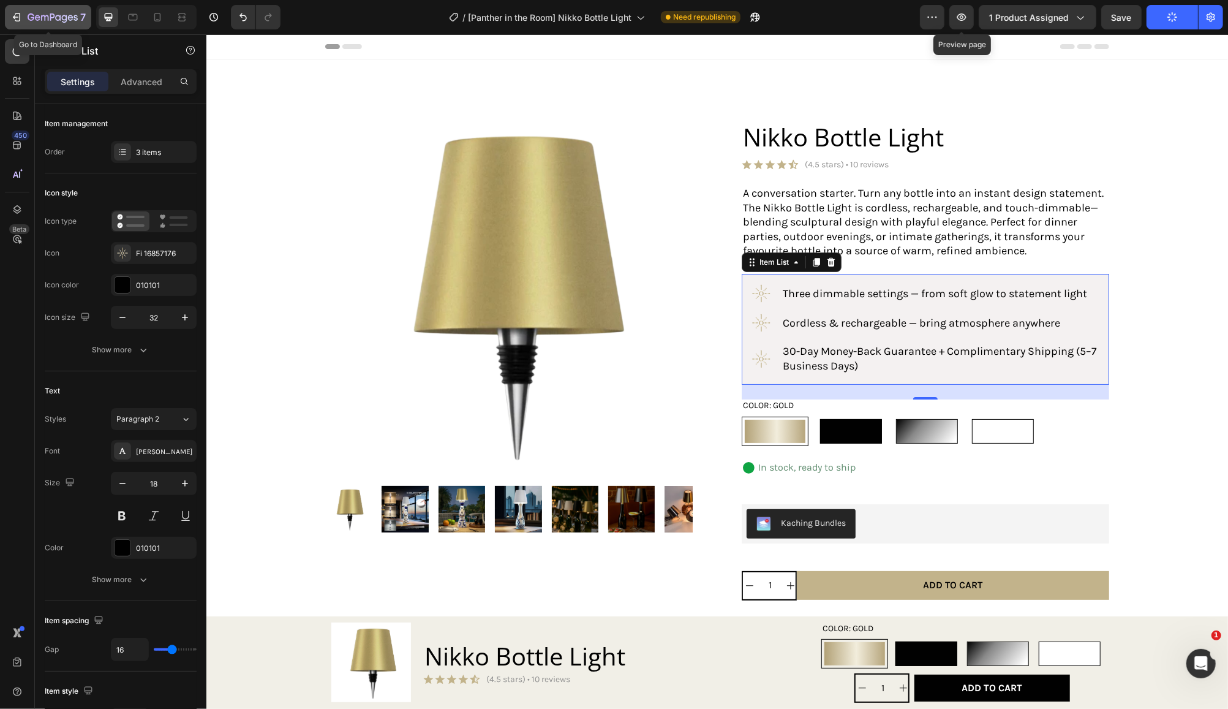
click at [56, 16] on icon "button" at bounding box center [58, 18] width 6 height 6
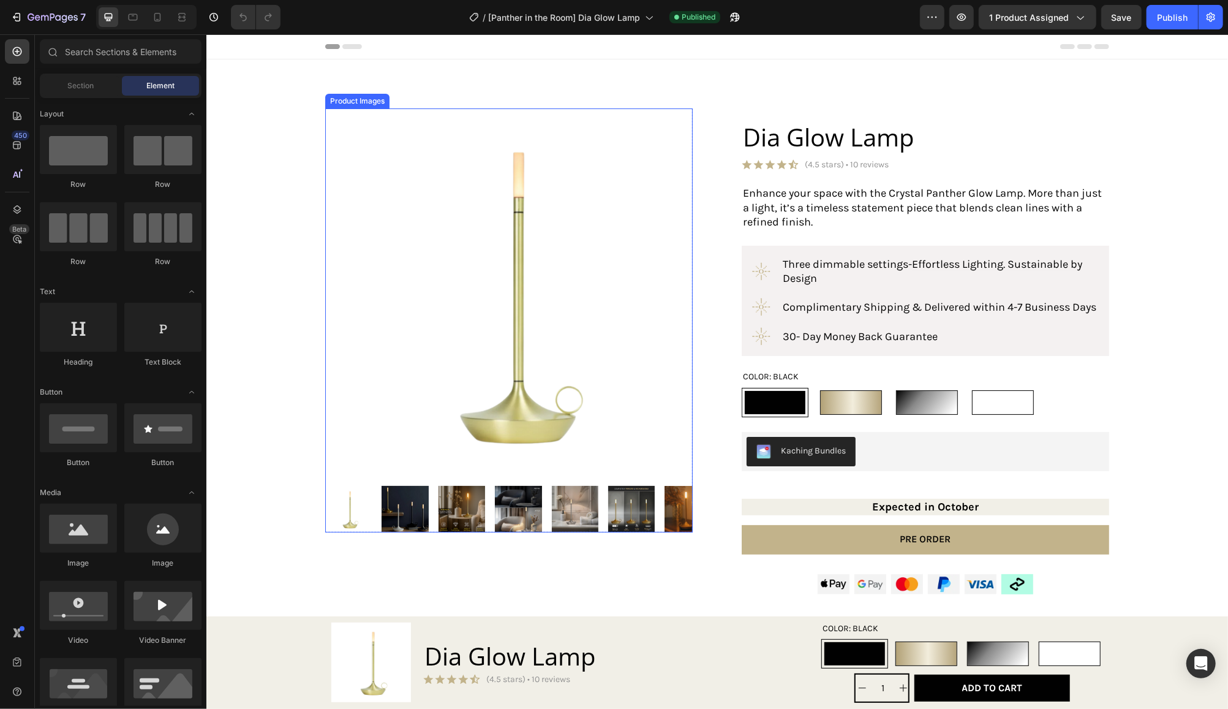
radio input "false"
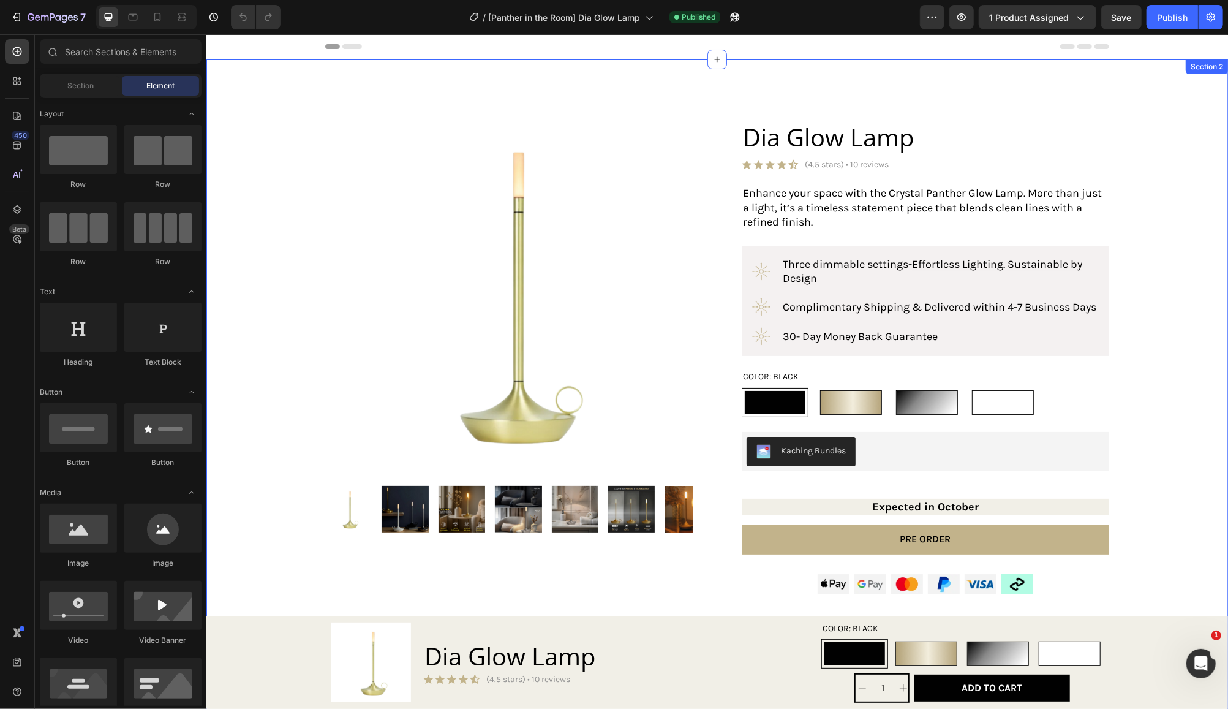
click at [266, 569] on div "Product Images Product Dia Glow Lamp Product Title Icon Icon Icon Icon Icon Ico…" at bounding box center [716, 607] width 997 height 999
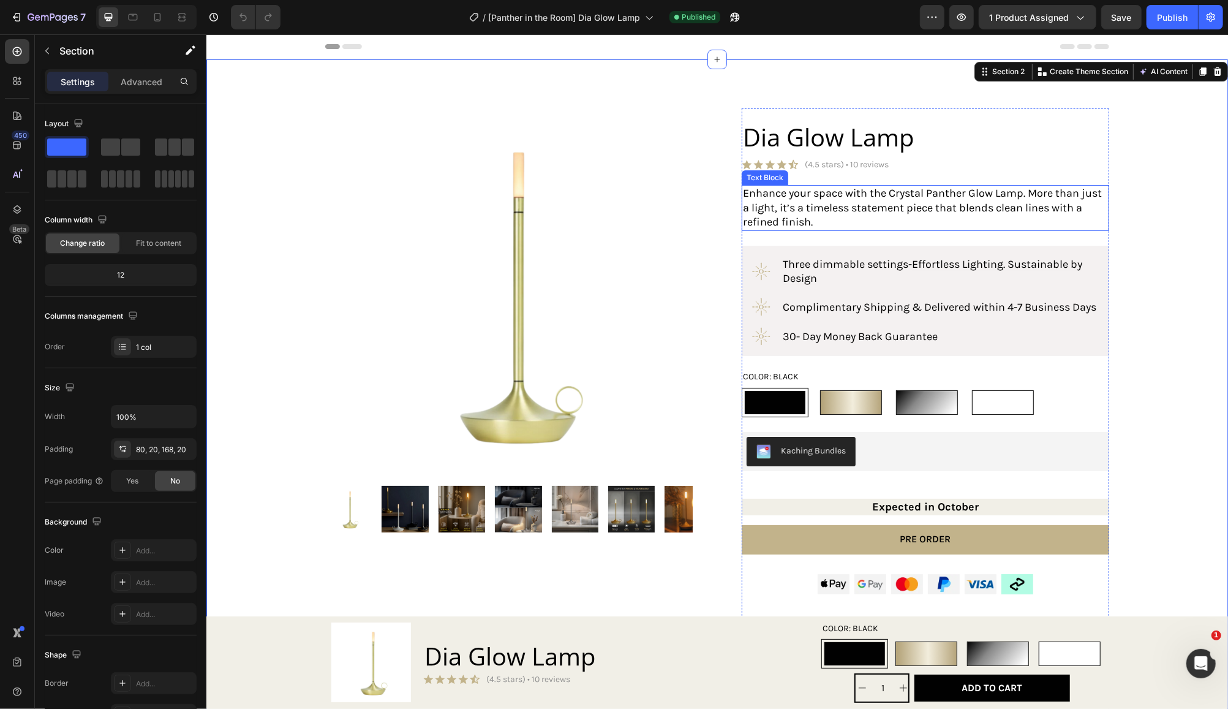
click at [831, 218] on p "Enhance your space with the Crystal Panther Glow Lamp. More than just a light, …" at bounding box center [924, 207] width 365 height 43
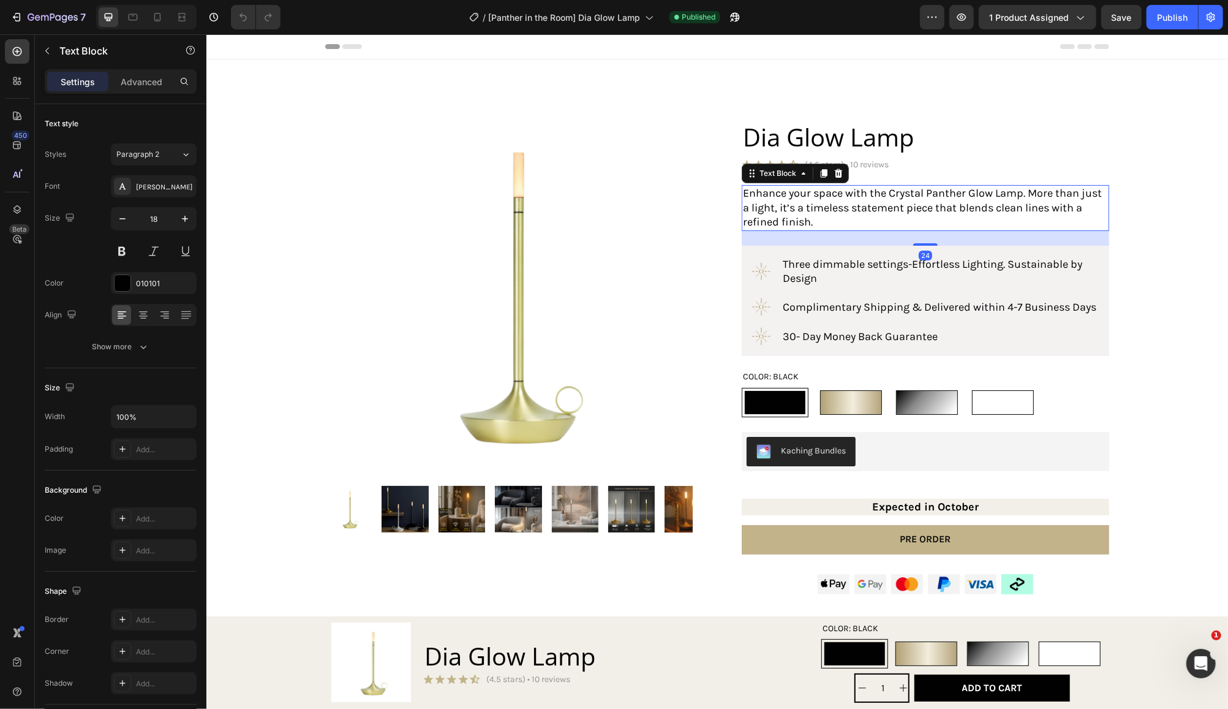
click at [822, 224] on p "Enhance your space with the Crystal Panther Glow Lamp. More than just a light, …" at bounding box center [924, 207] width 365 height 43
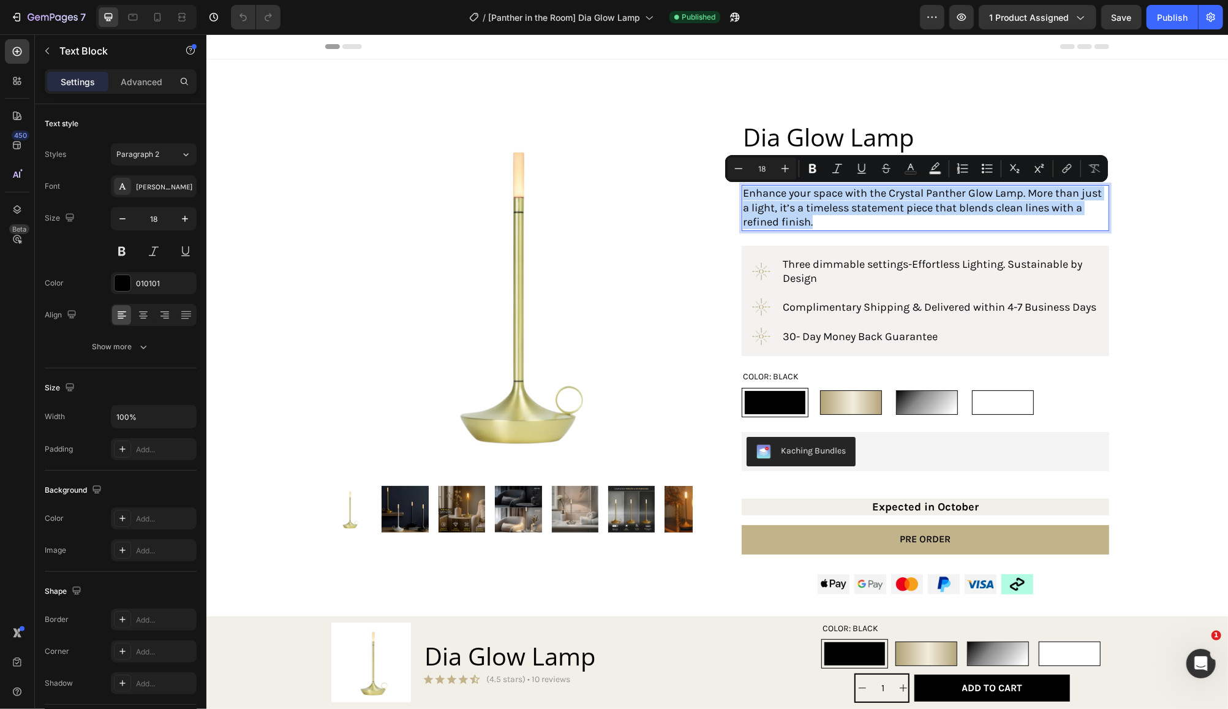
drag, startPoint x: 812, startPoint y: 221, endPoint x: 735, endPoint y: 193, distance: 82.7
click at [741, 193] on div "Enhance your space with the Crystal Panther Glow Lamp. More than just a light, …" at bounding box center [925, 206] width 368 height 45
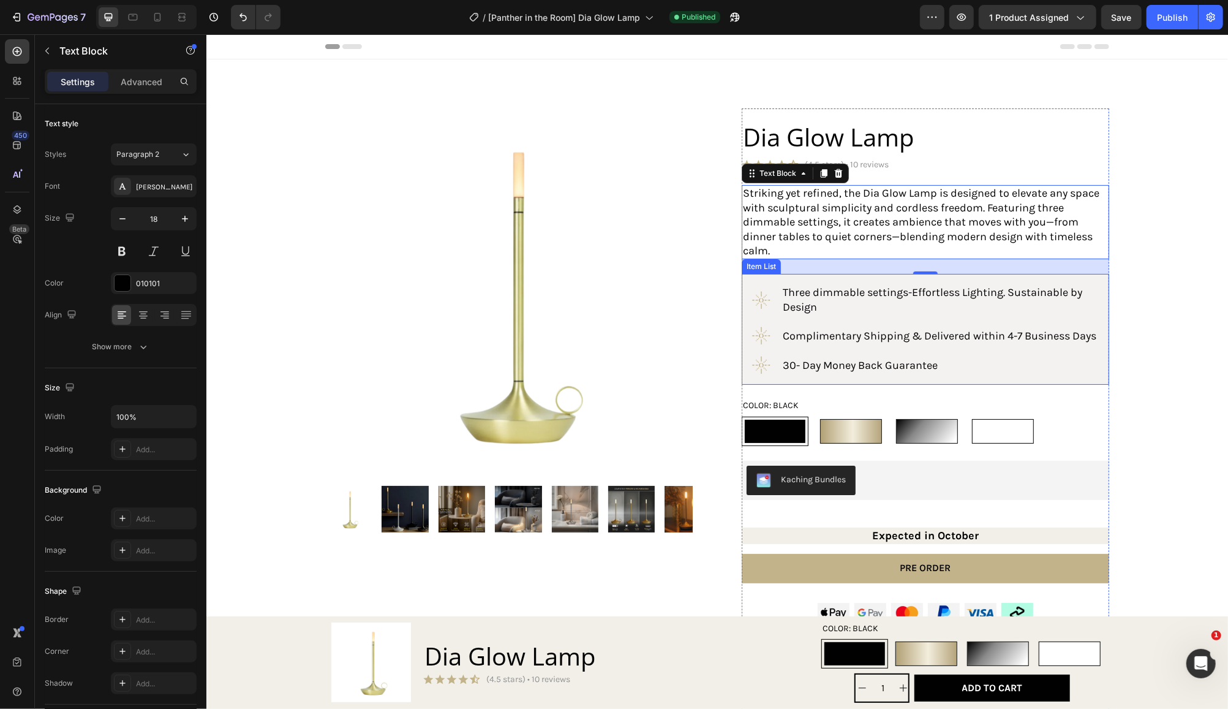
click at [839, 303] on p "Three dimmable settings- Effortless Lighting. Sustainable by Design" at bounding box center [939, 299] width 315 height 29
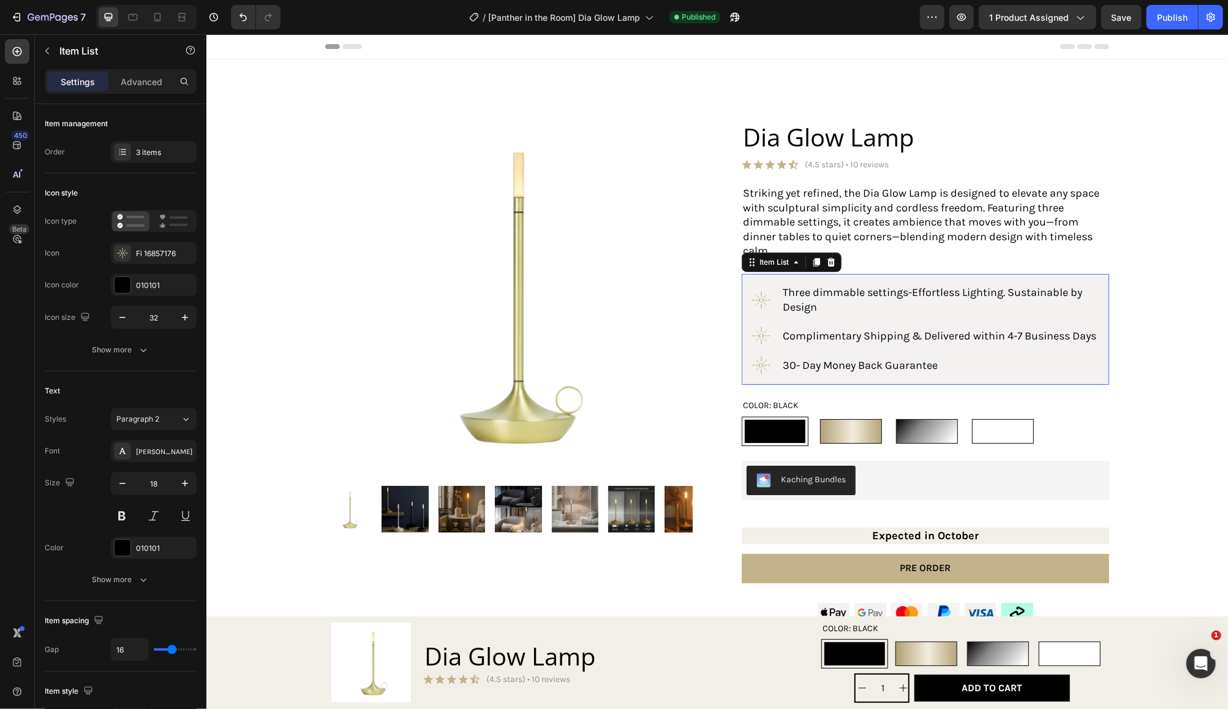
drag, startPoint x: 810, startPoint y: 305, endPoint x: 822, endPoint y: 307, distance: 11.8
click at [810, 304] on span "Effortless Lighting. Sustainable by Design" at bounding box center [932, 299] width 300 height 28
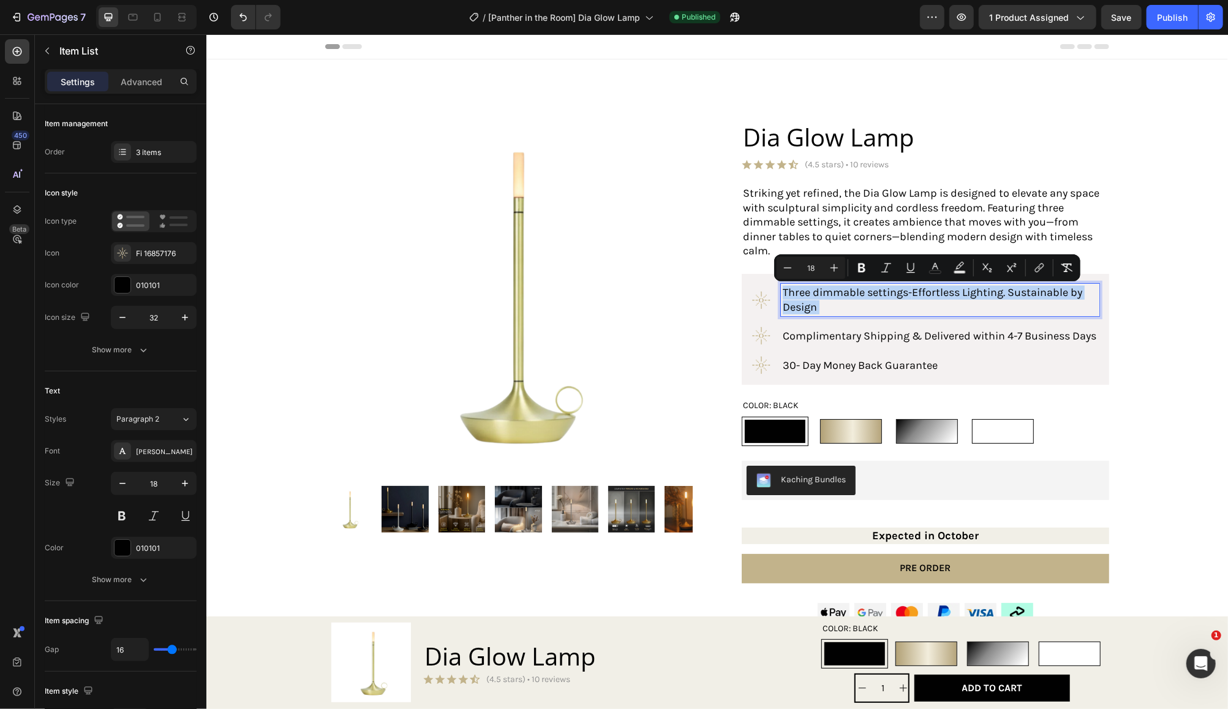
drag, startPoint x: 820, startPoint y: 306, endPoint x: 769, endPoint y: 291, distance: 52.3
click at [769, 291] on div "Three dimmable settings- Effortless Lighting. Sustainable by Design" at bounding box center [925, 299] width 348 height 32
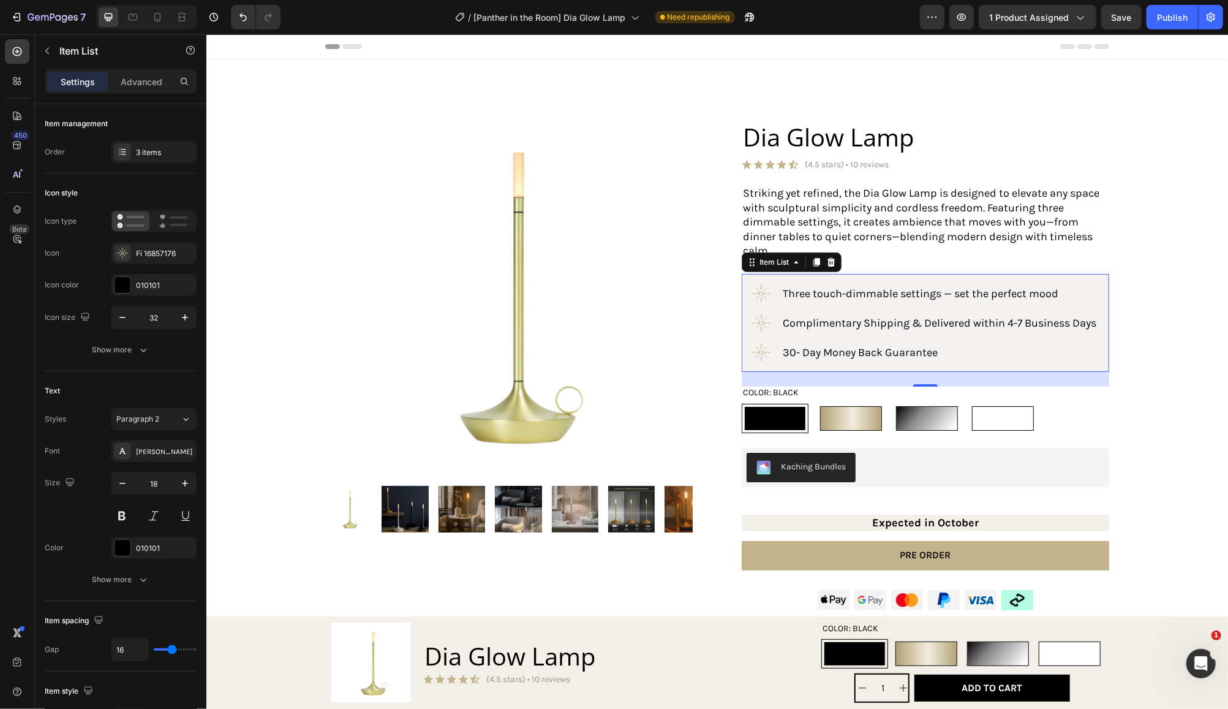
click at [831, 327] on span "Complimentary Shipping & Delivered within 4-7 Business Days" at bounding box center [939, 321] width 314 height 13
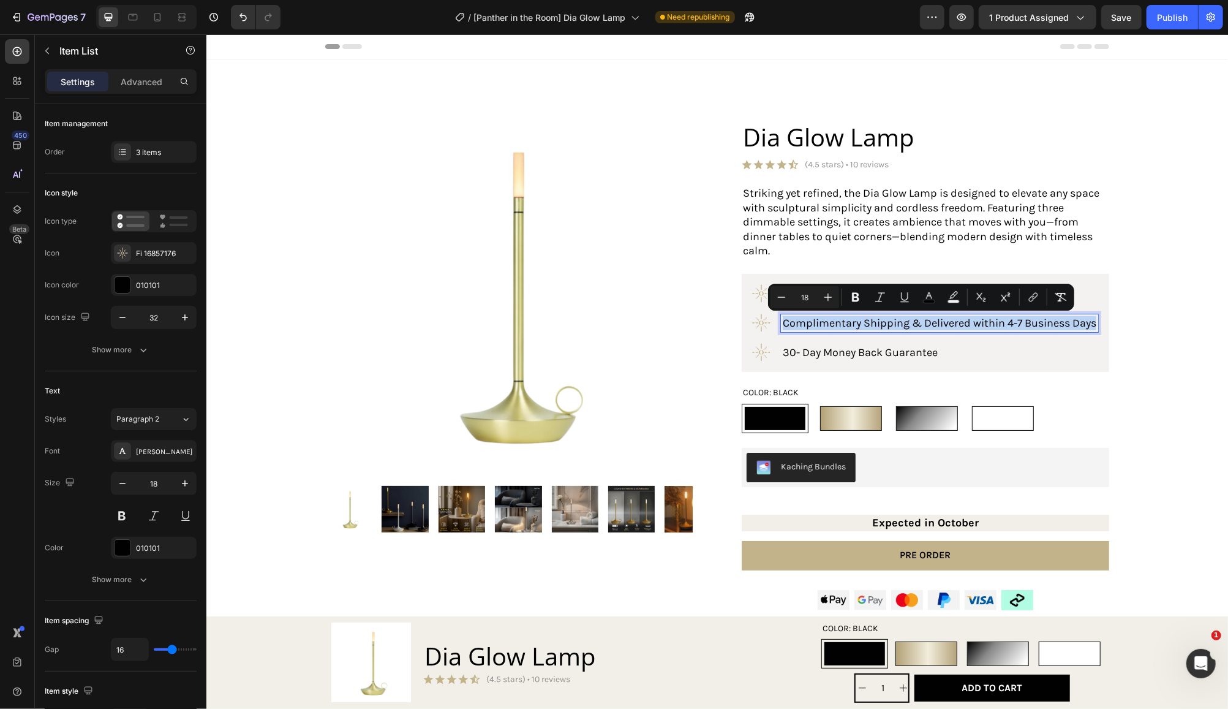
drag, startPoint x: 802, startPoint y: 336, endPoint x: 779, endPoint y: 325, distance: 25.8
click at [782, 325] on p "Complimentary Shipping & Delivered within 4-7 Business Days" at bounding box center [939, 322] width 314 height 14
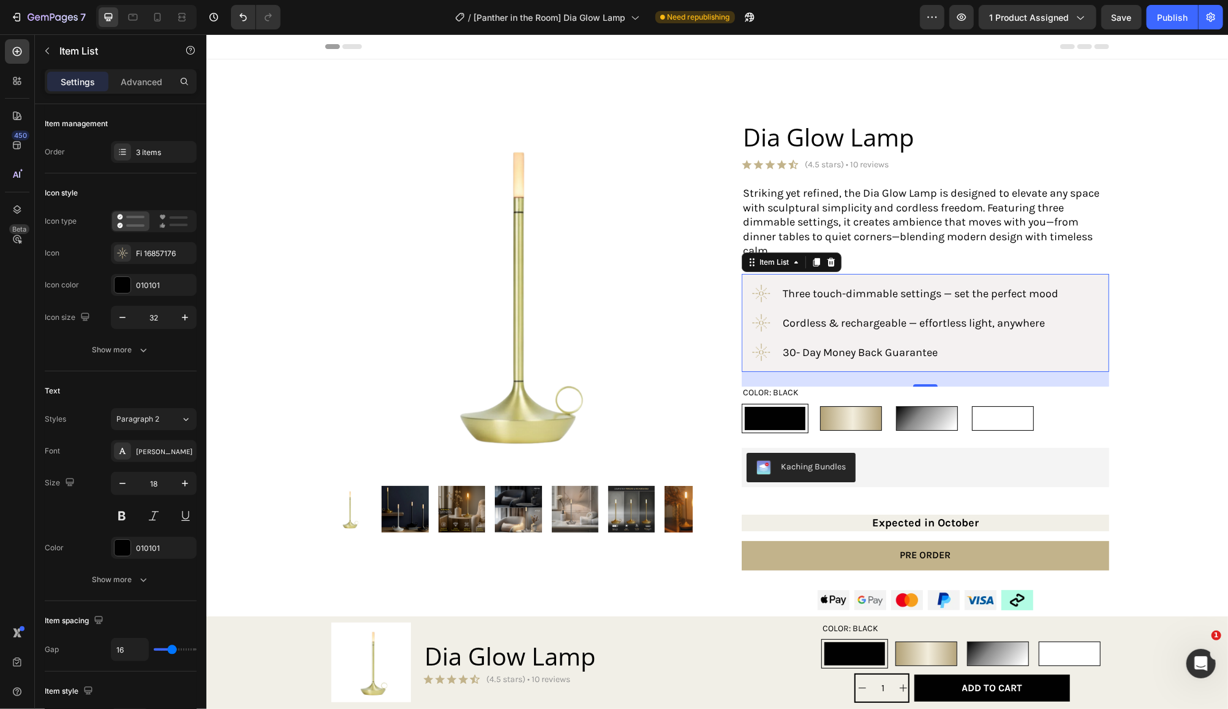
click at [825, 352] on span "30- Day Money Back Guarantee" at bounding box center [859, 351] width 155 height 13
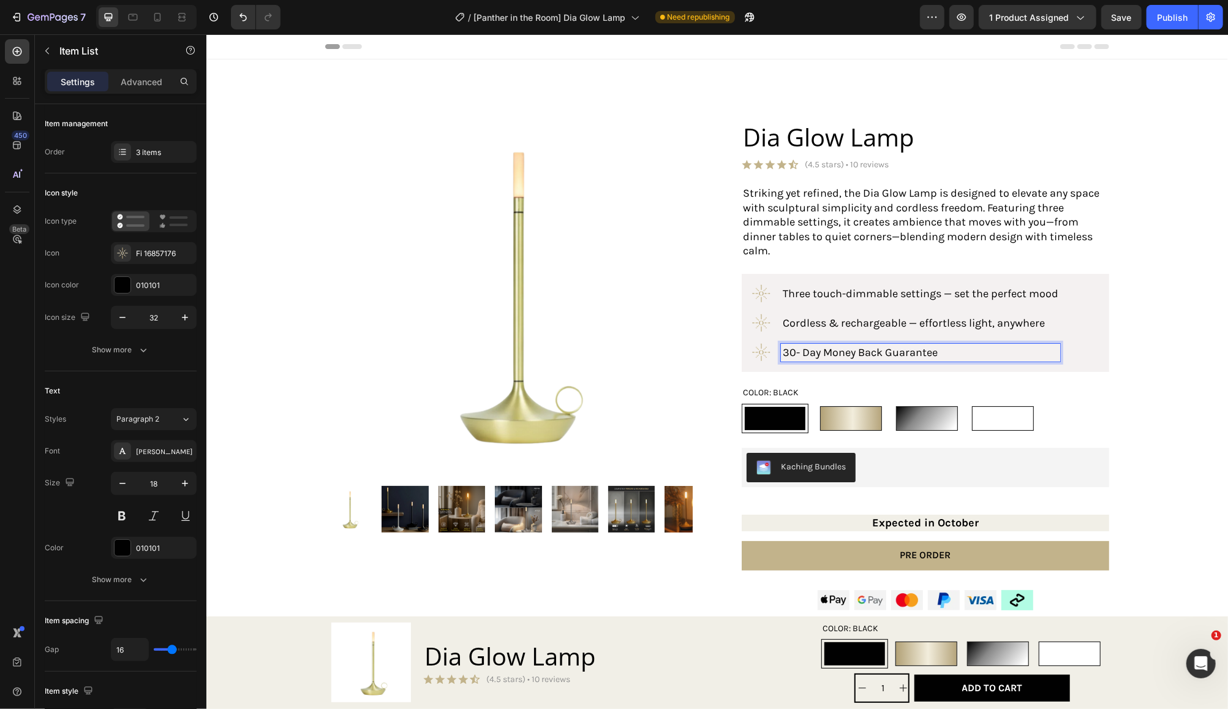
drag, startPoint x: 950, startPoint y: 353, endPoint x: 749, endPoint y: 358, distance: 200.4
click at [751, 358] on div "30- Day Money Back Guarantee" at bounding box center [905, 352] width 309 height 20
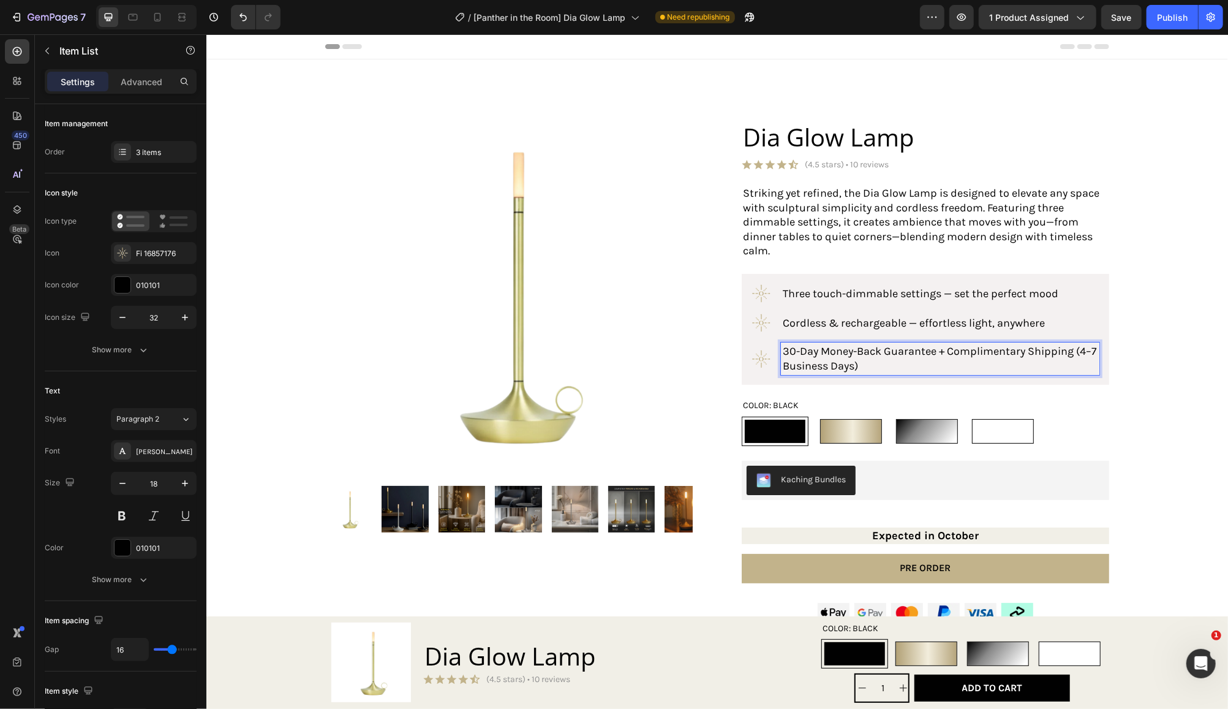
click at [1077, 352] on p "30-Day Money-Back Guarantee + Complimentary Shipping (4–7 Business Days)" at bounding box center [939, 358] width 315 height 29
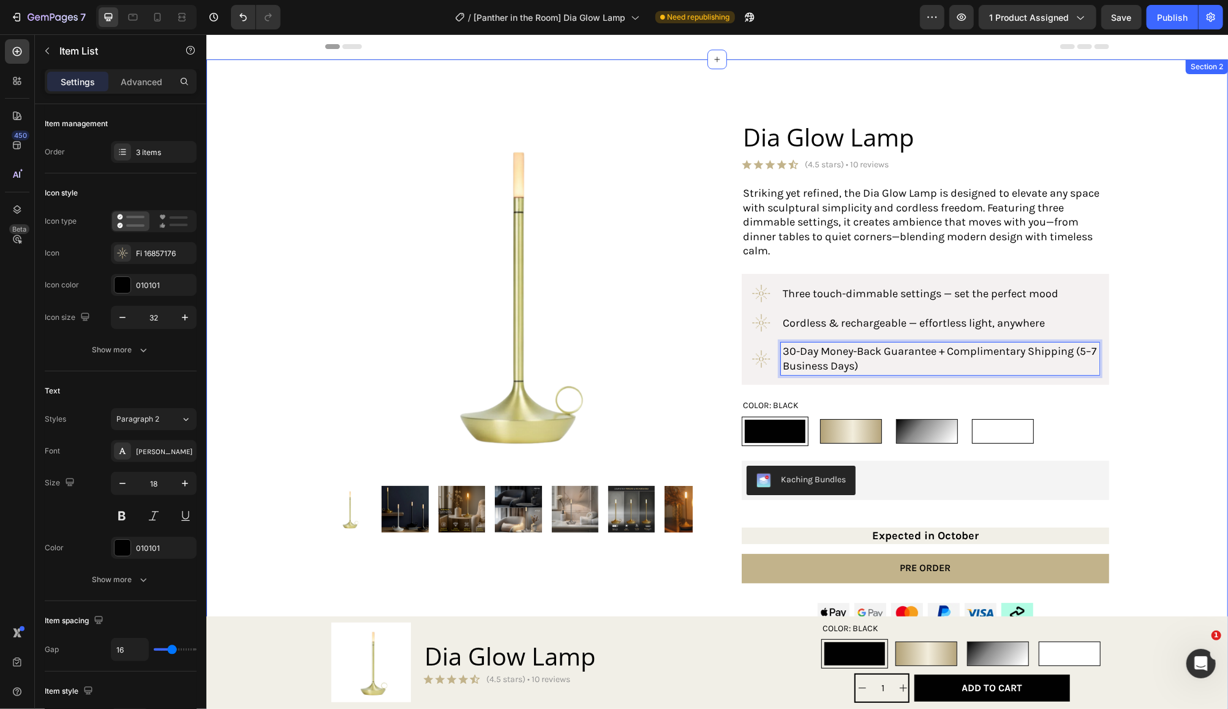
click at [1104, 404] on div "Product Images Product Dia Glow Lamp Product Title Icon Icon Icon Icon Icon Ico…" at bounding box center [716, 621] width 997 height 1027
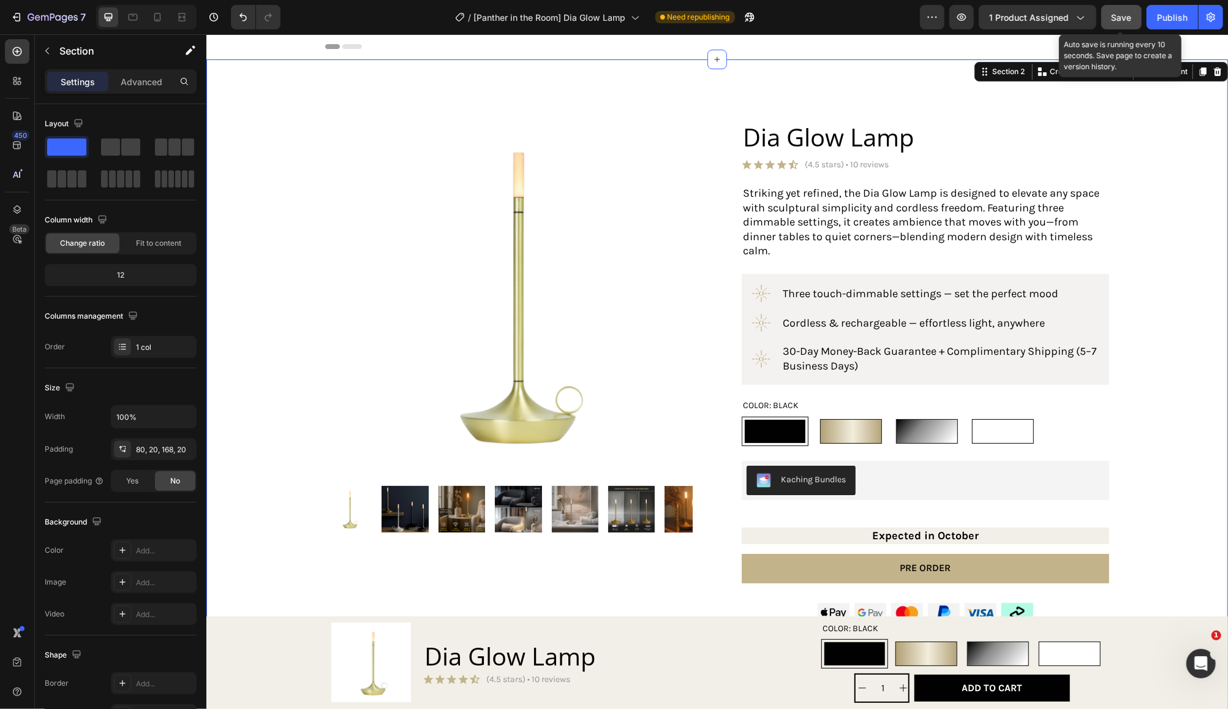
click at [1122, 22] on span "Save" at bounding box center [1122, 17] width 20 height 10
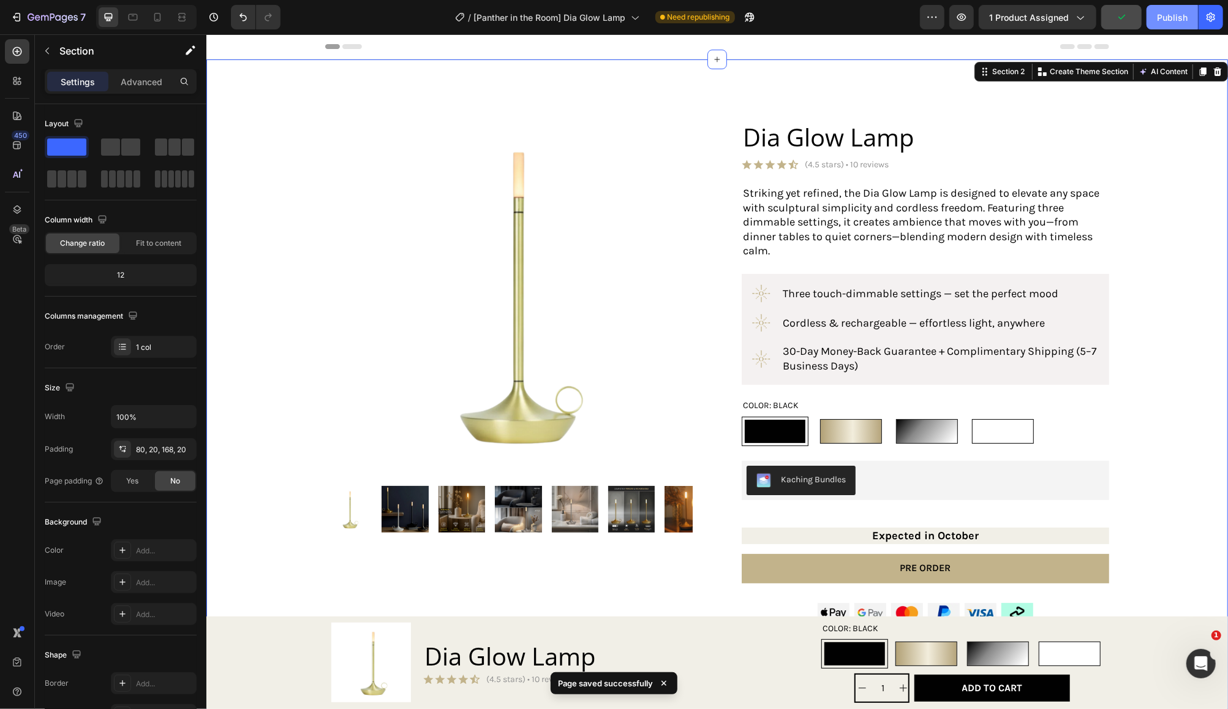
click at [1177, 17] on div "Publish" at bounding box center [1172, 17] width 31 height 13
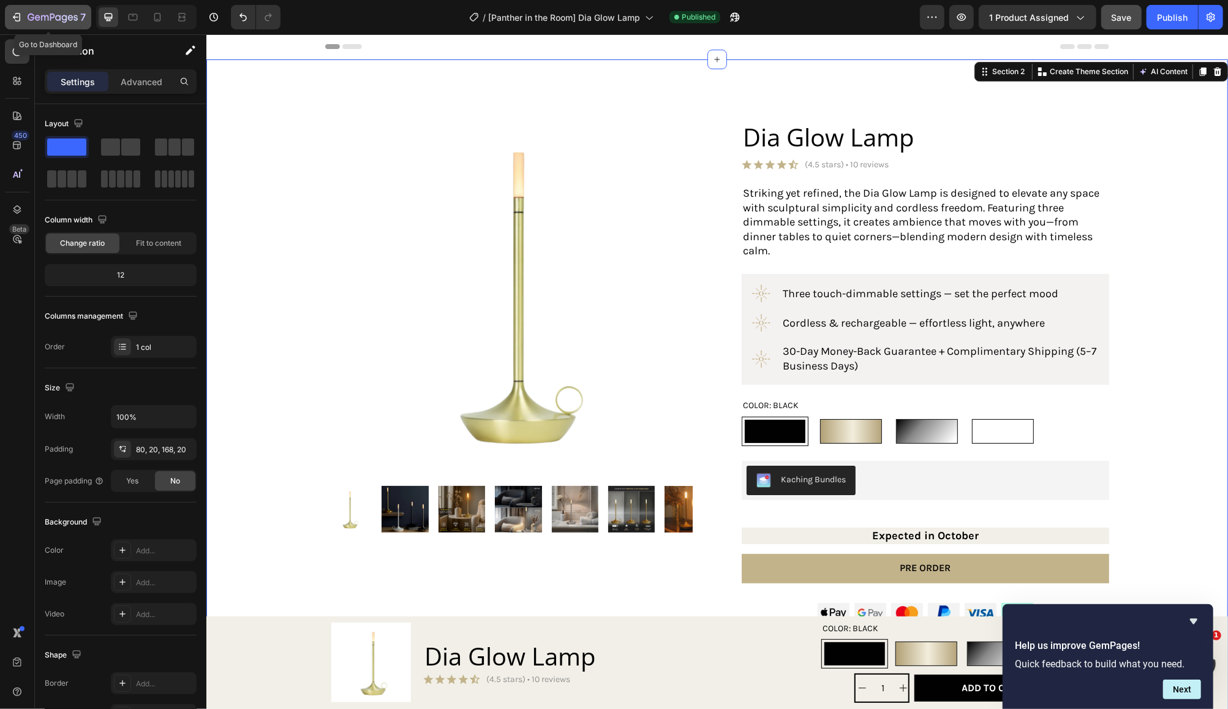
click at [66, 16] on icon "button" at bounding box center [65, 19] width 6 height 8
